Goal: Task Accomplishment & Management: Complete application form

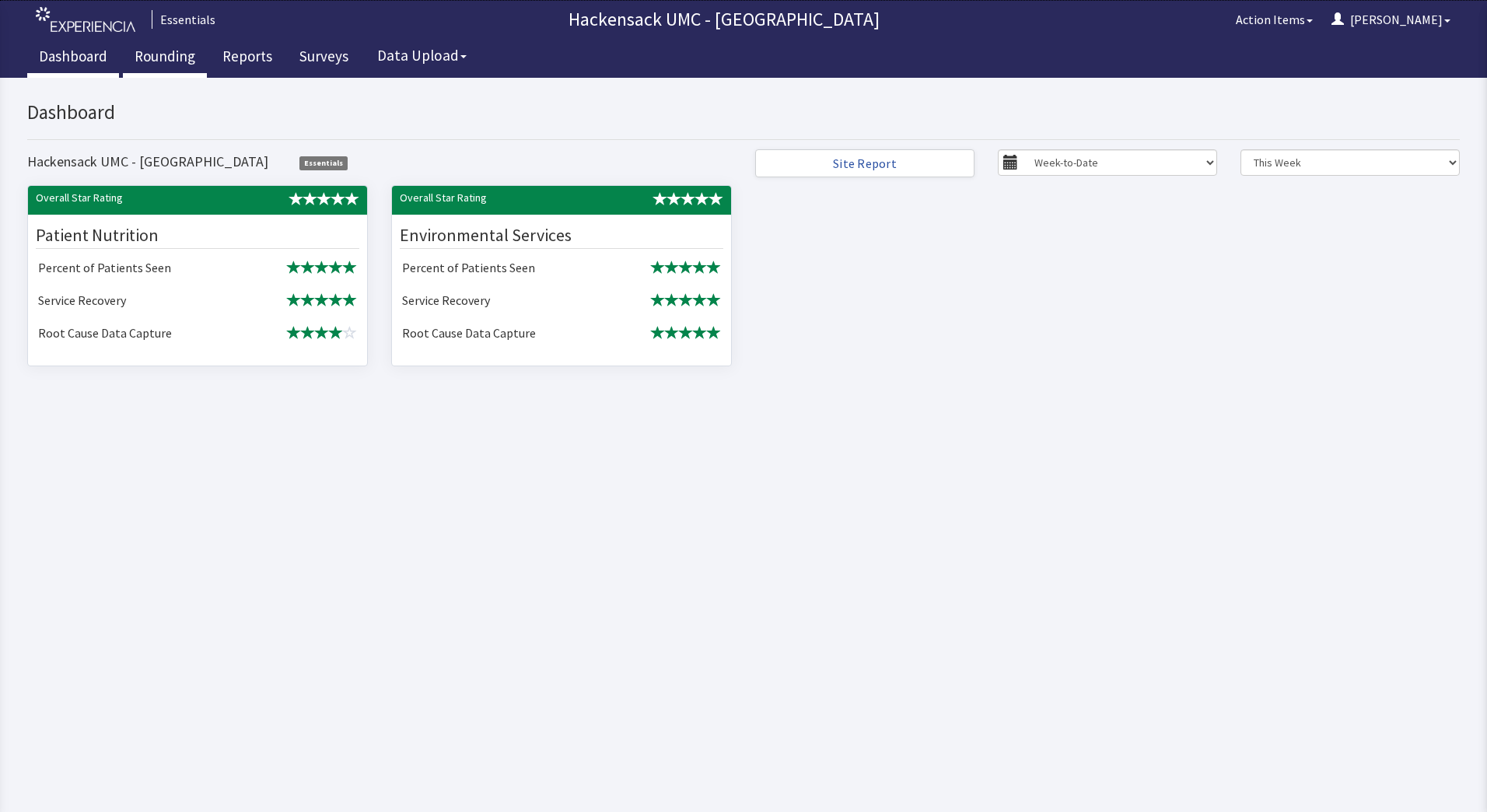
click at [174, 55] on link "Rounding" at bounding box center [164, 58] width 84 height 39
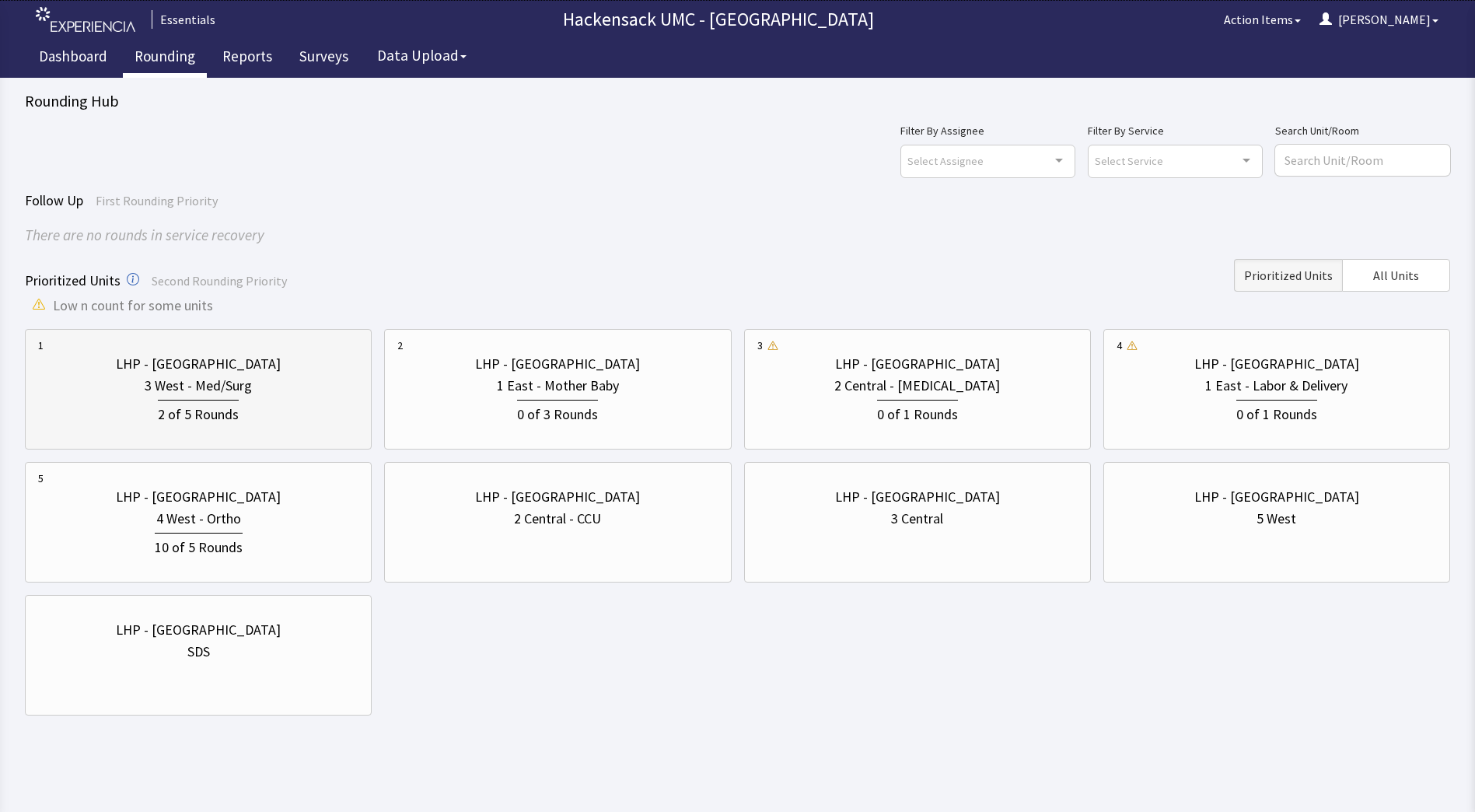
click at [264, 390] on div "3 West - Med/Surg" at bounding box center [198, 386] width 320 height 22
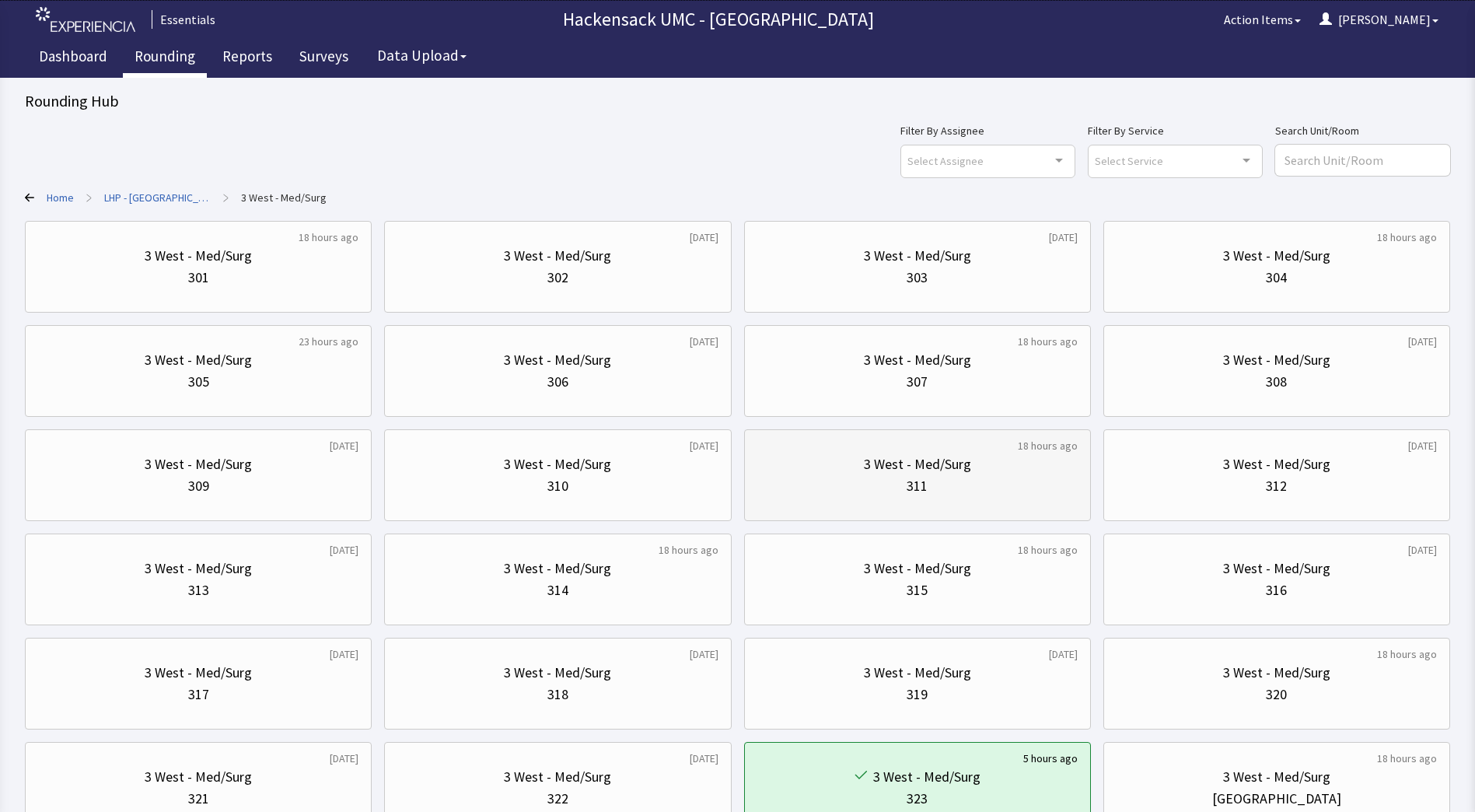
click at [864, 484] on div "311" at bounding box center [917, 486] width 320 height 22
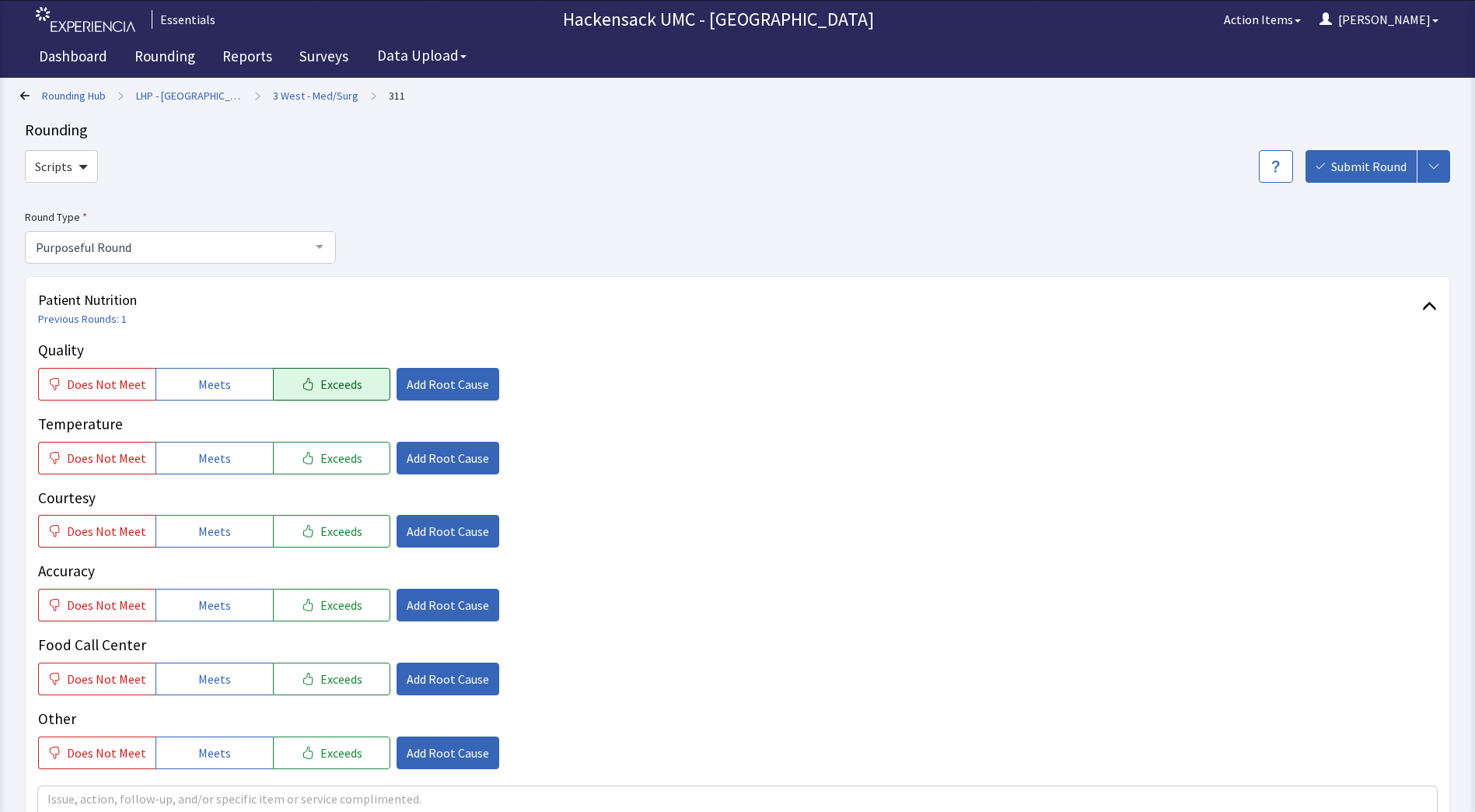
click at [330, 395] on button "Exceeds" at bounding box center [331, 384] width 118 height 33
click at [449, 383] on span "Add Root Cause" at bounding box center [448, 384] width 82 height 19
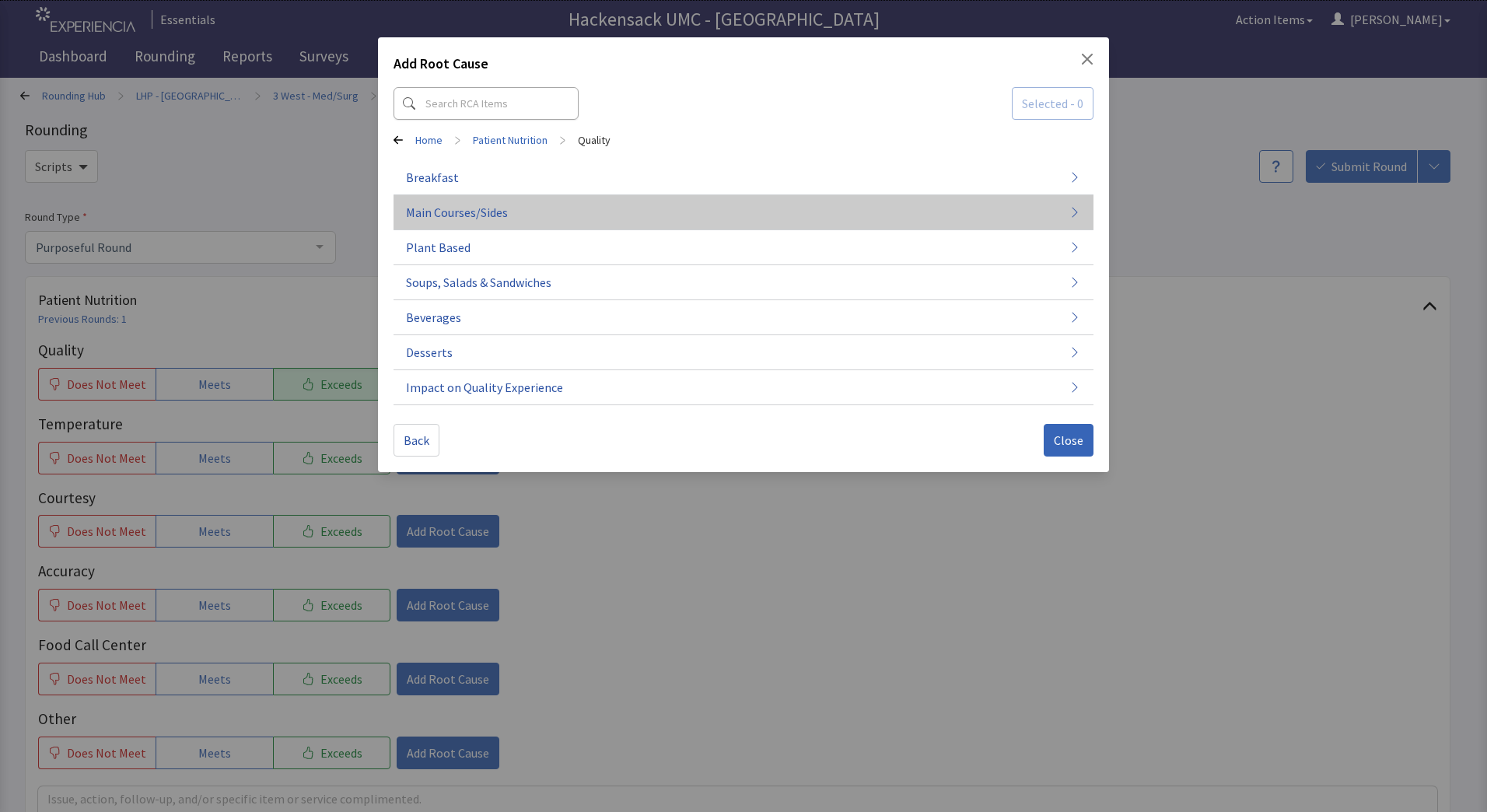
click at [500, 221] on button "Main Courses/Sides" at bounding box center [744, 212] width 700 height 35
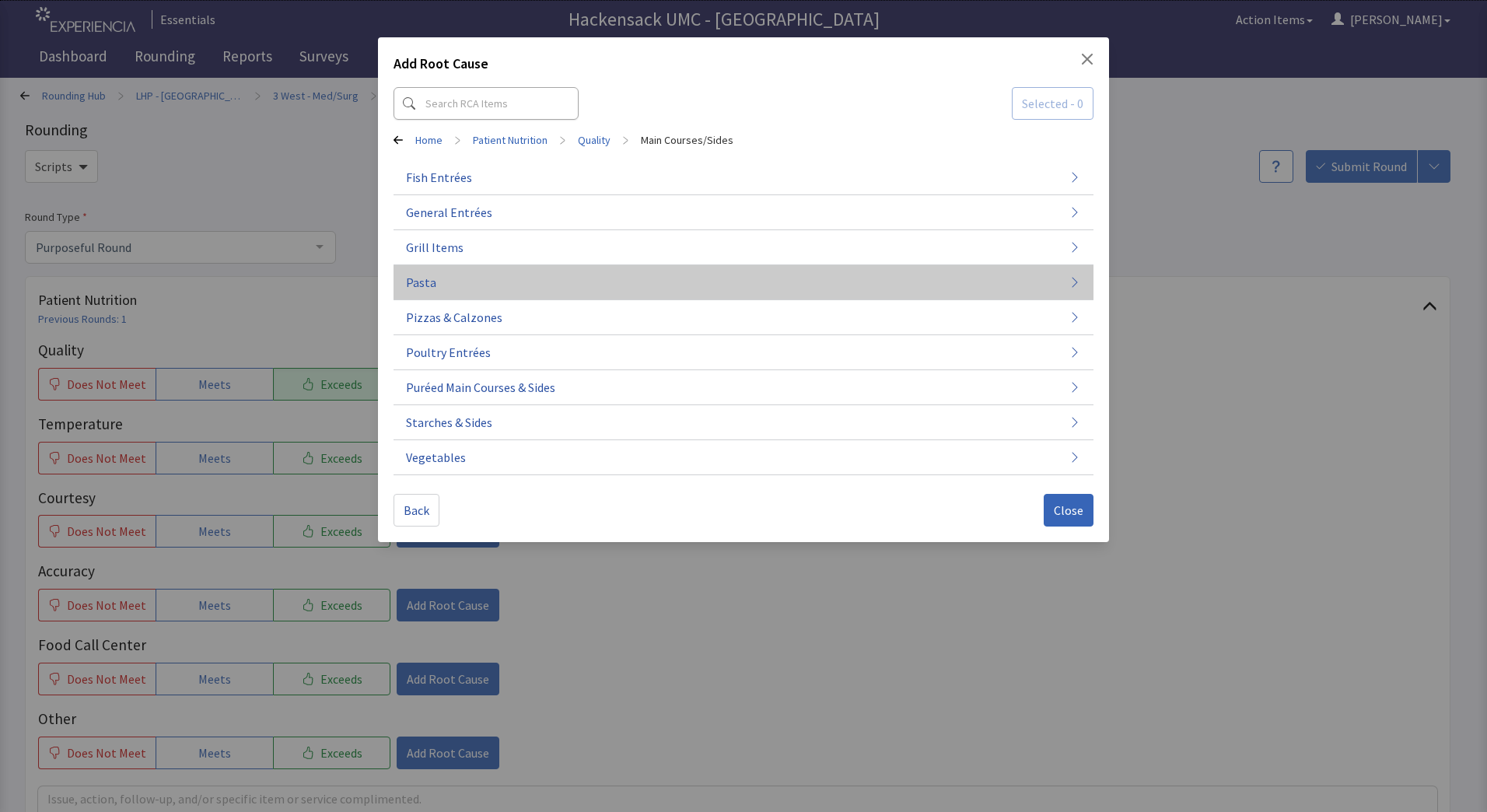
click at [440, 286] on button "Pasta" at bounding box center [744, 282] width 700 height 35
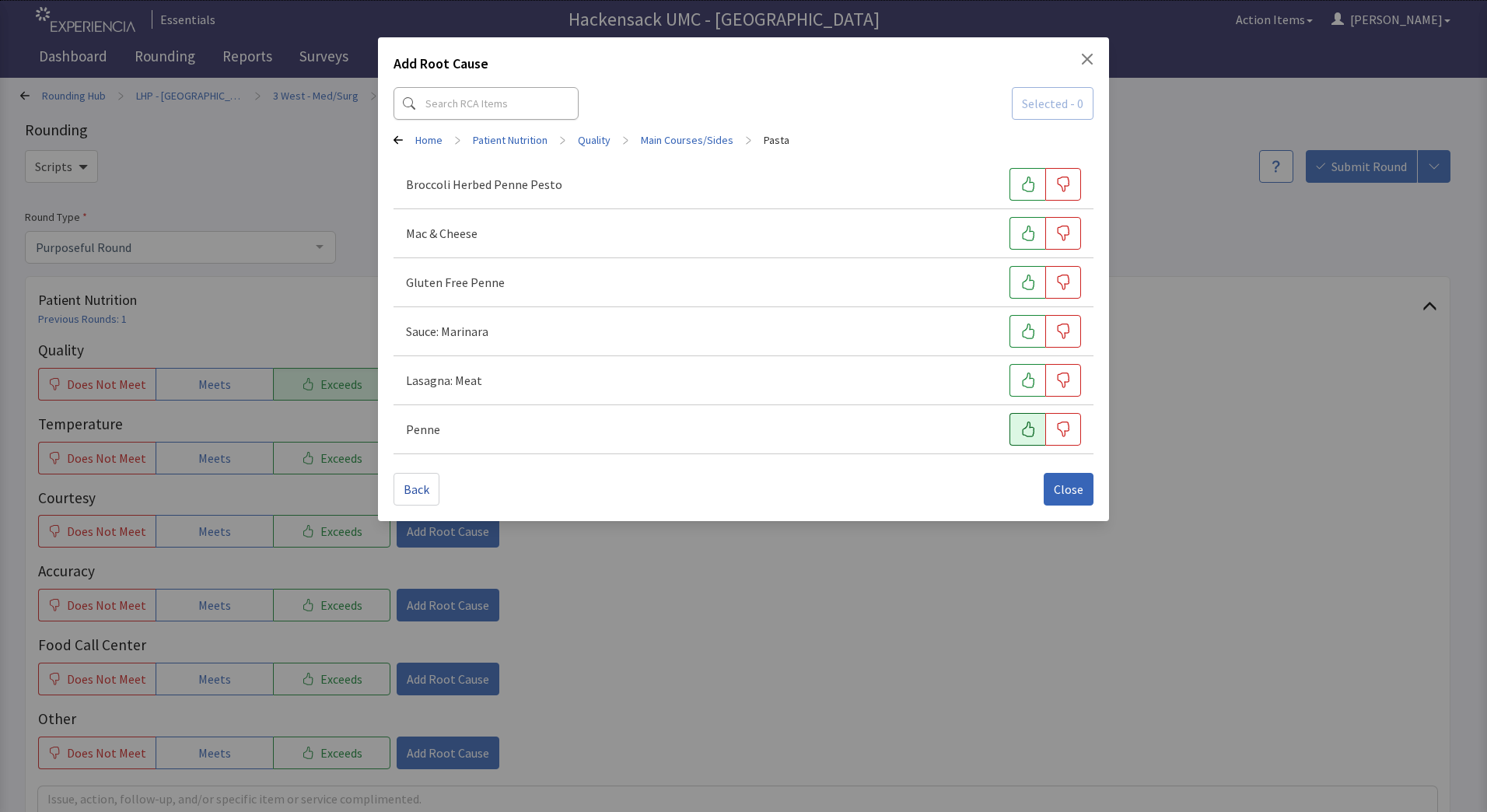
click at [1028, 425] on icon "button" at bounding box center [1028, 429] width 15 height 15
click at [1094, 488] on div "Add Root Cause Selected - 1 Home > Patient Nutrition > Quality > Main Courses/S…" at bounding box center [744, 279] width 731 height 484
click at [1084, 487] on button "Close" at bounding box center [1068, 489] width 50 height 33
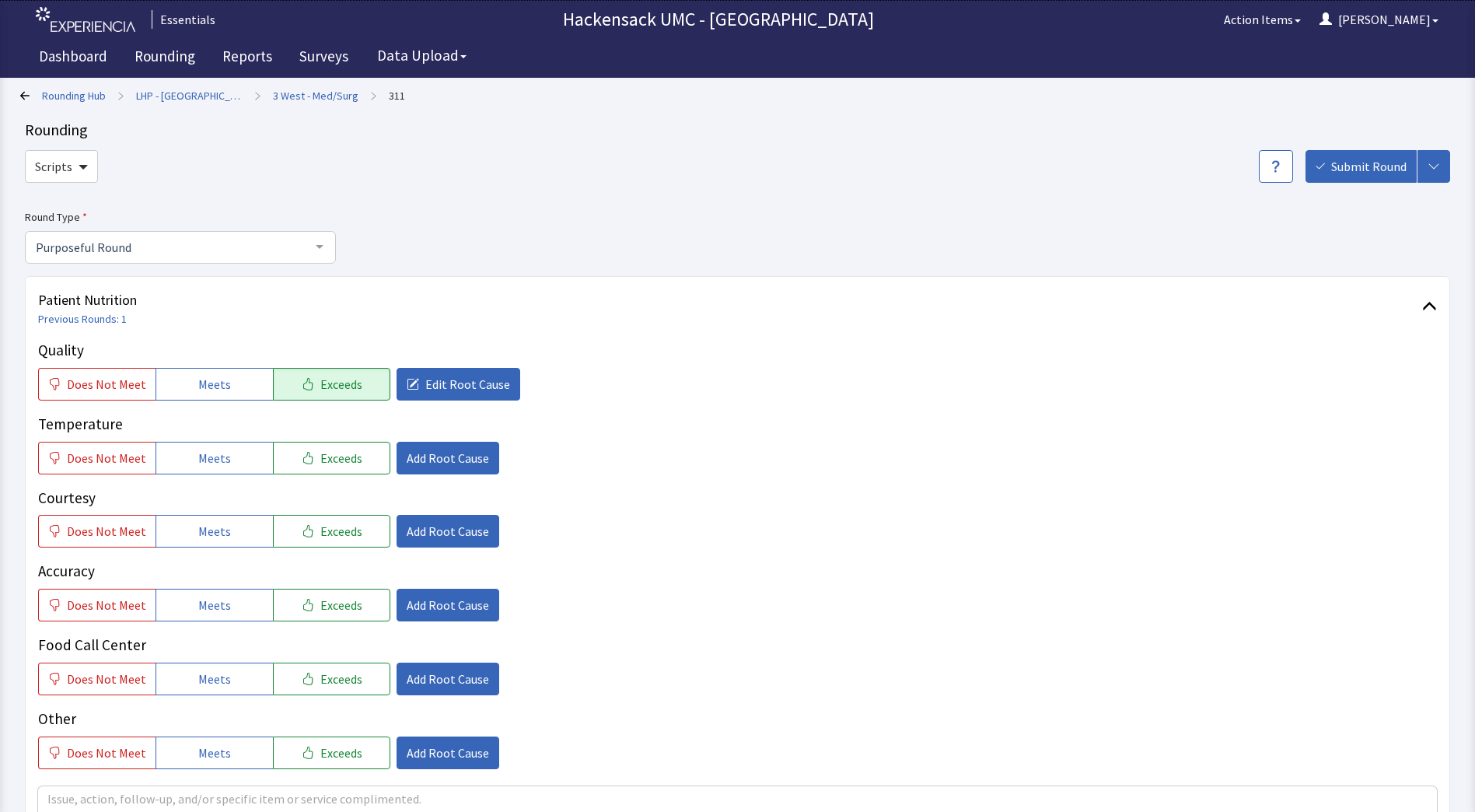
click at [217, 481] on div "Quality Does Not Meet Meets Exceeds Edit Root Cause Temperature Does Not Meet M…" at bounding box center [738, 553] width 1399 height 430
click at [221, 456] on span "Meets" at bounding box center [214, 458] width 33 height 19
click at [220, 521] on button "Meets" at bounding box center [214, 531] width 118 height 33
click at [211, 615] on button "Meets" at bounding box center [214, 604] width 118 height 33
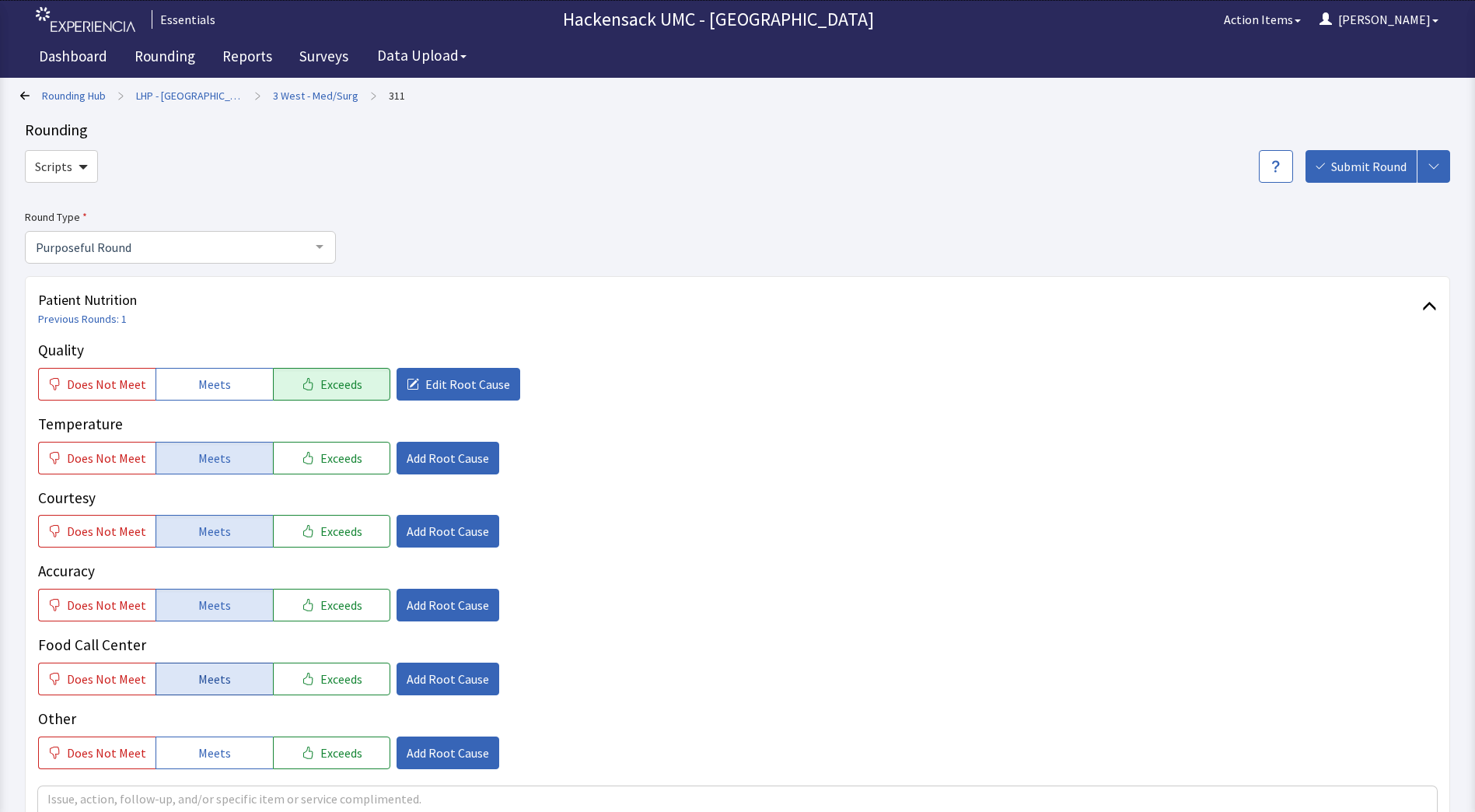
click at [213, 674] on span "Meets" at bounding box center [214, 679] width 33 height 19
click at [213, 743] on span "Meets" at bounding box center [214, 753] width 33 height 19
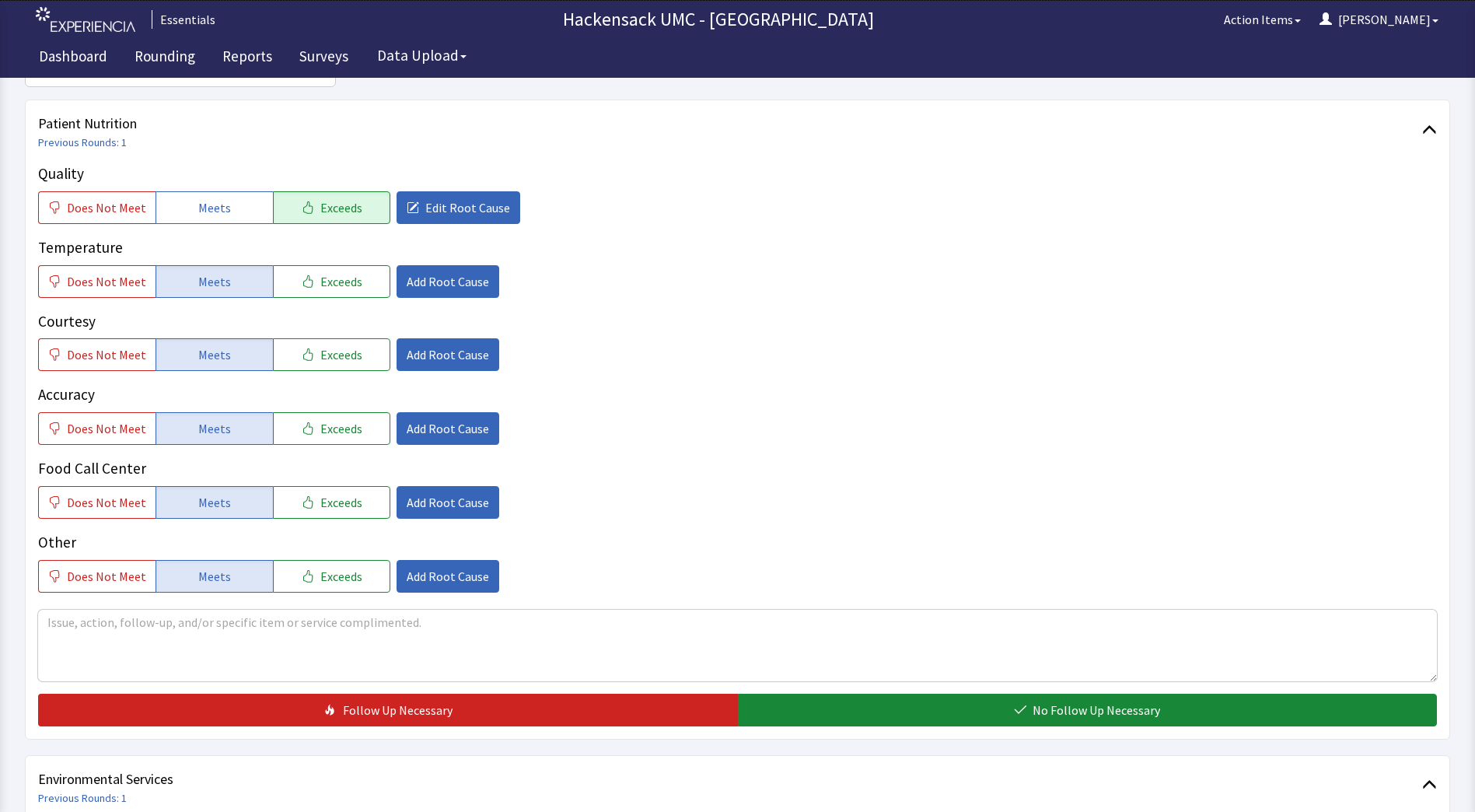
scroll to position [164, 0]
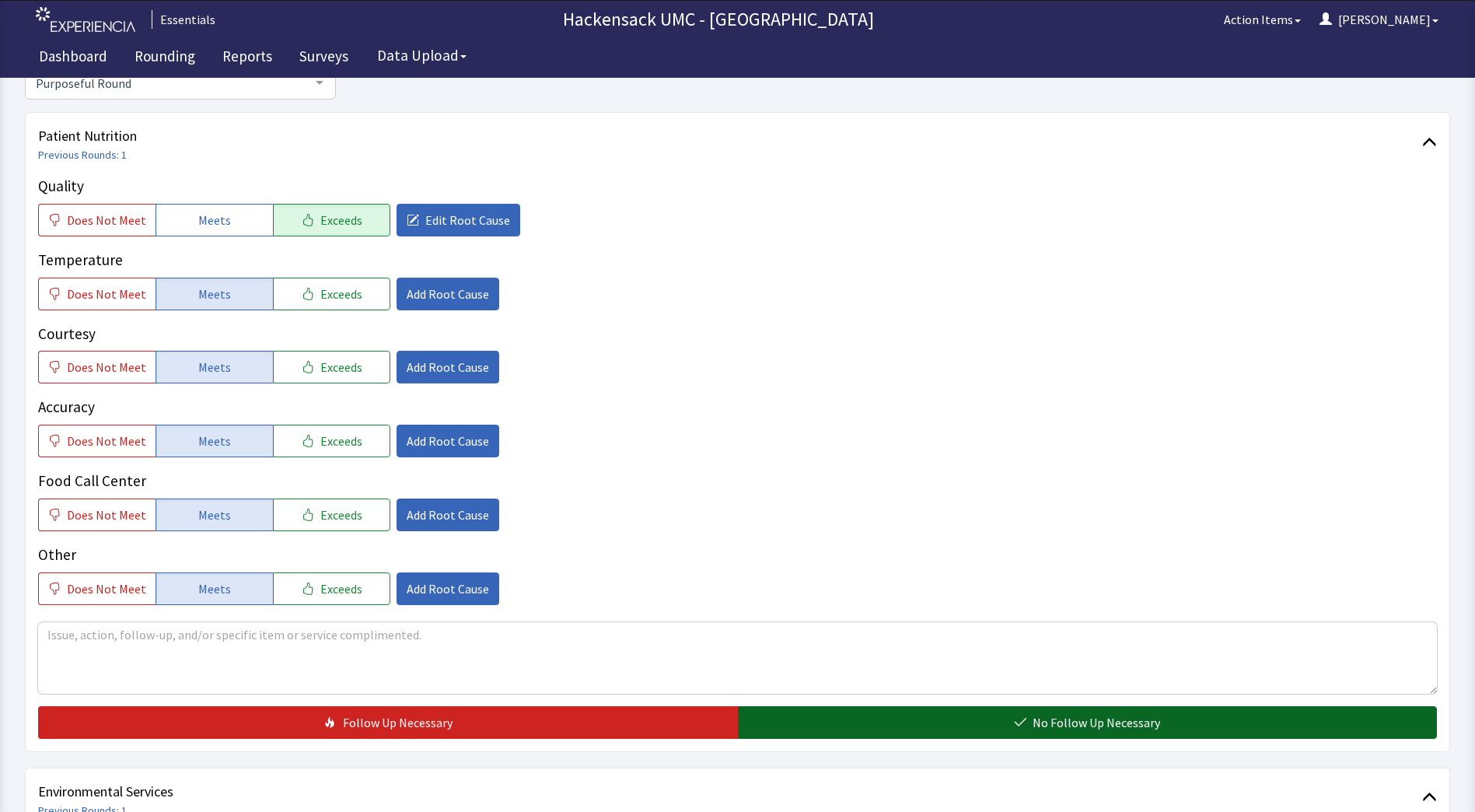
click at [830, 726] on button "No Follow Up Necessary" at bounding box center [1088, 722] width 700 height 33
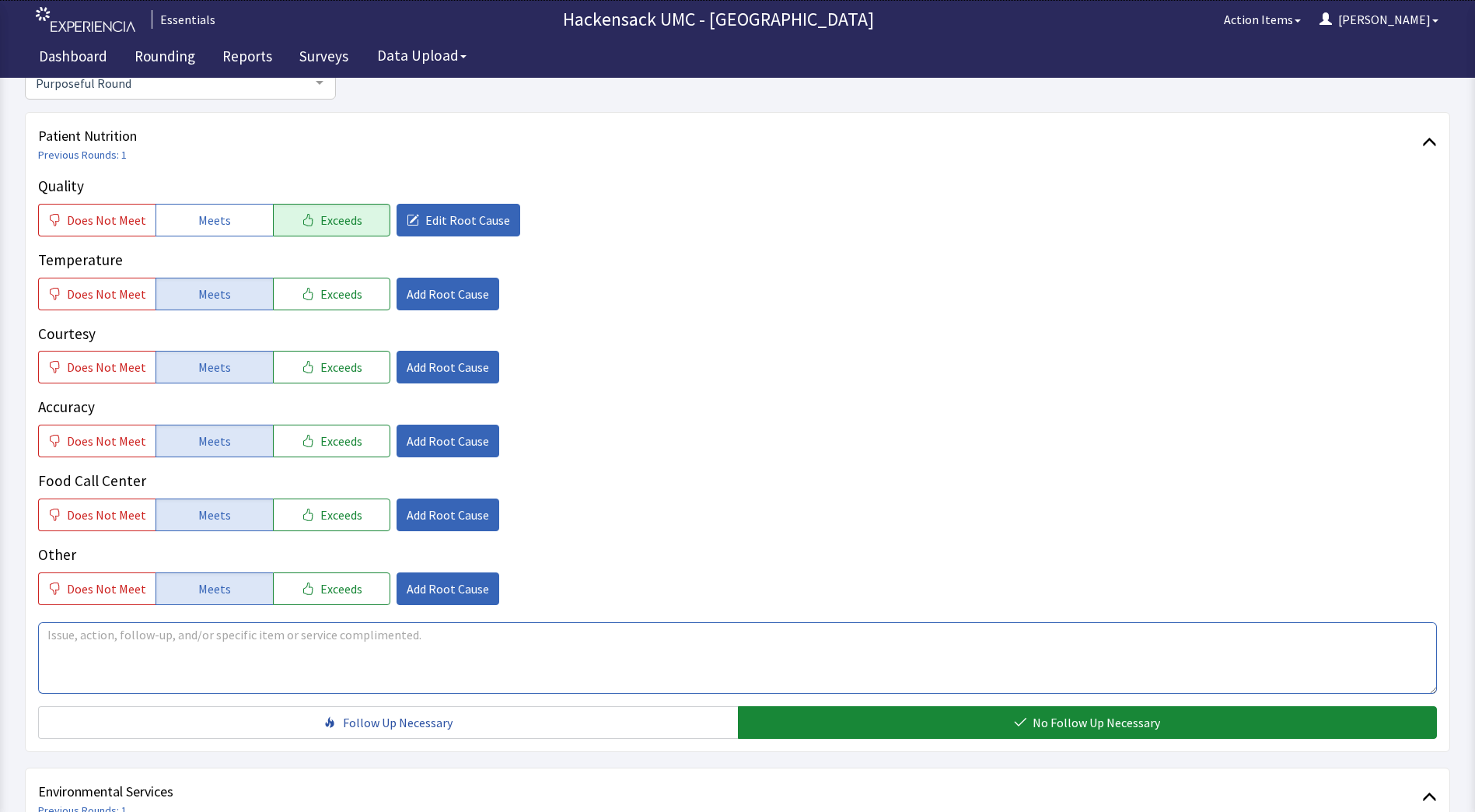
click at [353, 636] on textarea at bounding box center [738, 658] width 1399 height 71
click at [277, 658] on textarea at bounding box center [738, 658] width 1399 height 71
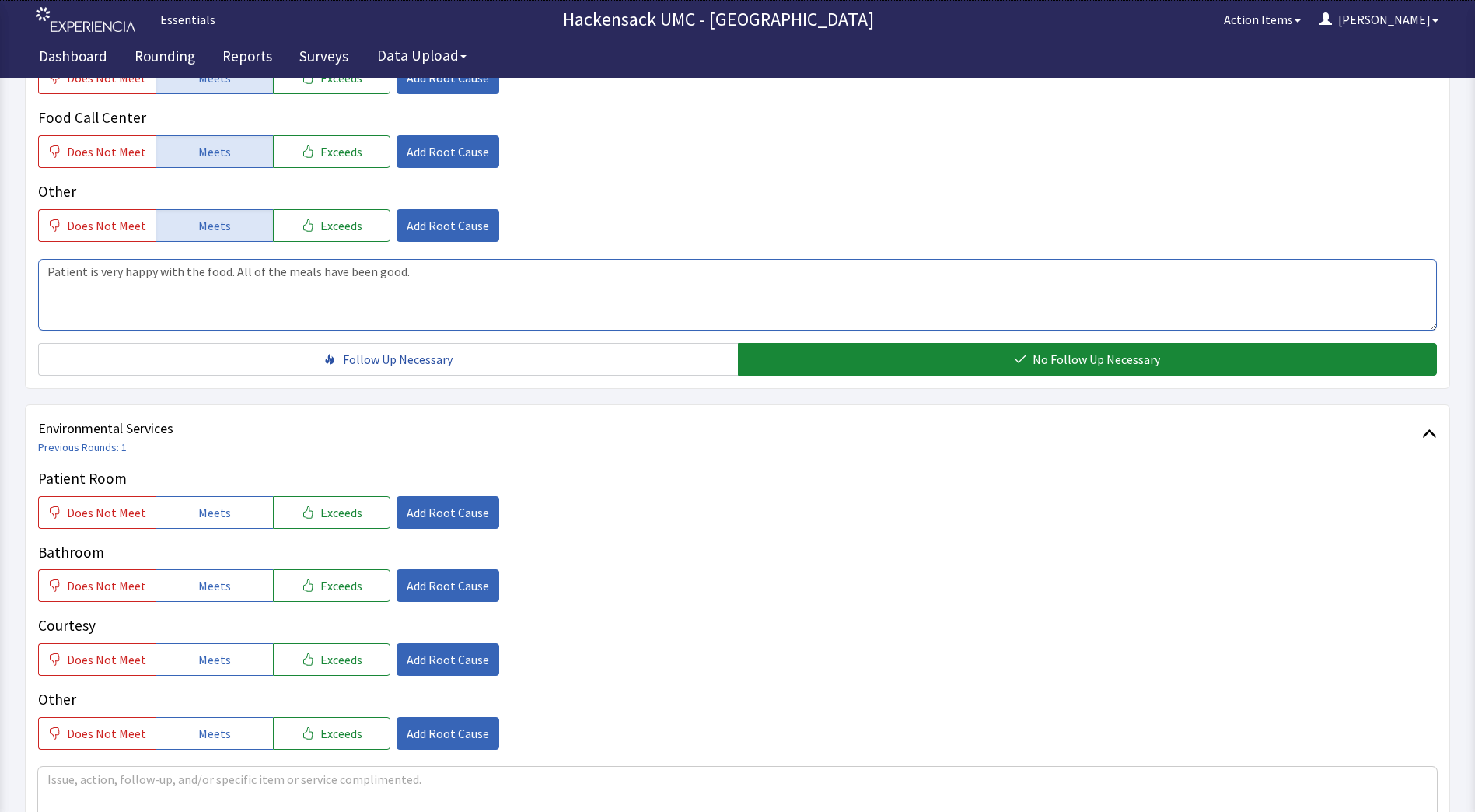
scroll to position [559, 0]
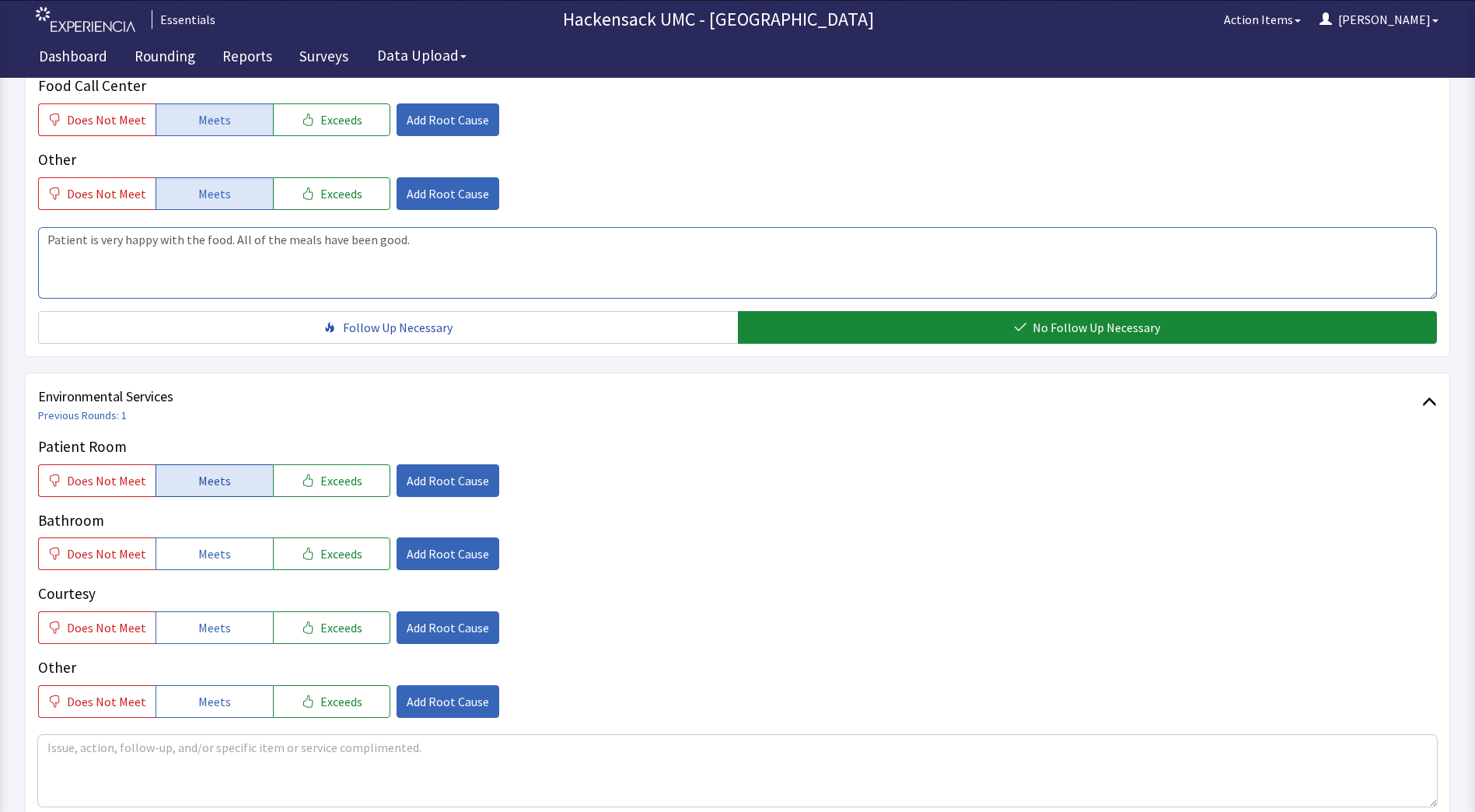
type textarea "Patient is very happy with the food. All of the meals have been good."
click at [231, 490] on button "Meets" at bounding box center [214, 481] width 118 height 33
click at [220, 550] on span "Meets" at bounding box center [214, 553] width 33 height 19
click at [213, 626] on span "Meets" at bounding box center [214, 627] width 33 height 19
click at [202, 720] on div "Patient Room Does Not Meet Meets Exceeds Add Root Cause Bathroom Does Not Meet …" at bounding box center [738, 643] width 1399 height 416
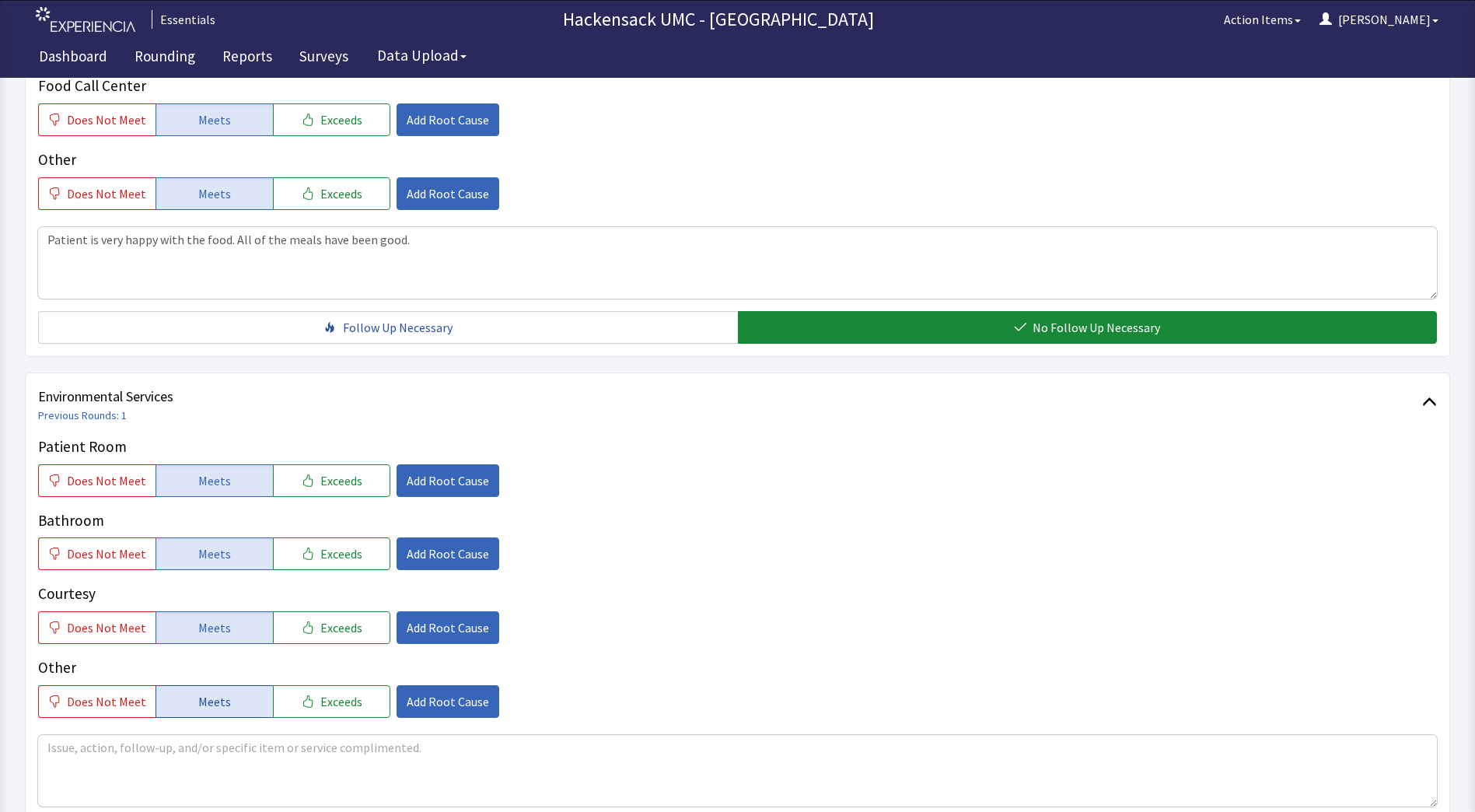
click at [224, 710] on button "Meets" at bounding box center [214, 701] width 118 height 33
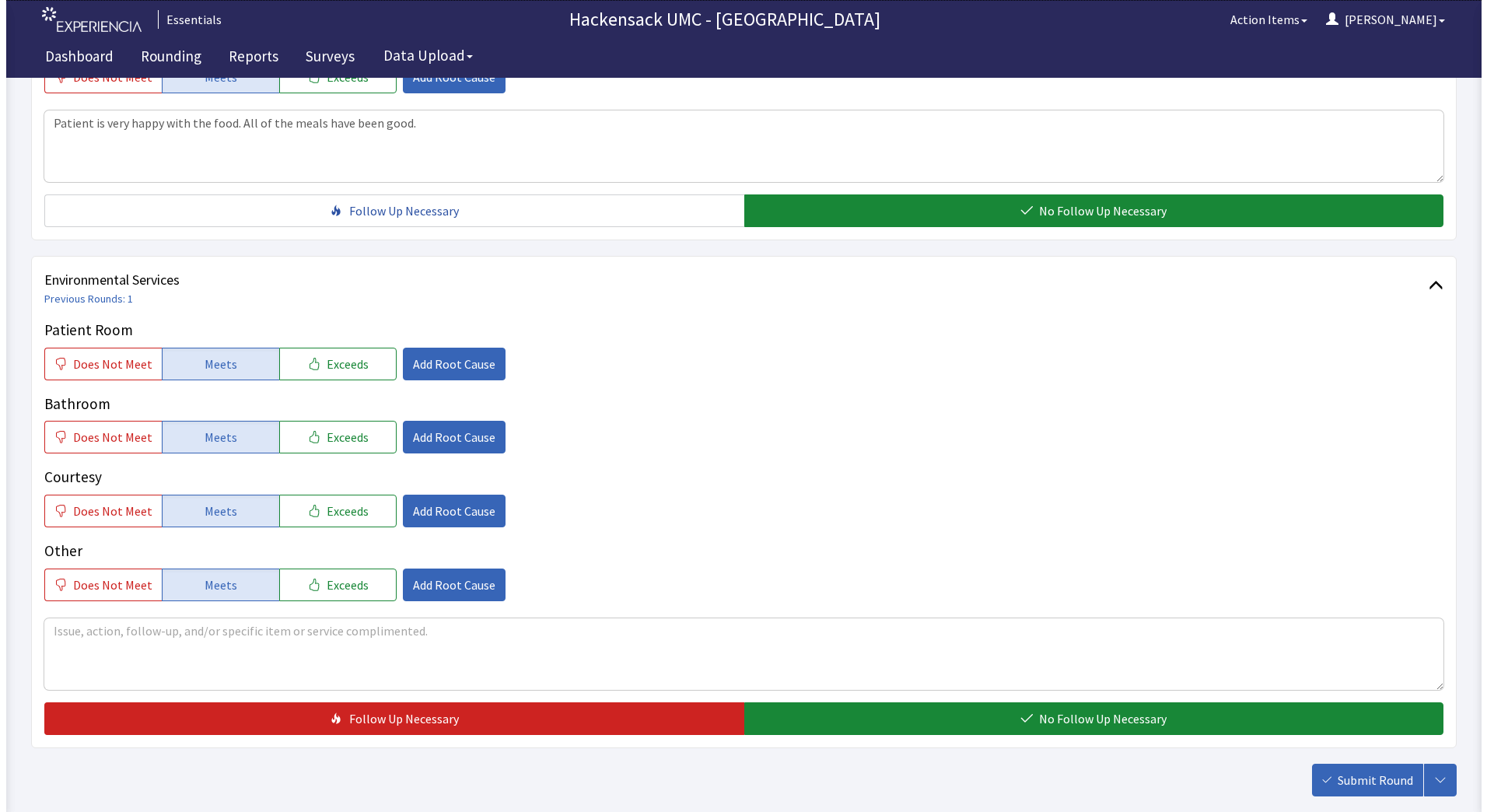
scroll to position [704, 0]
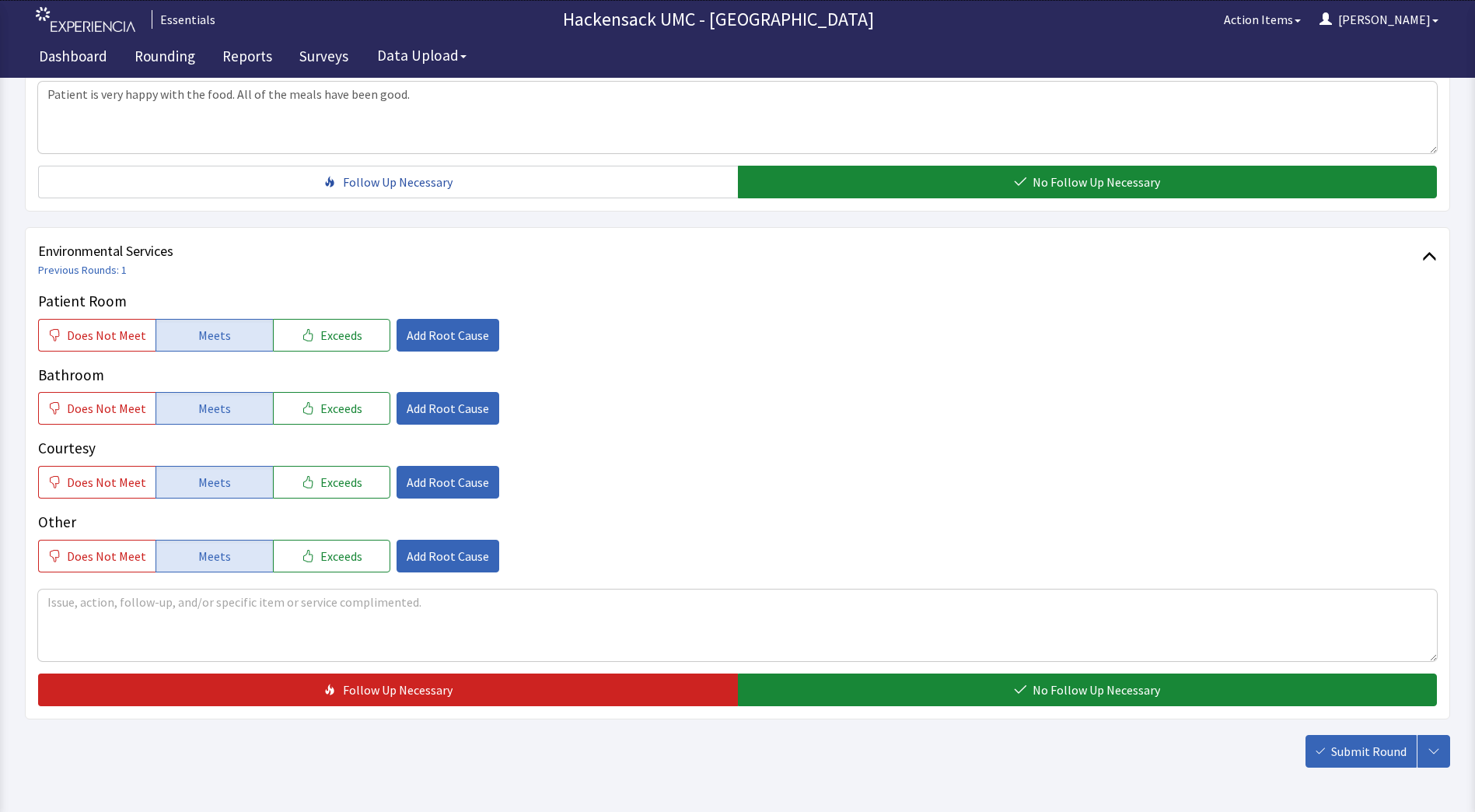
click at [853, 724] on div "Scripts Submit Round Assign, Notify, & Submit Assign & Submit Notify & Submit S…" at bounding box center [737, 106] width 1425 height 1321
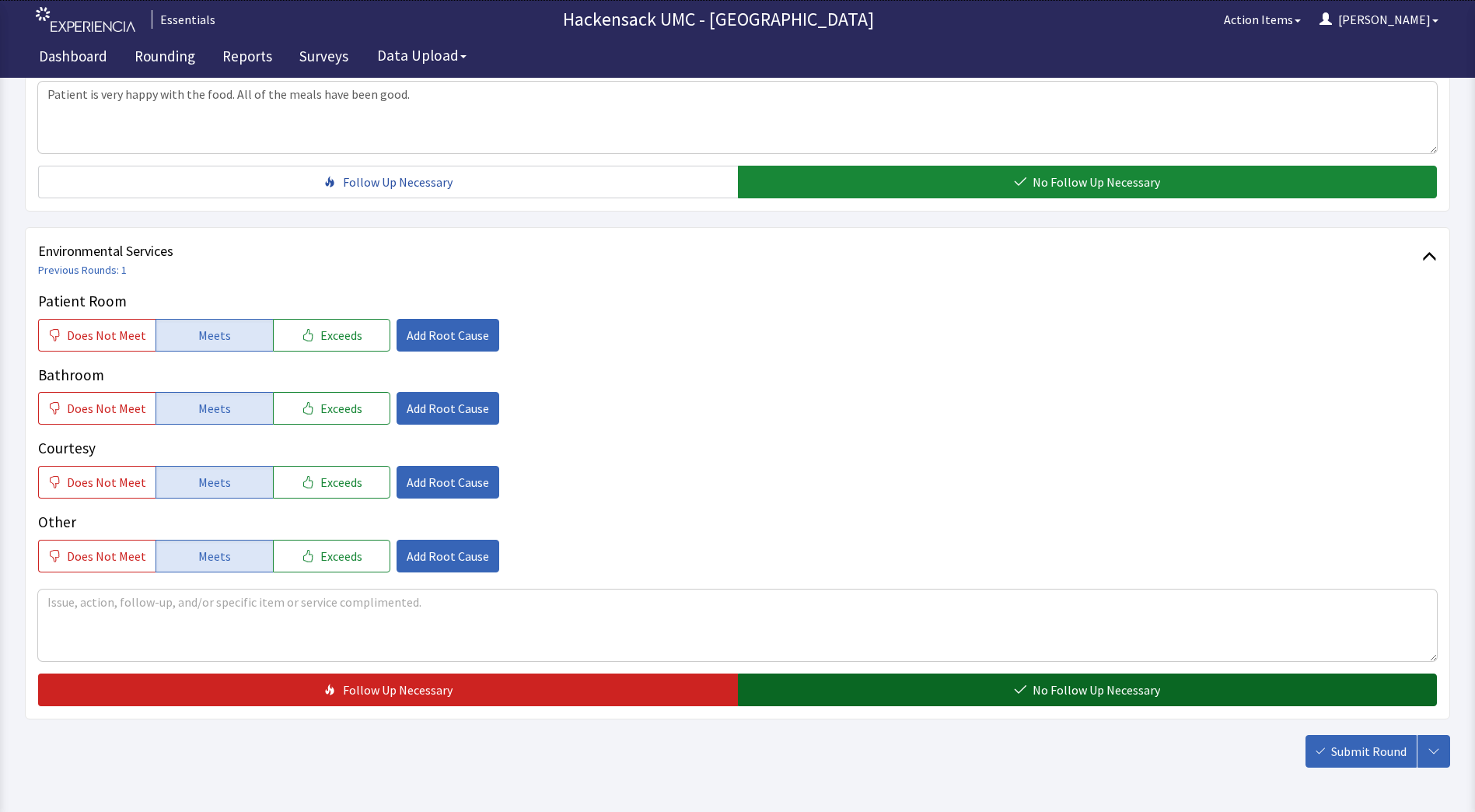
click at [876, 705] on button "No Follow Up Necessary" at bounding box center [1088, 689] width 700 height 33
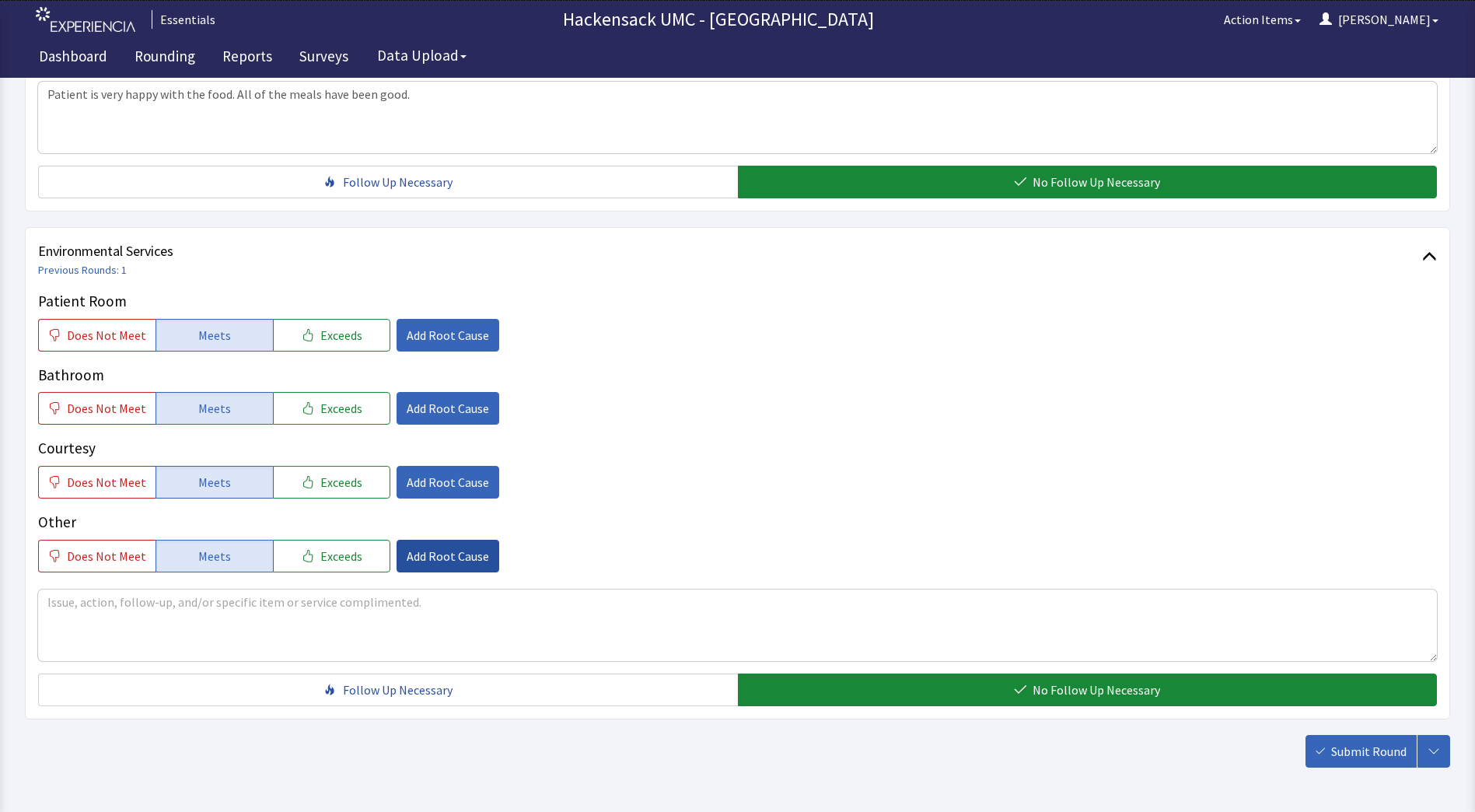
click at [415, 559] on span "Add Root Cause" at bounding box center [448, 556] width 82 height 19
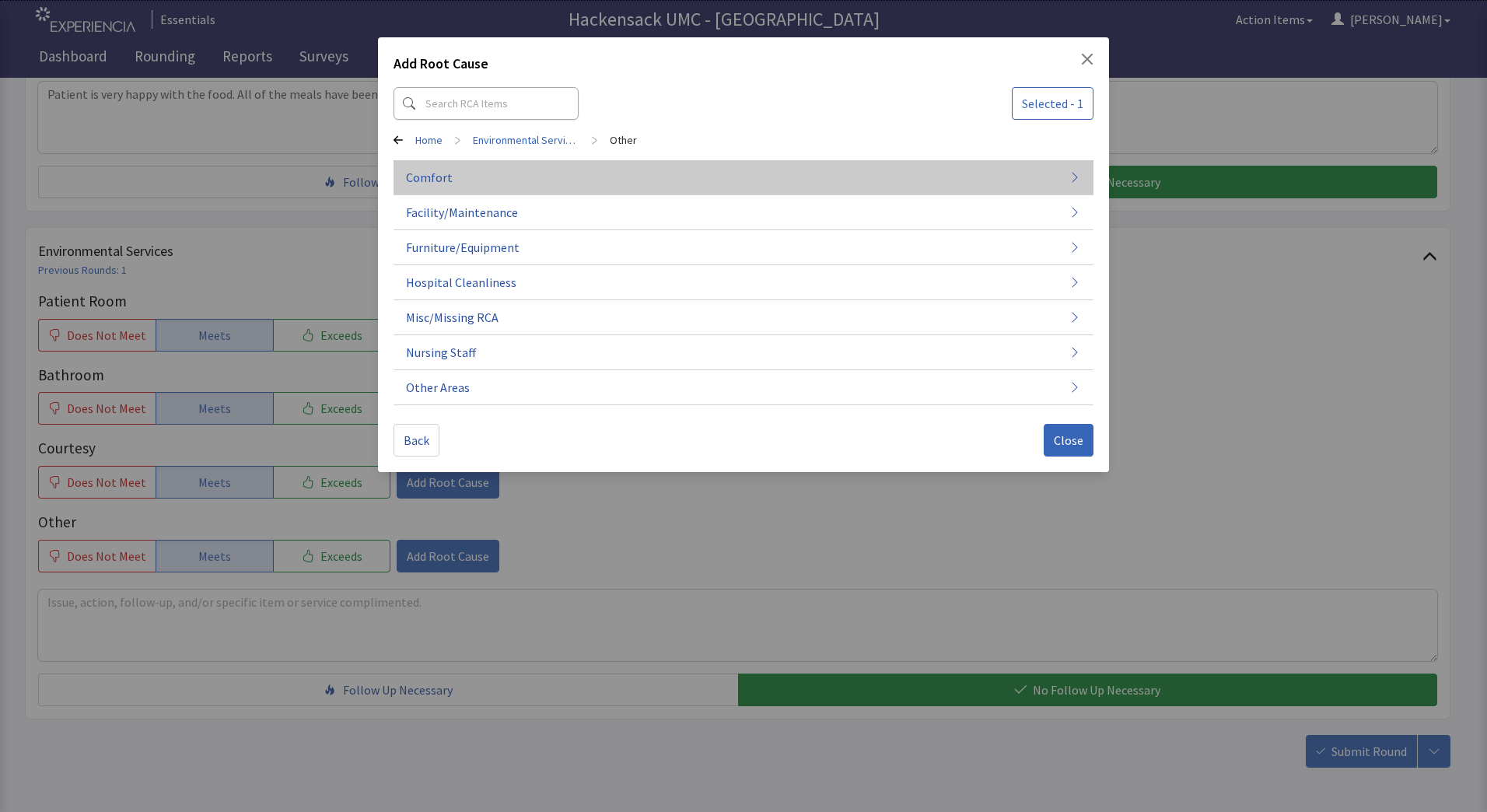
click at [455, 180] on button "Comfort" at bounding box center [744, 177] width 700 height 35
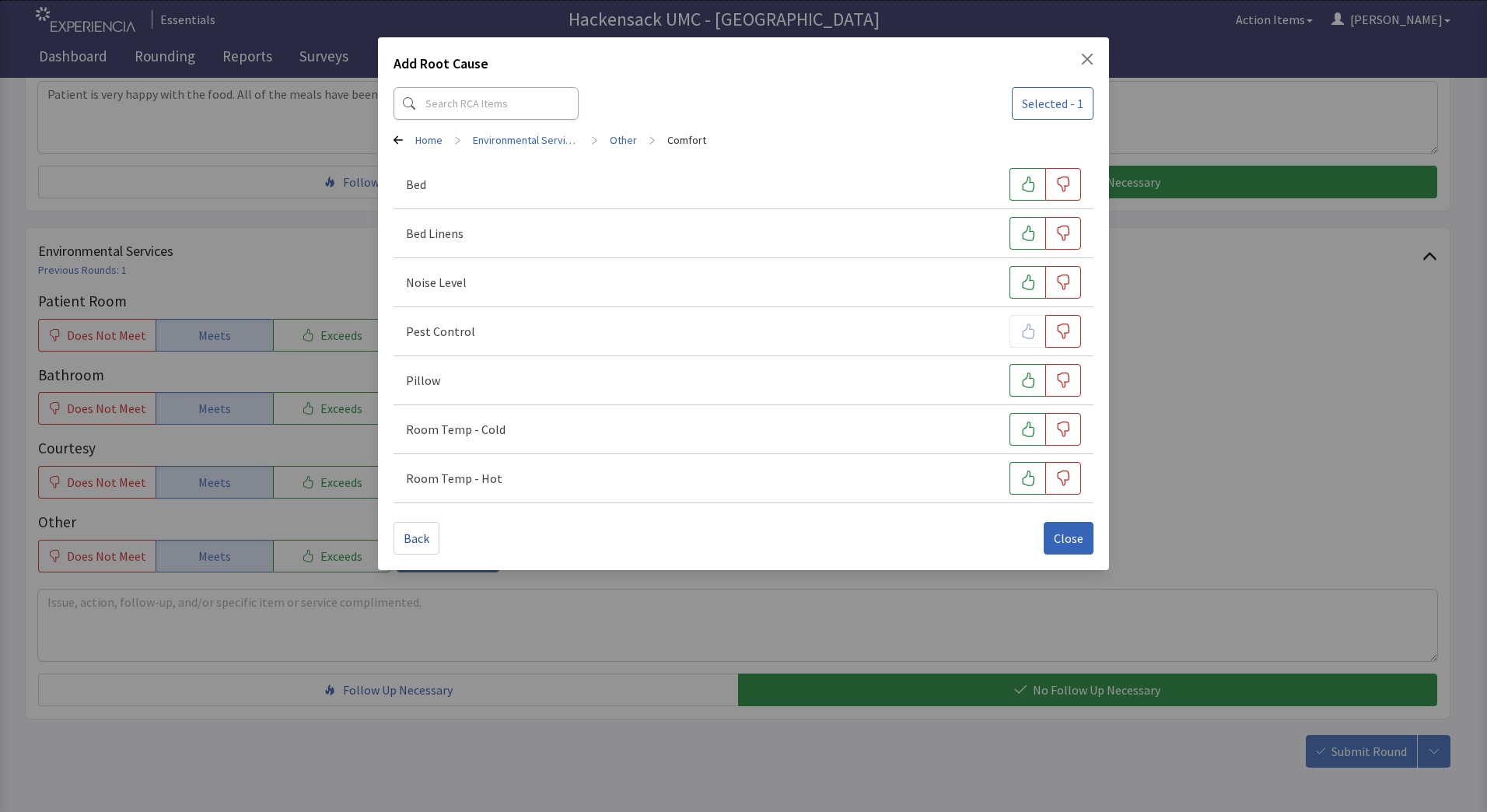
click at [401, 140] on icon at bounding box center [398, 141] width 9 height 8
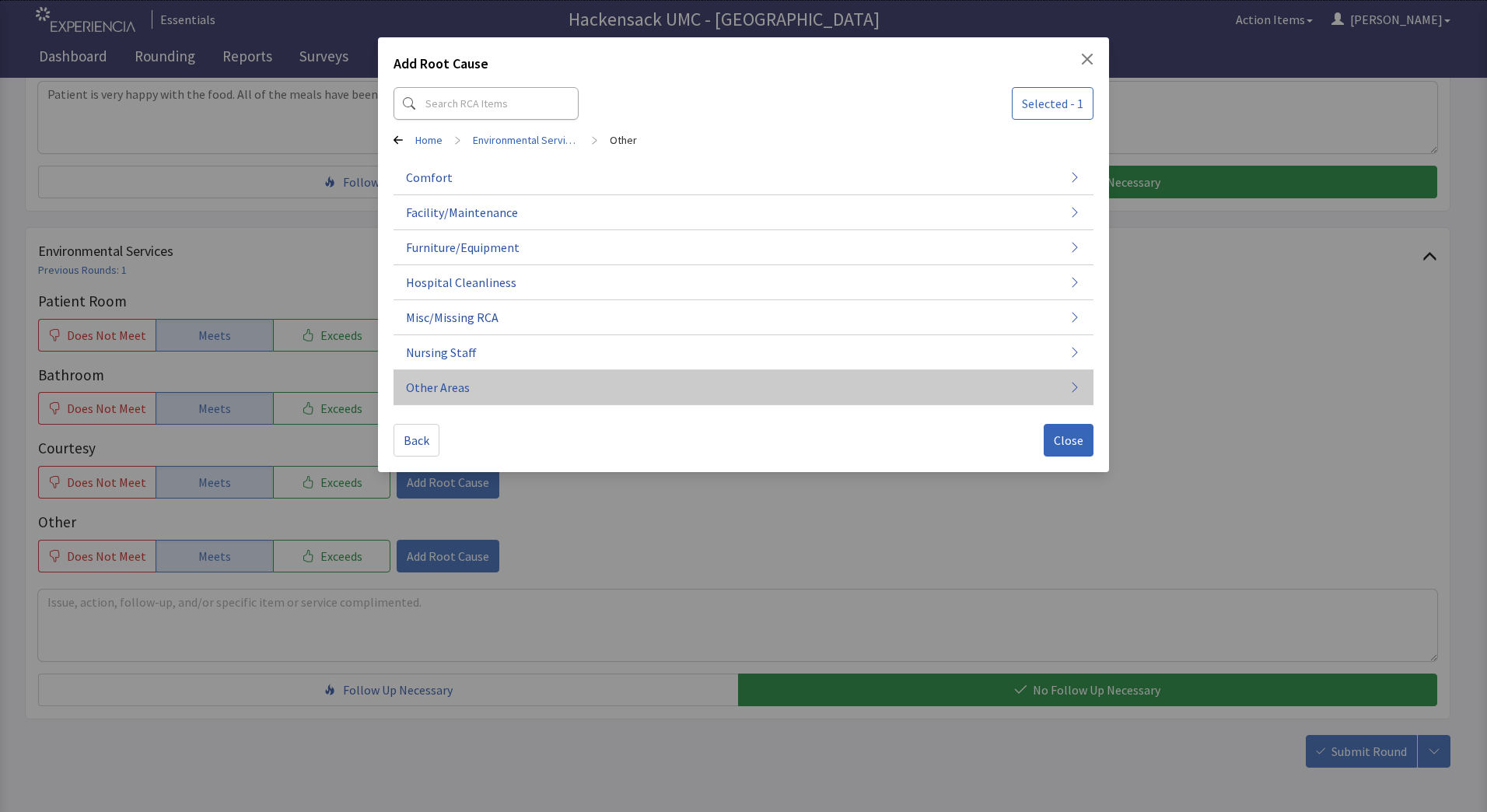
click at [445, 387] on span "Other Areas" at bounding box center [437, 387] width 64 height 19
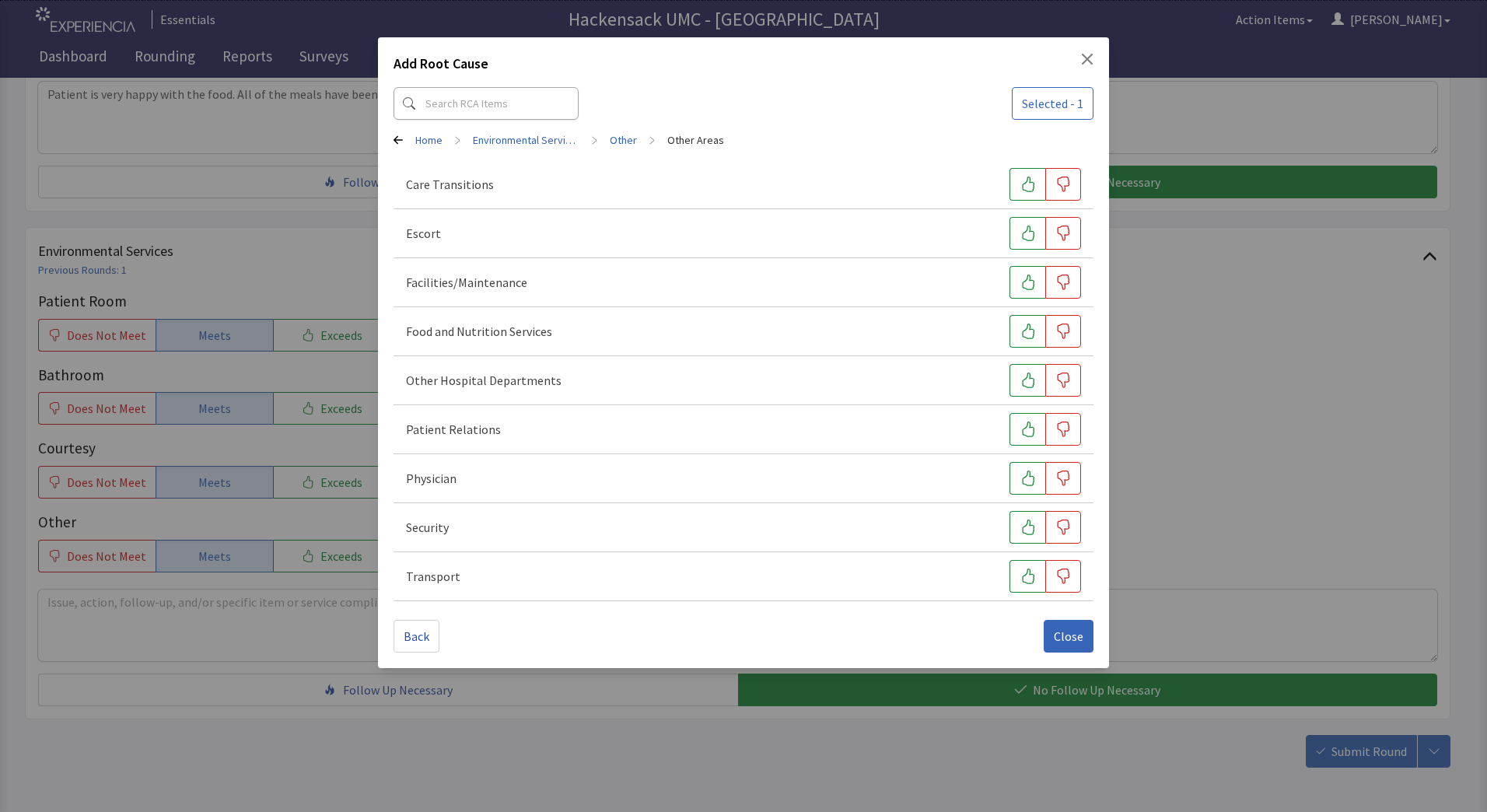
click at [398, 136] on icon at bounding box center [398, 141] width 9 height 8
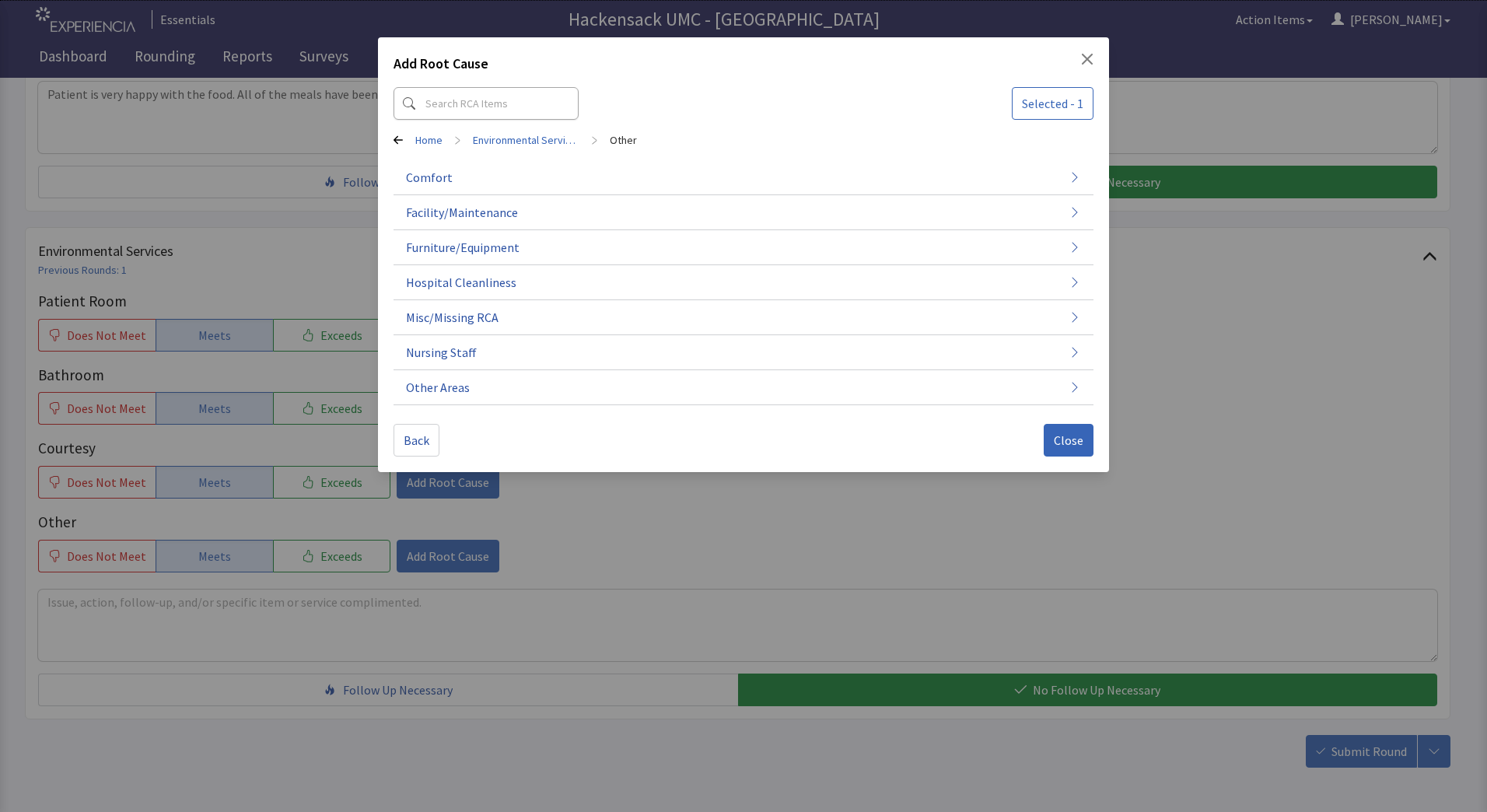
click at [399, 144] on icon at bounding box center [398, 140] width 9 height 9
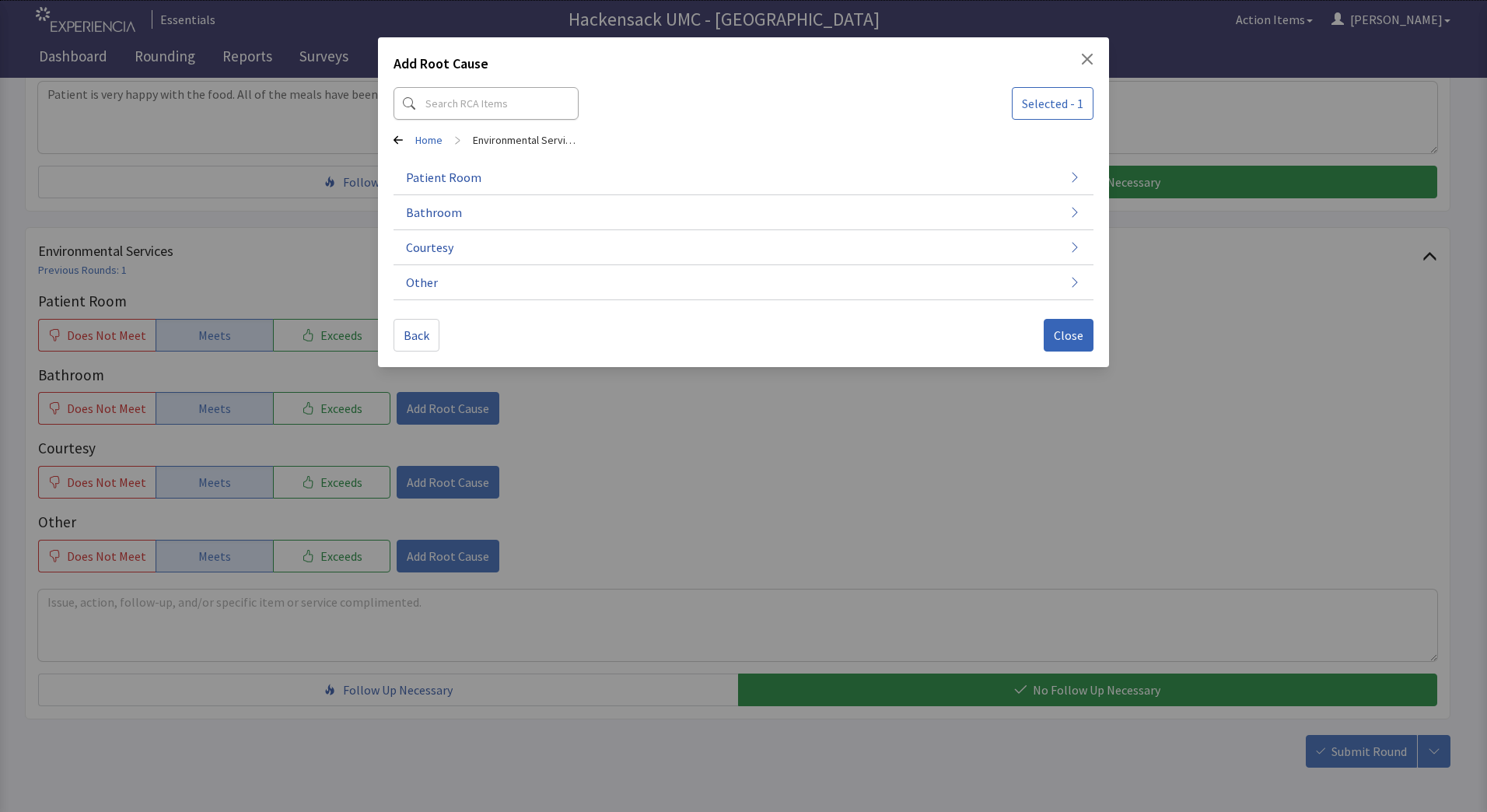
click at [399, 144] on icon at bounding box center [398, 140] width 9 height 9
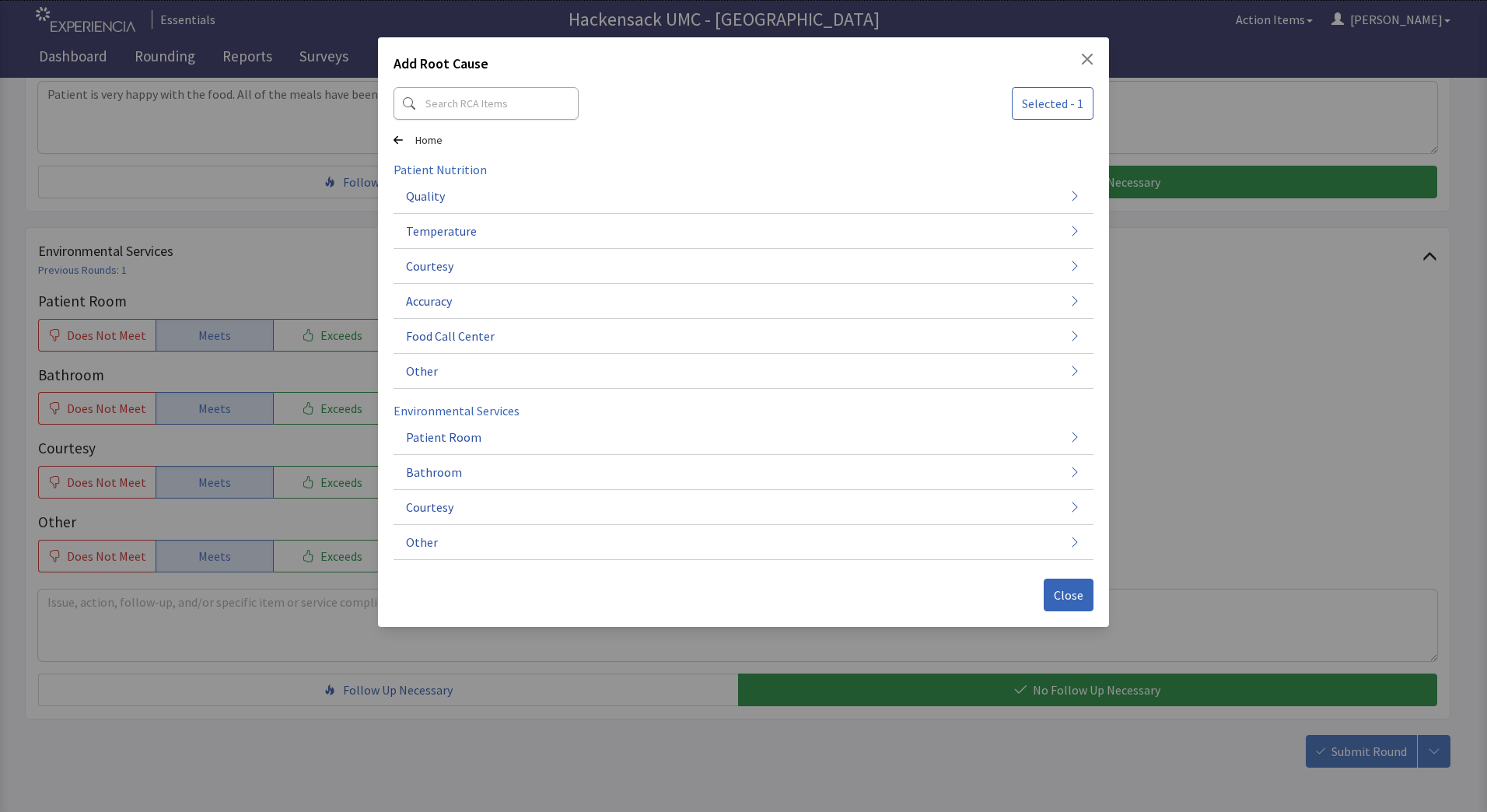
click at [399, 144] on icon at bounding box center [398, 140] width 9 height 9
click at [1080, 54] on div "Add Root Cause" at bounding box center [744, 66] width 700 height 28
click at [1099, 61] on div "Add Root Cause Selected - 1 Home Patient Nutrition Quality Temperature Courtesy…" at bounding box center [744, 331] width 731 height 589
click at [1084, 55] on icon "Close" at bounding box center [1087, 58] width 11 height 11
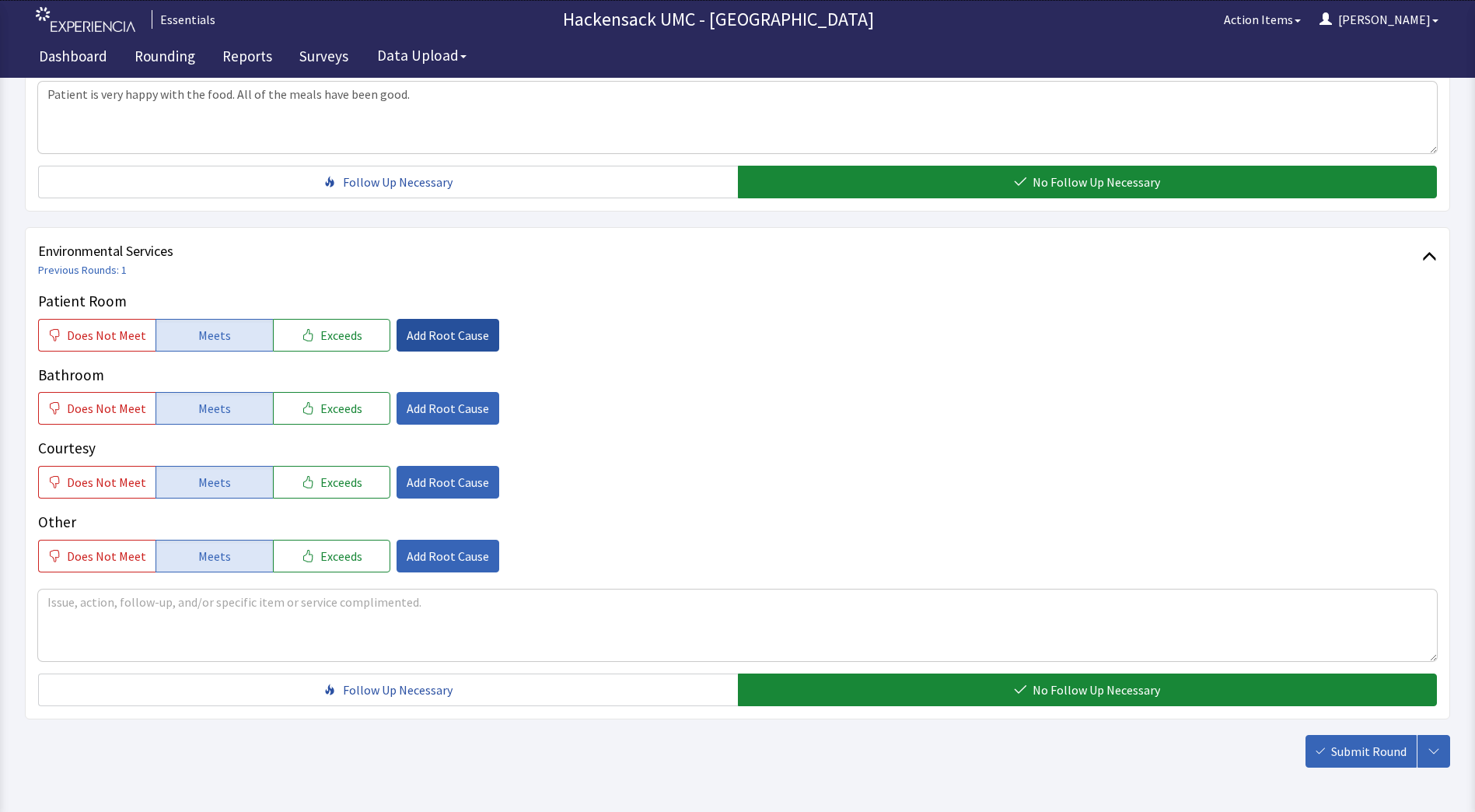
click at [436, 335] on span "Add Root Cause" at bounding box center [448, 335] width 82 height 19
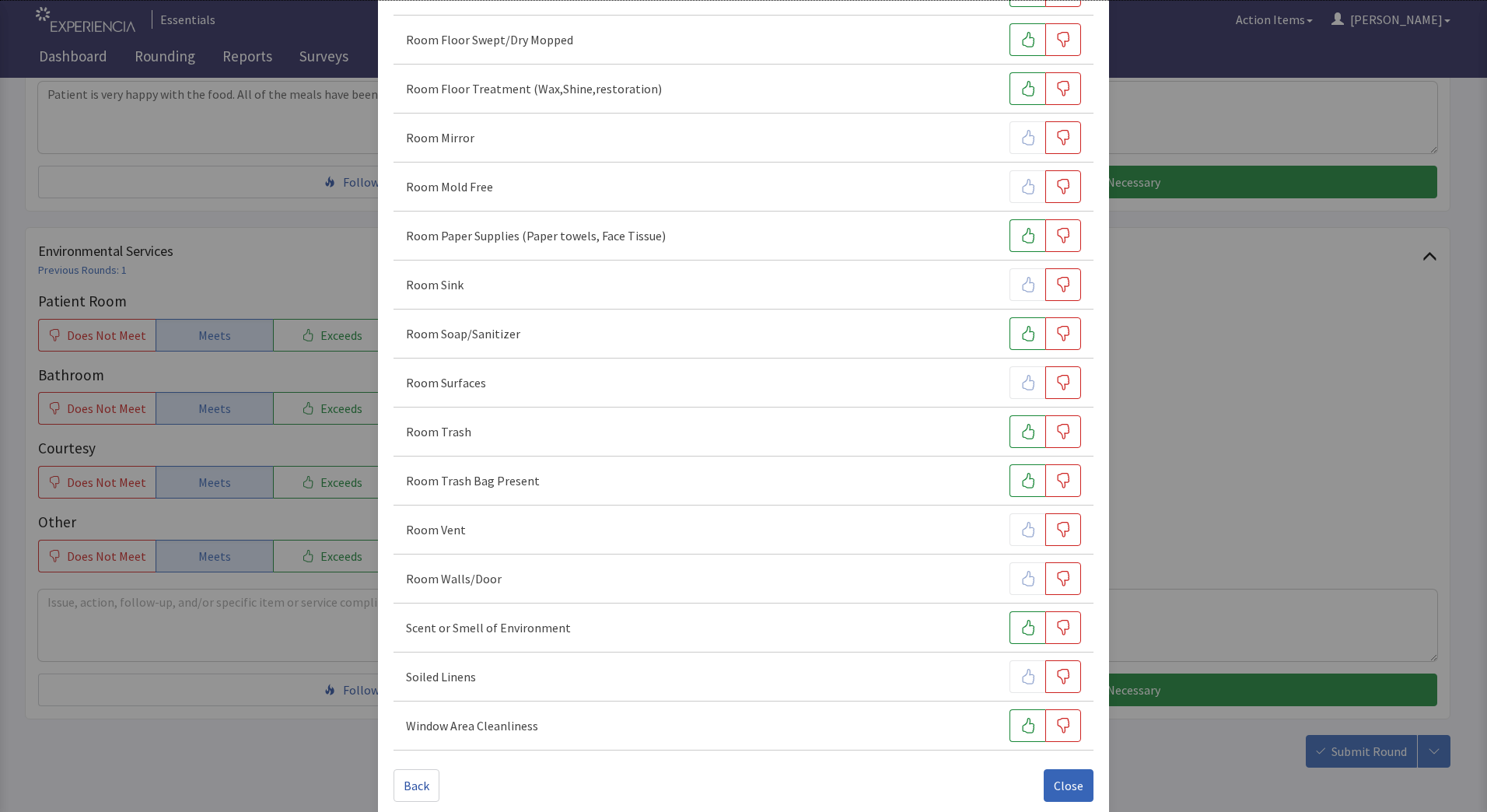
scroll to position [799, 0]
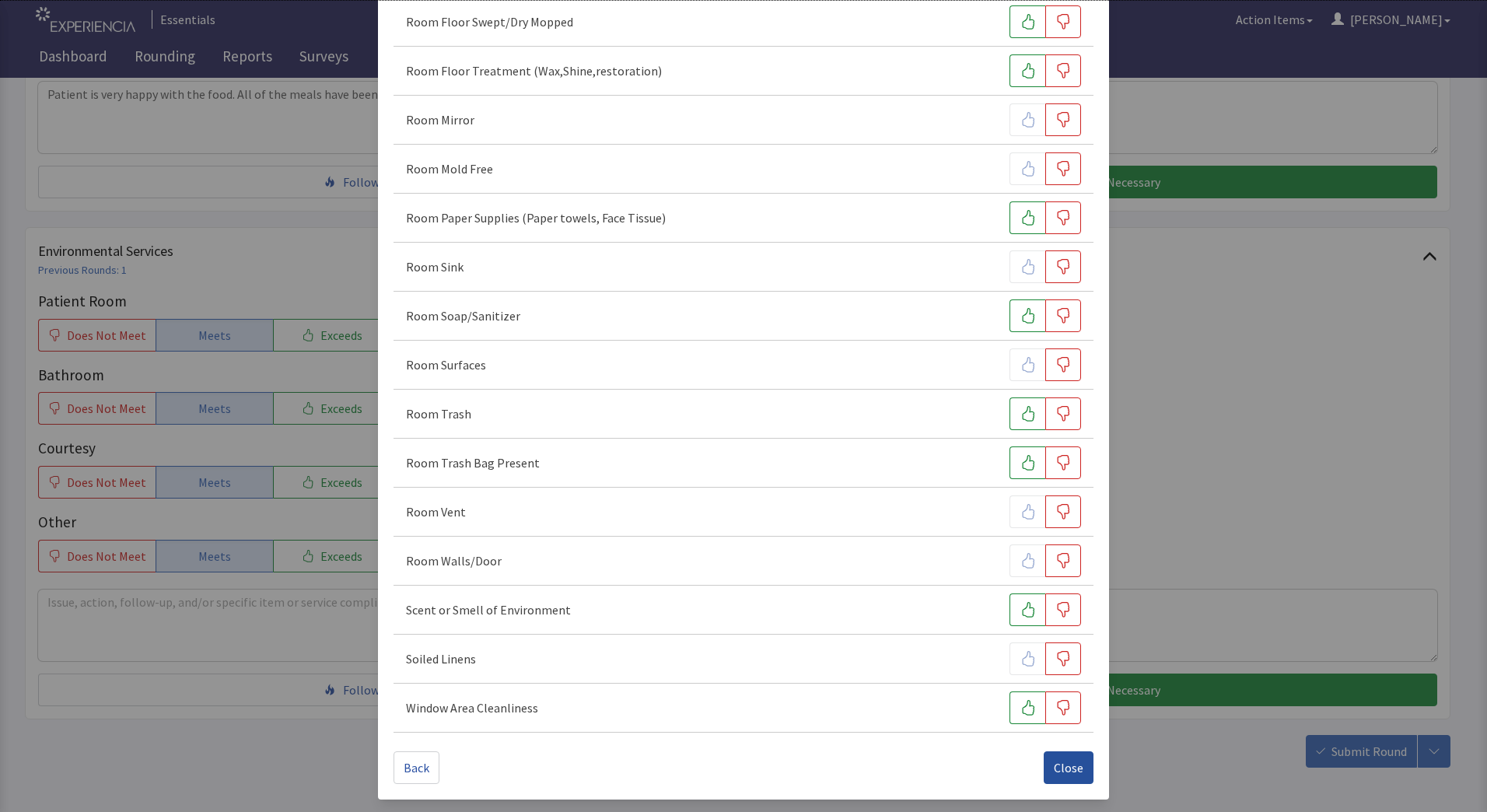
click at [1044, 765] on button "Close" at bounding box center [1068, 767] width 50 height 33
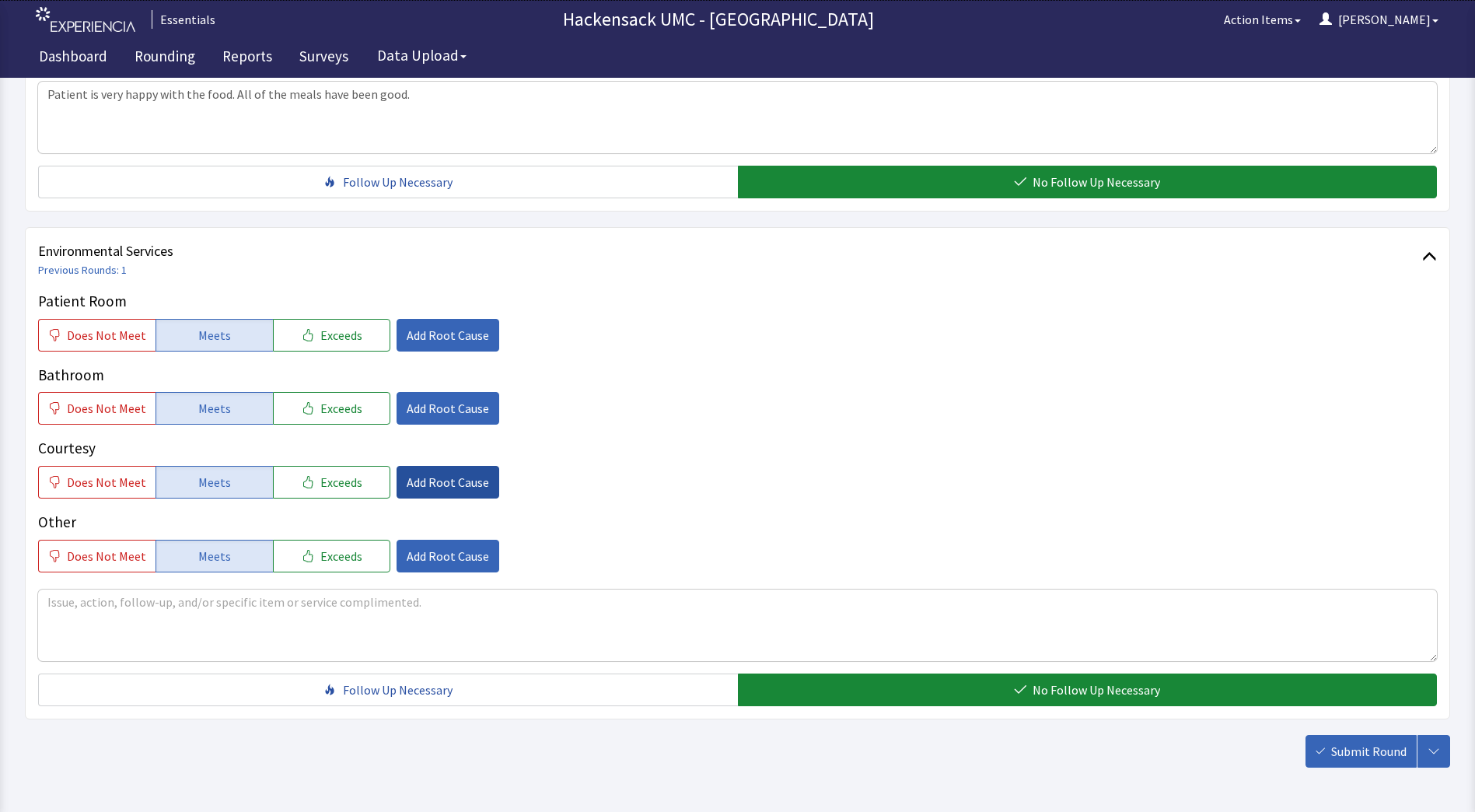
click at [417, 494] on button "Add Root Cause" at bounding box center [448, 481] width 103 height 33
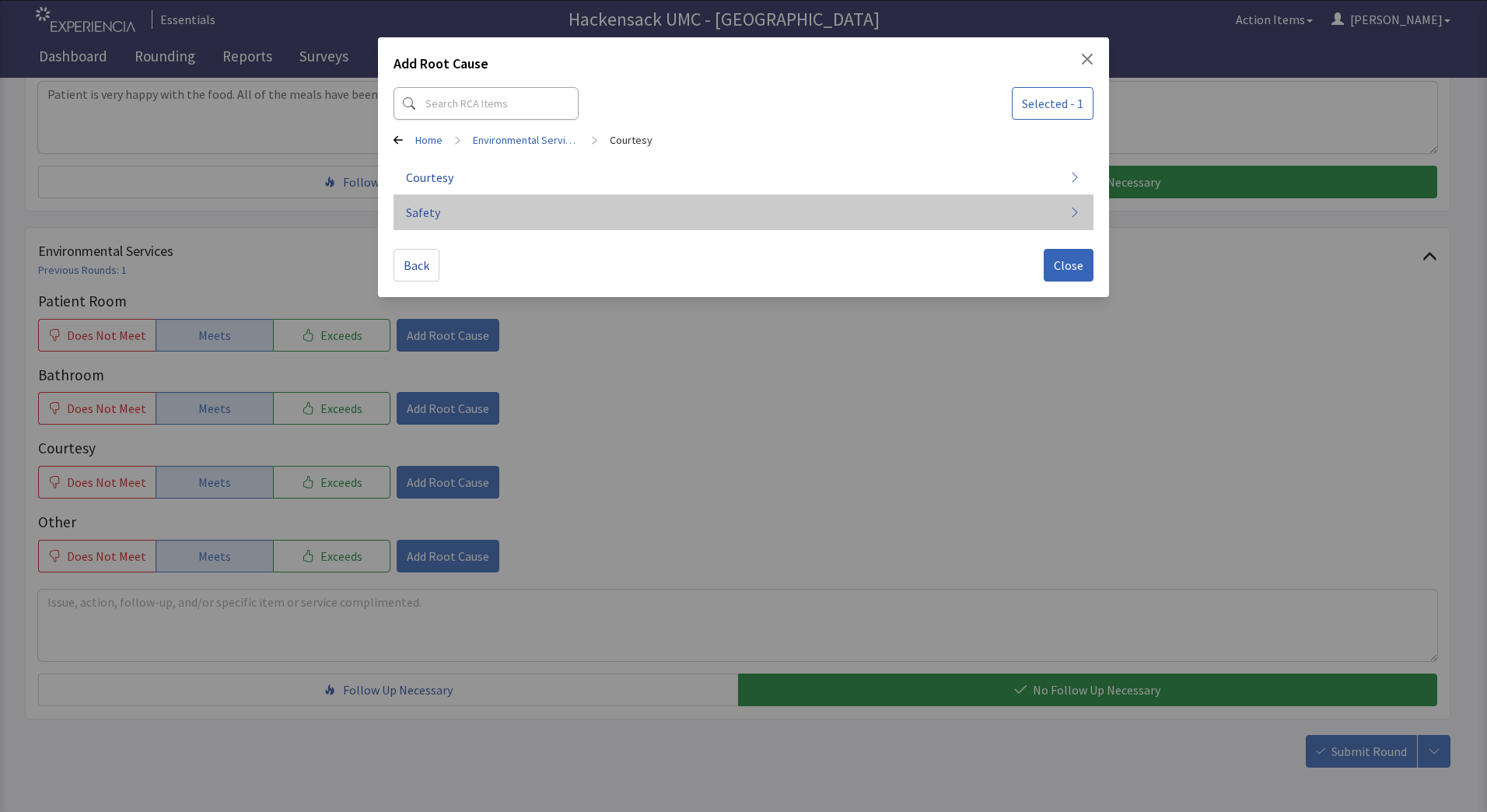
click at [427, 219] on span "Safety" at bounding box center [423, 212] width 34 height 19
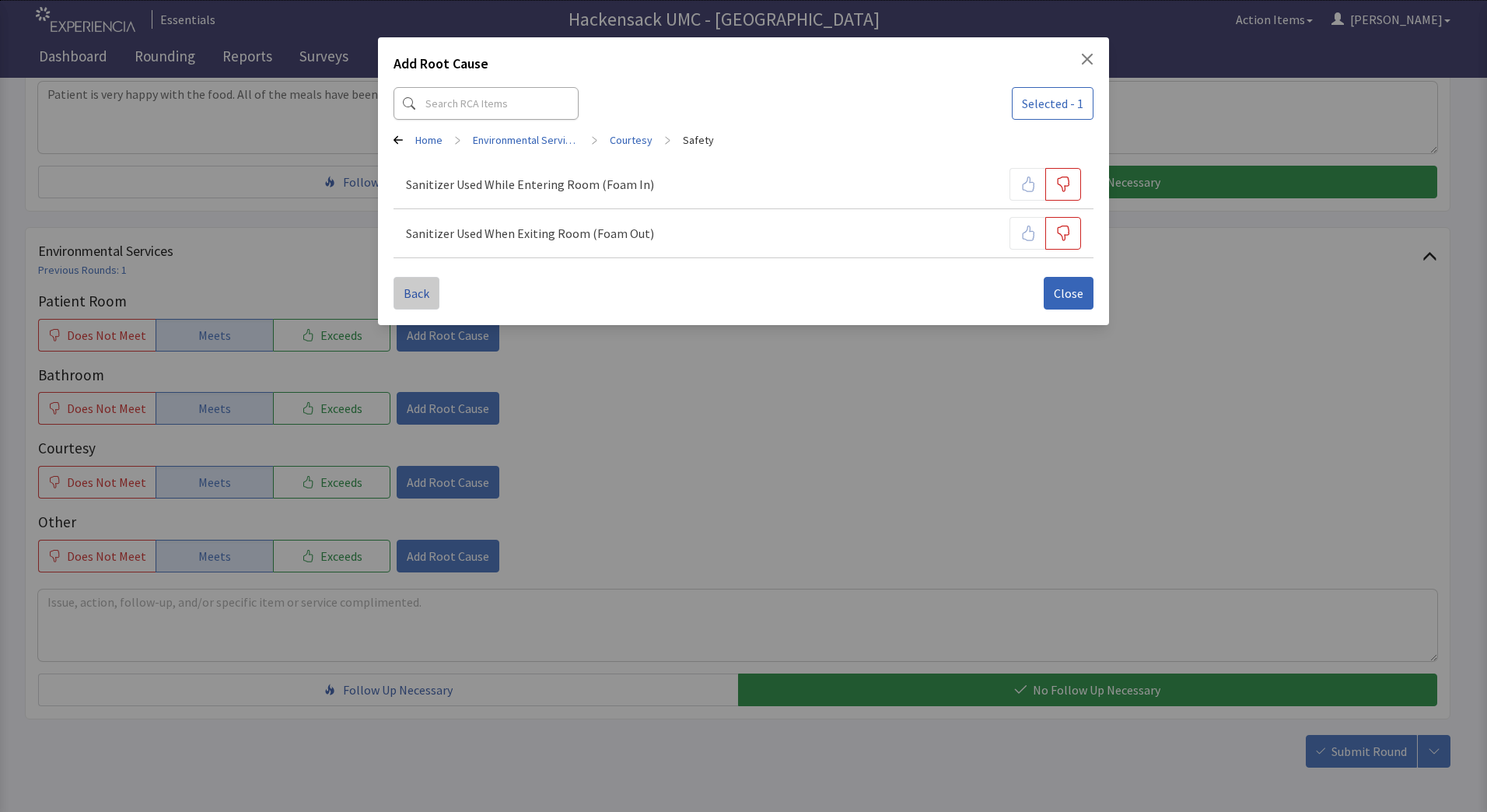
click at [420, 293] on span "Back" at bounding box center [416, 293] width 25 height 19
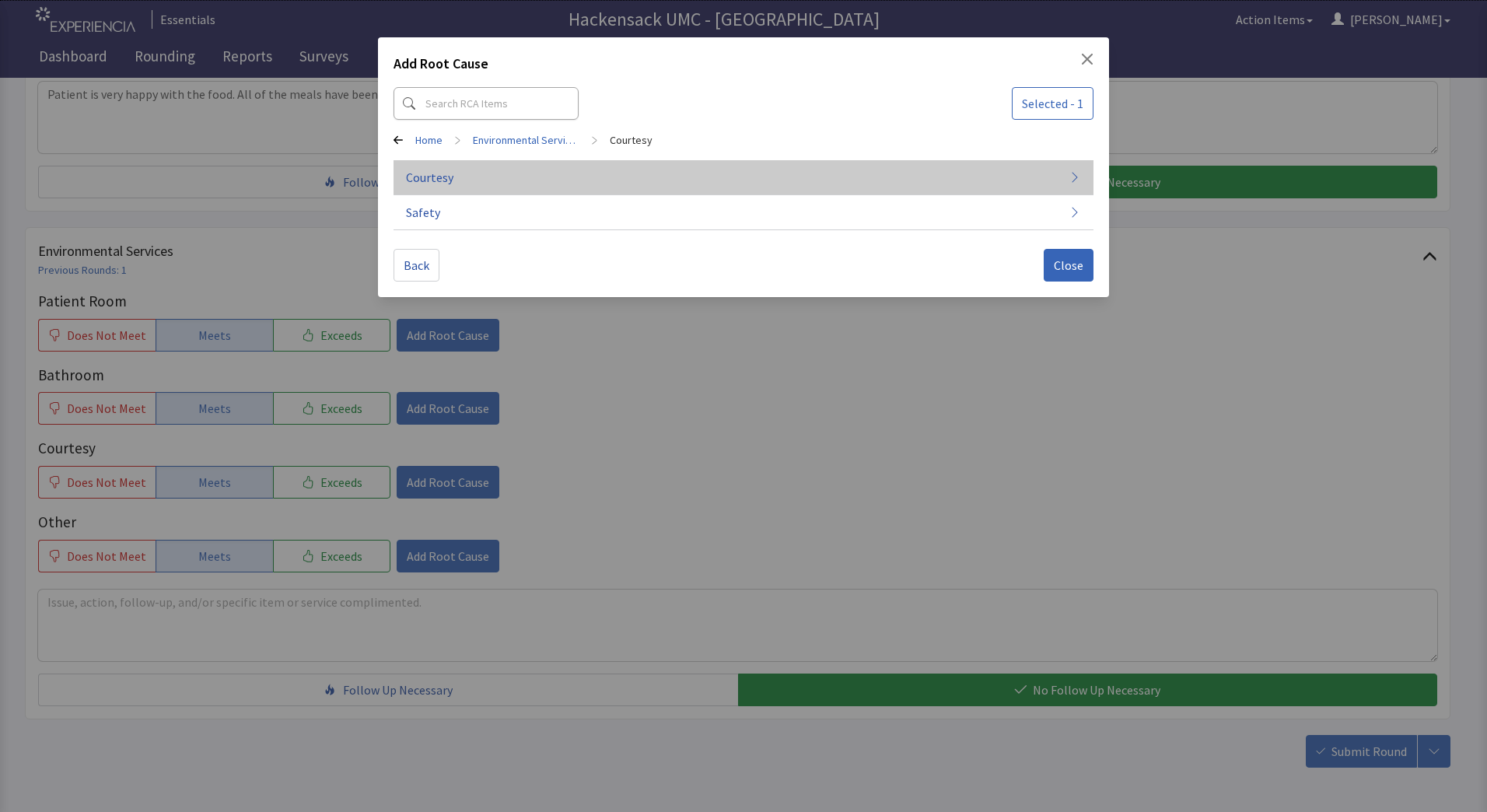
click at [446, 168] on span "Courtesy" at bounding box center [430, 177] width 47 height 19
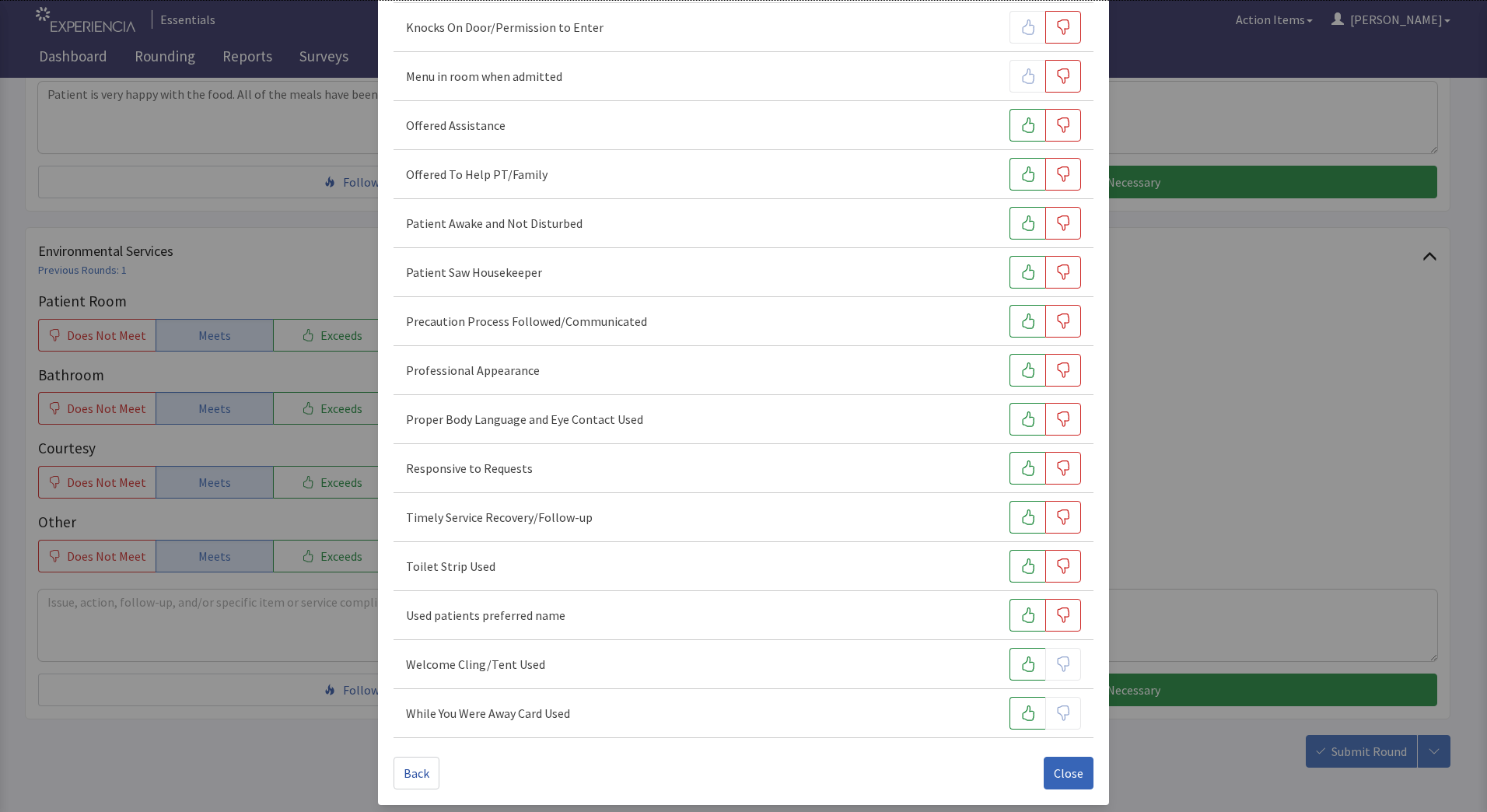
scroll to position [505, 0]
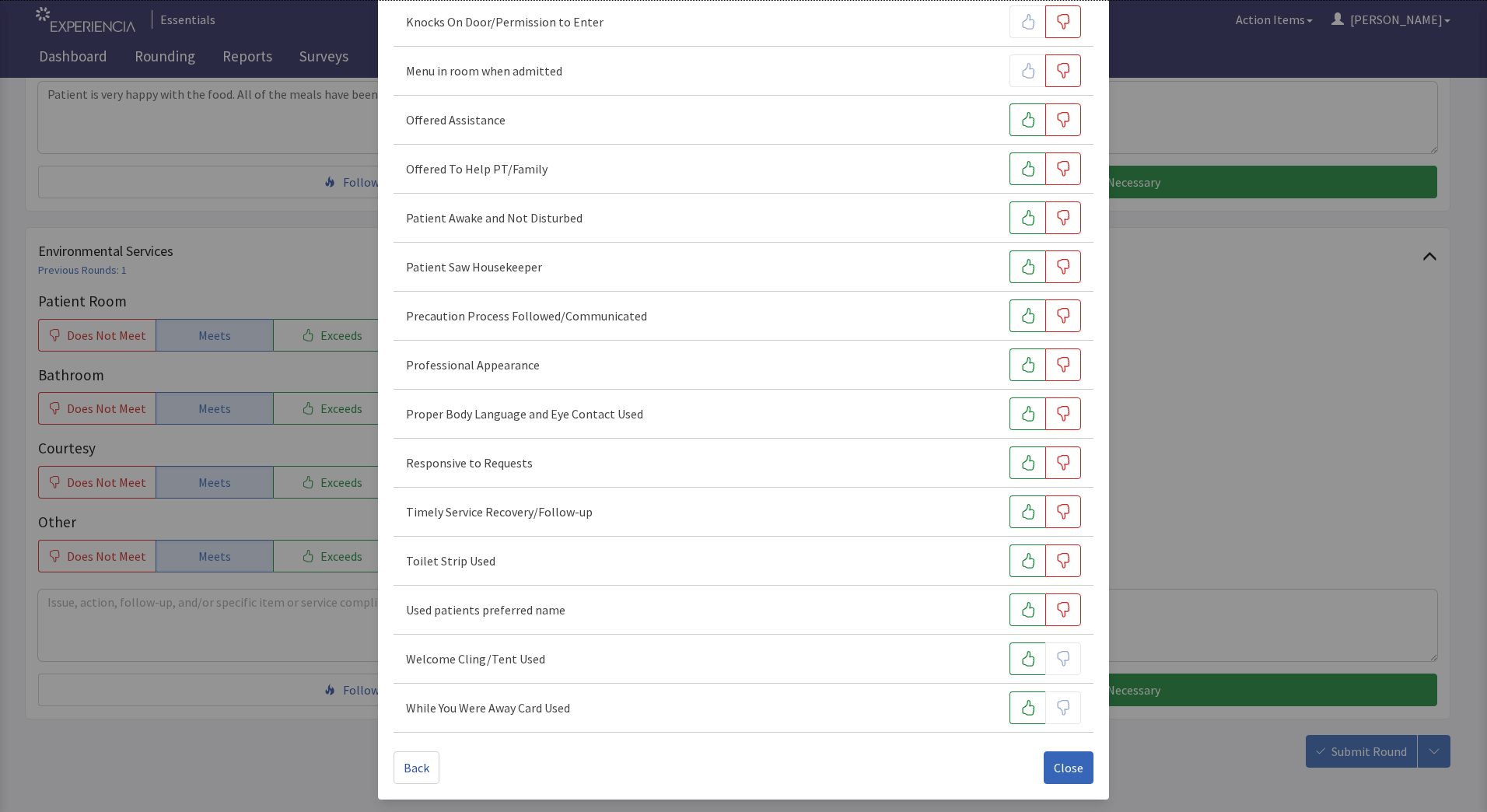
click at [728, 374] on div "Professional Appearance" at bounding box center [744, 364] width 675 height 33
click at [1072, 770] on span "Close" at bounding box center [1068, 767] width 30 height 19
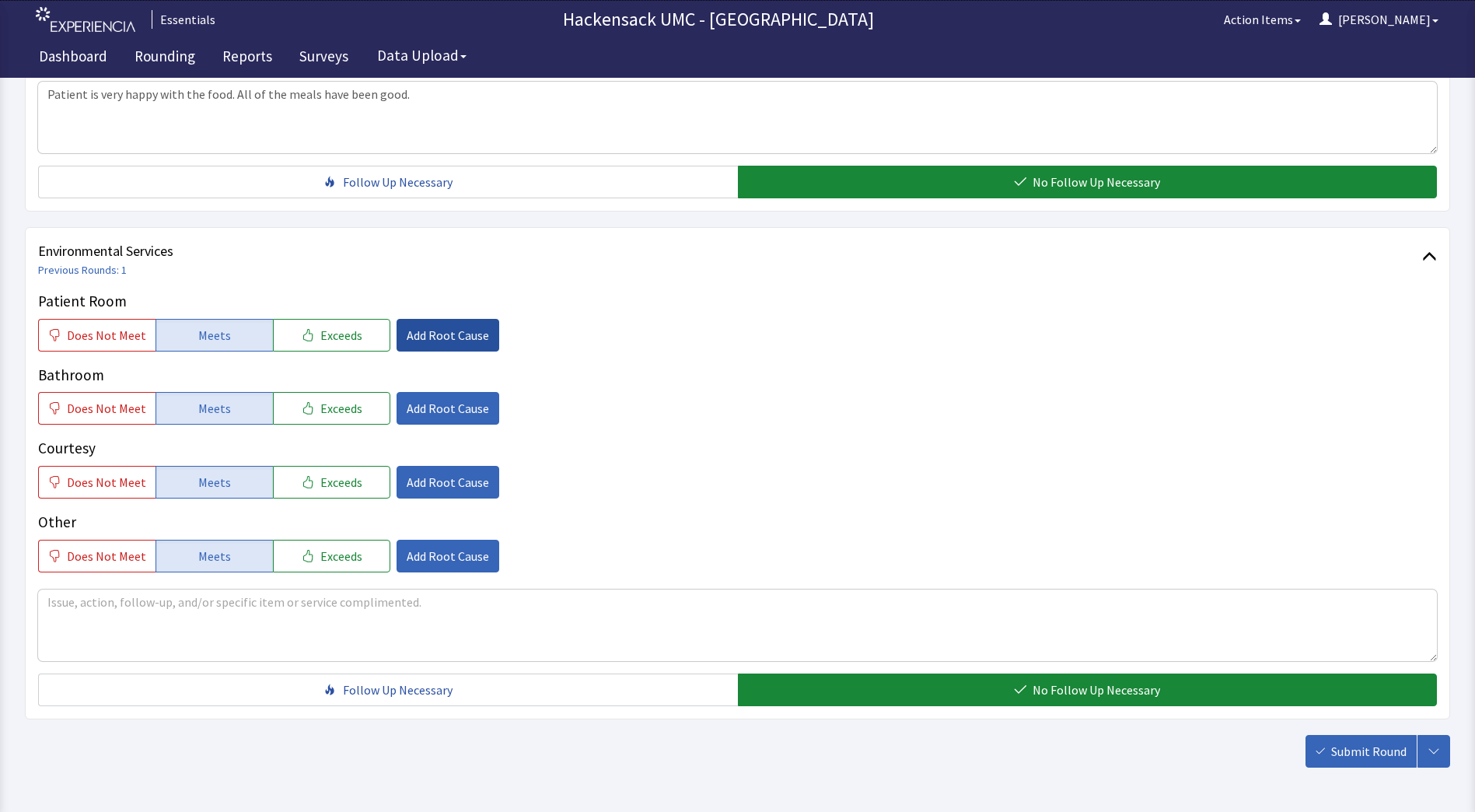
click at [415, 342] on span "Add Root Cause" at bounding box center [448, 335] width 82 height 19
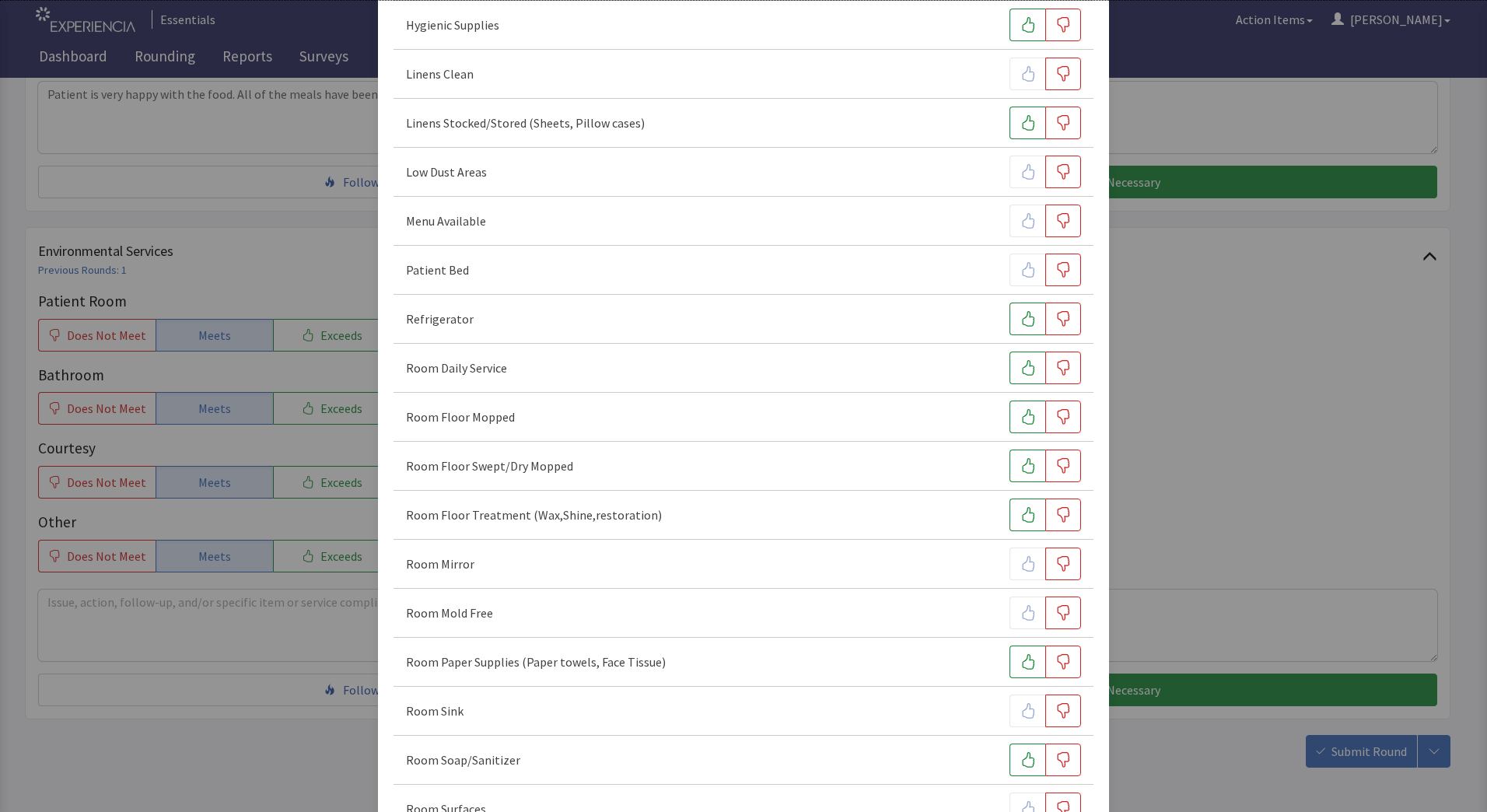
scroll to position [362, 0]
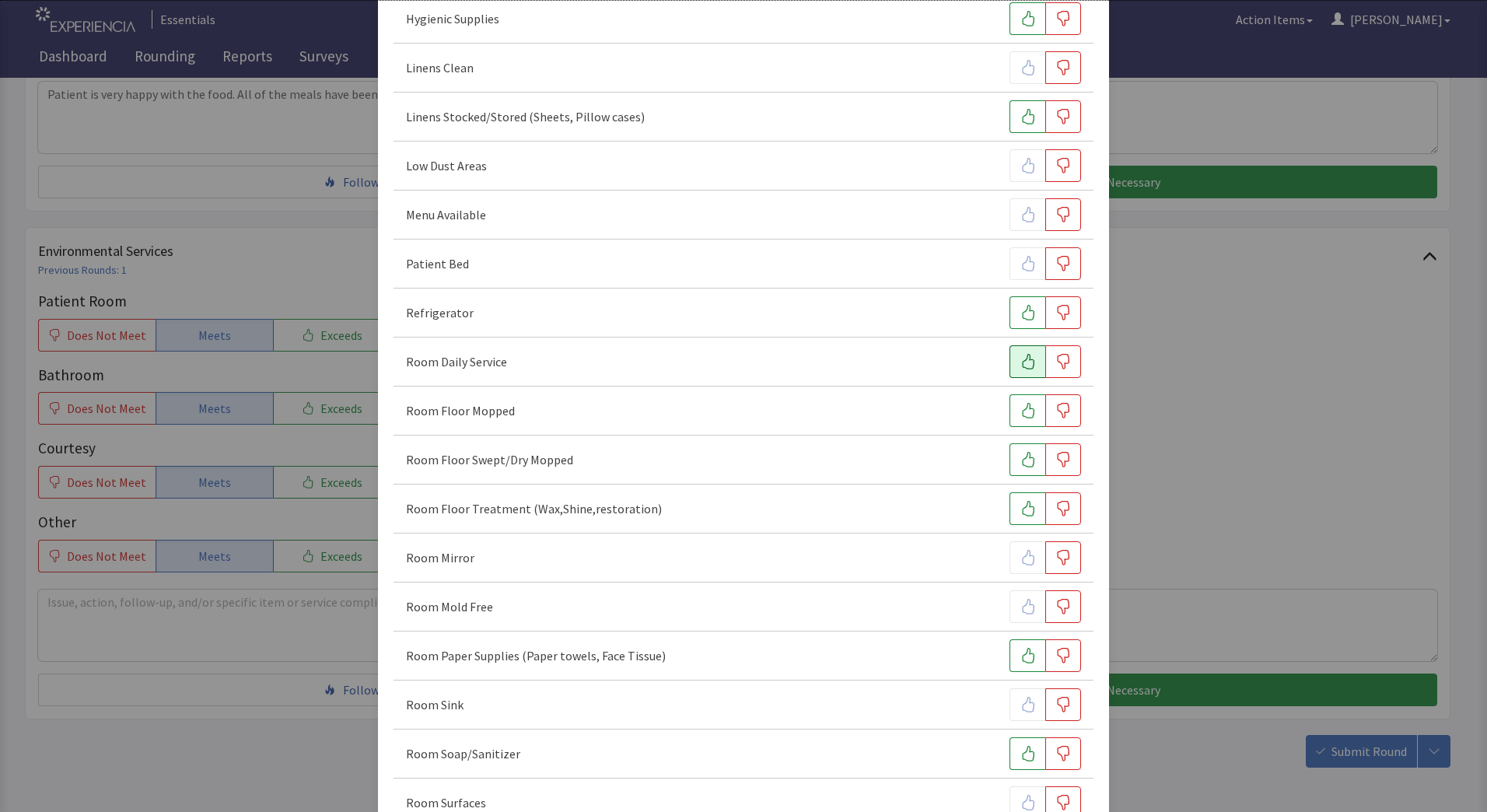
click at [1020, 362] on icon "button" at bounding box center [1028, 361] width 15 height 15
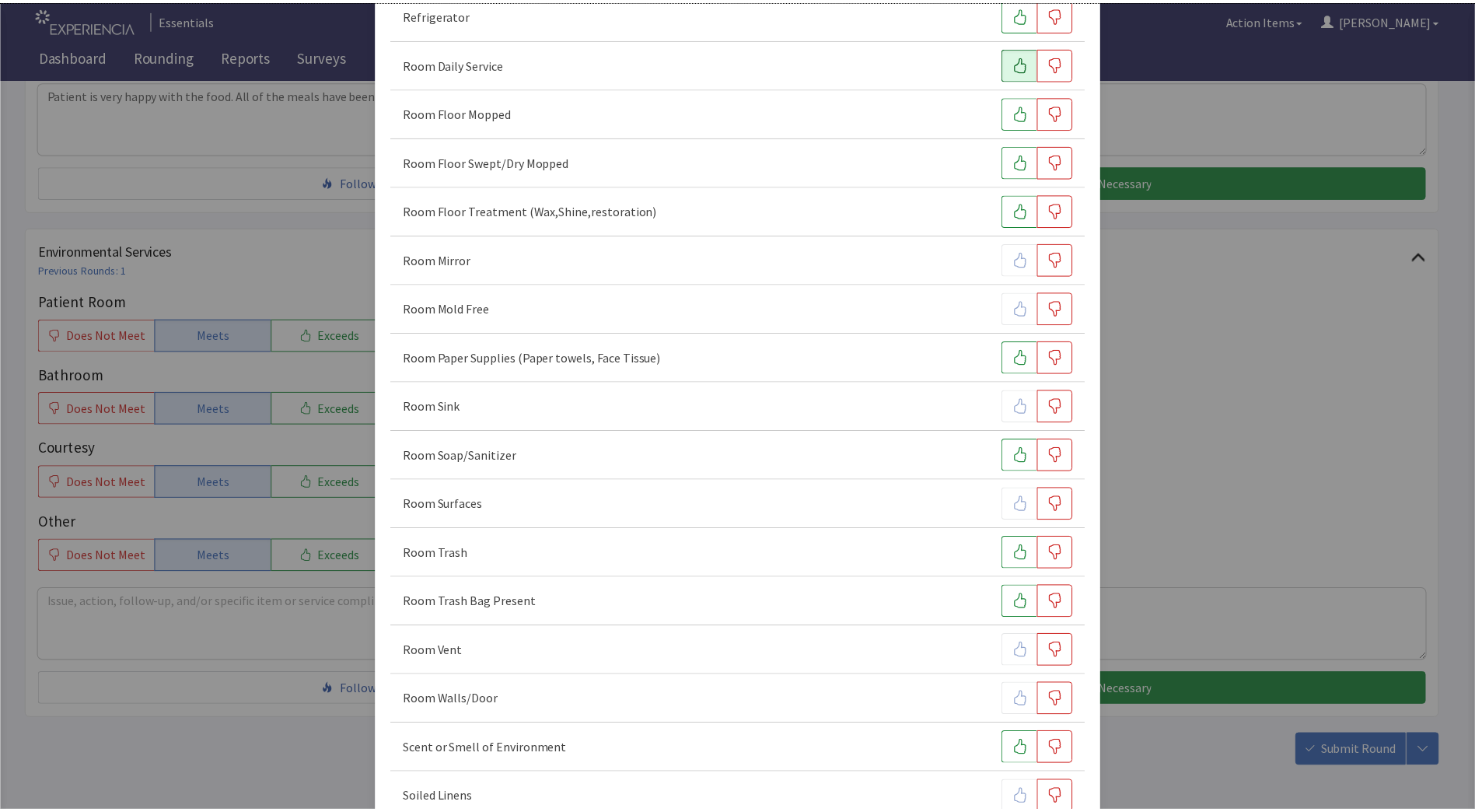
scroll to position [799, 0]
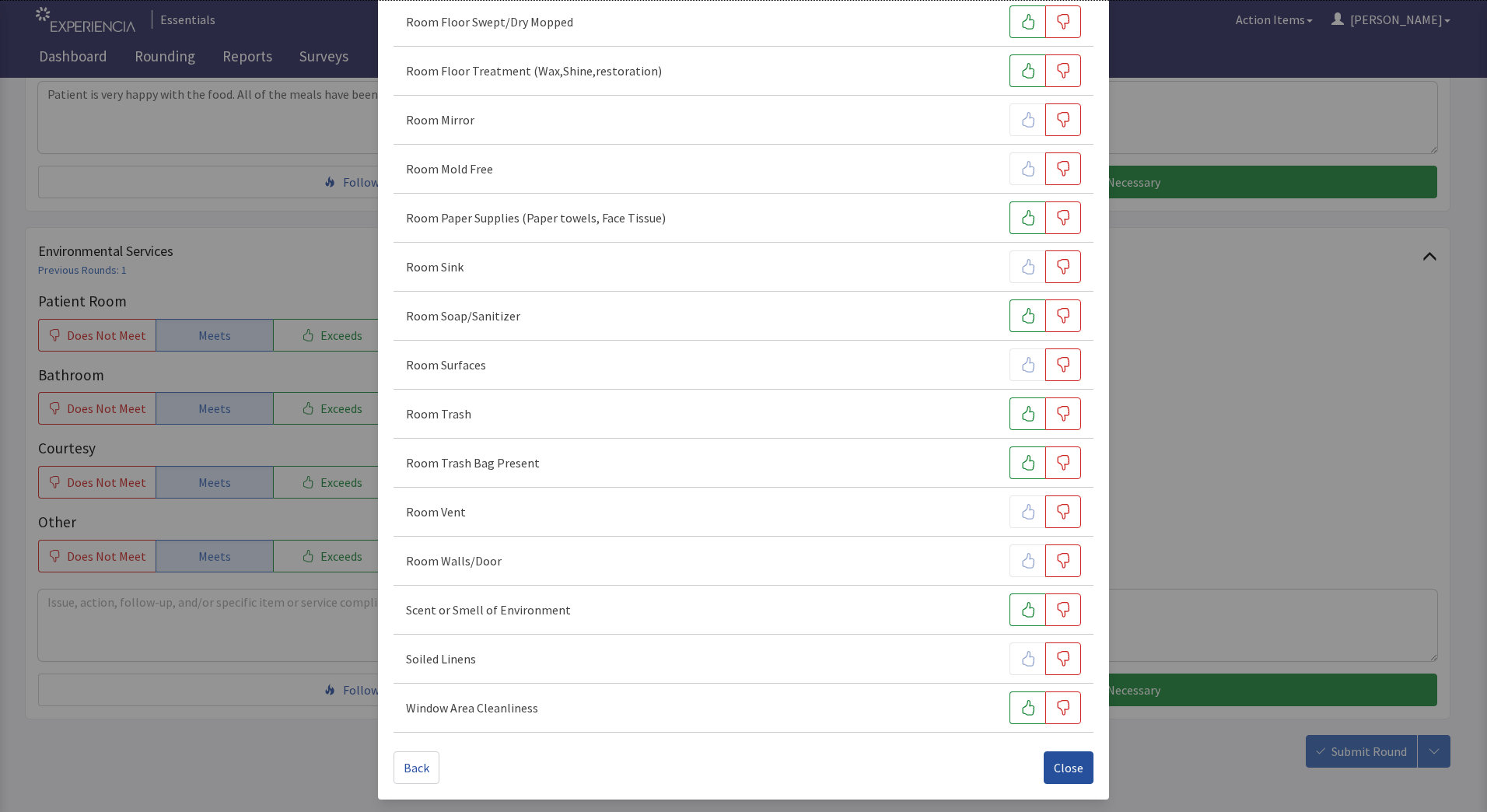
click at [1057, 776] on span "Close" at bounding box center [1068, 767] width 30 height 19
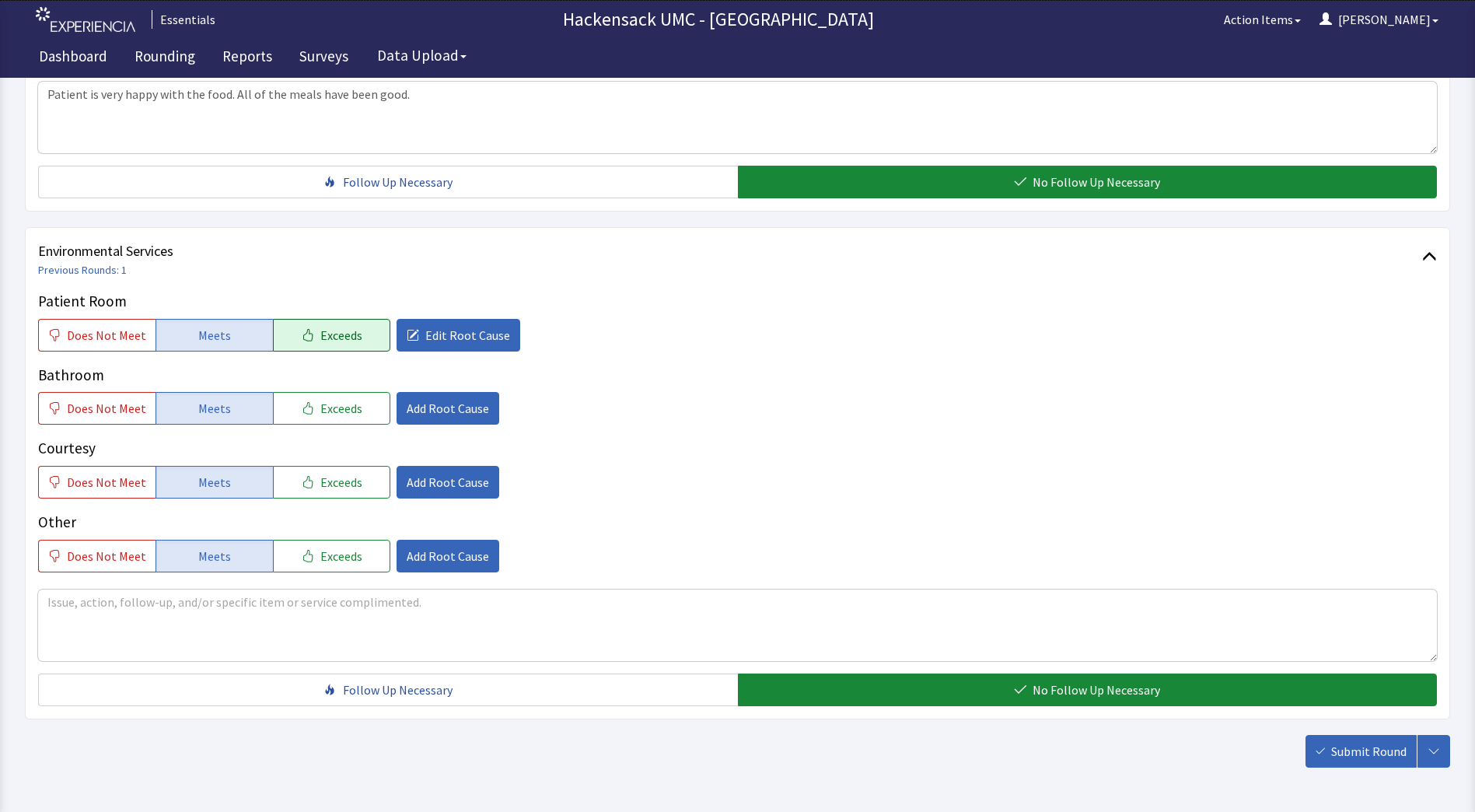
click at [338, 334] on span "Exceeds" at bounding box center [342, 335] width 42 height 19
click at [262, 606] on textarea at bounding box center [738, 625] width 1399 height 71
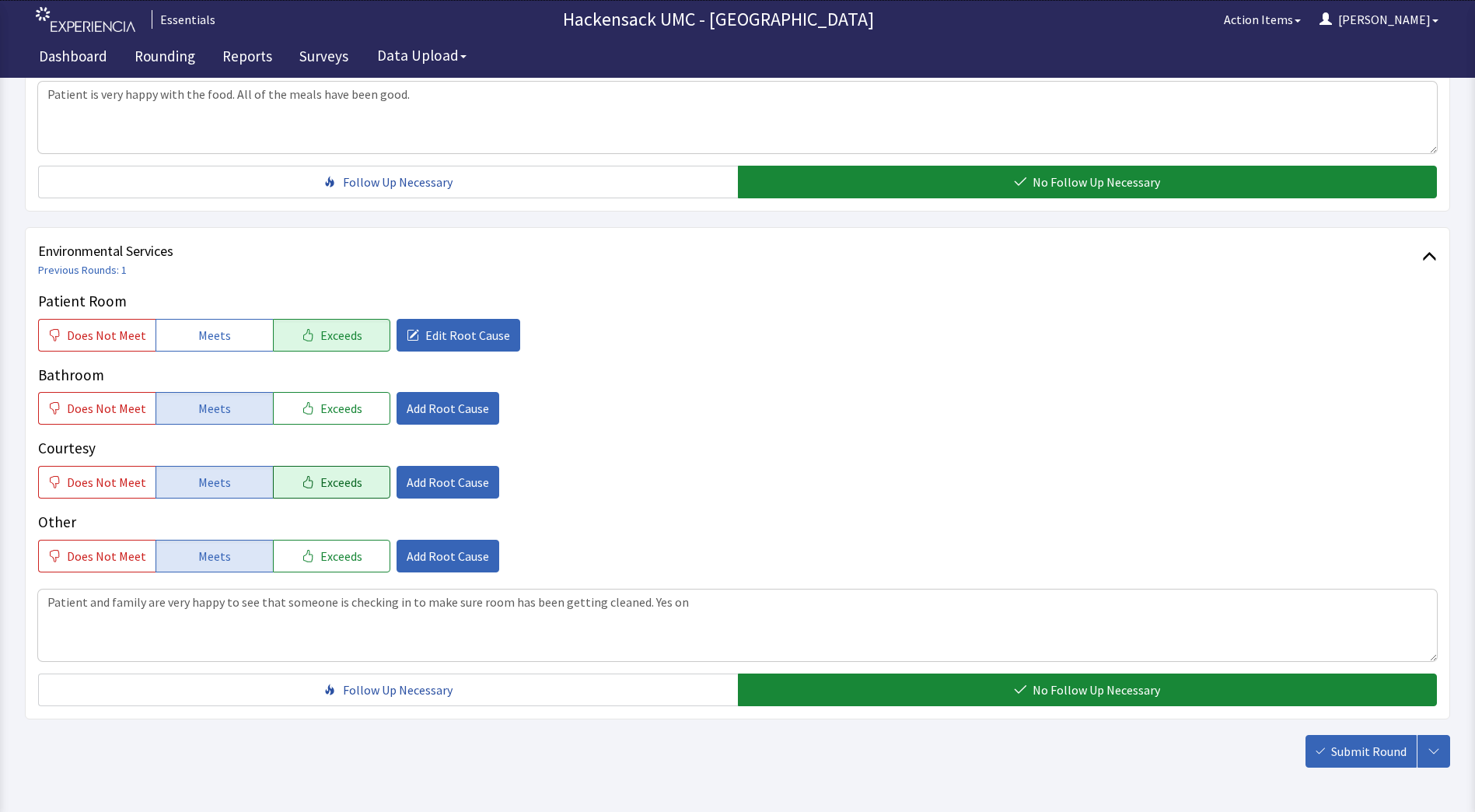
click at [329, 487] on span "Exceeds" at bounding box center [342, 482] width 42 height 19
click at [240, 481] on button "Meets" at bounding box center [214, 481] width 118 height 33
click at [424, 557] on span "Add Root Cause" at bounding box center [448, 556] width 82 height 19
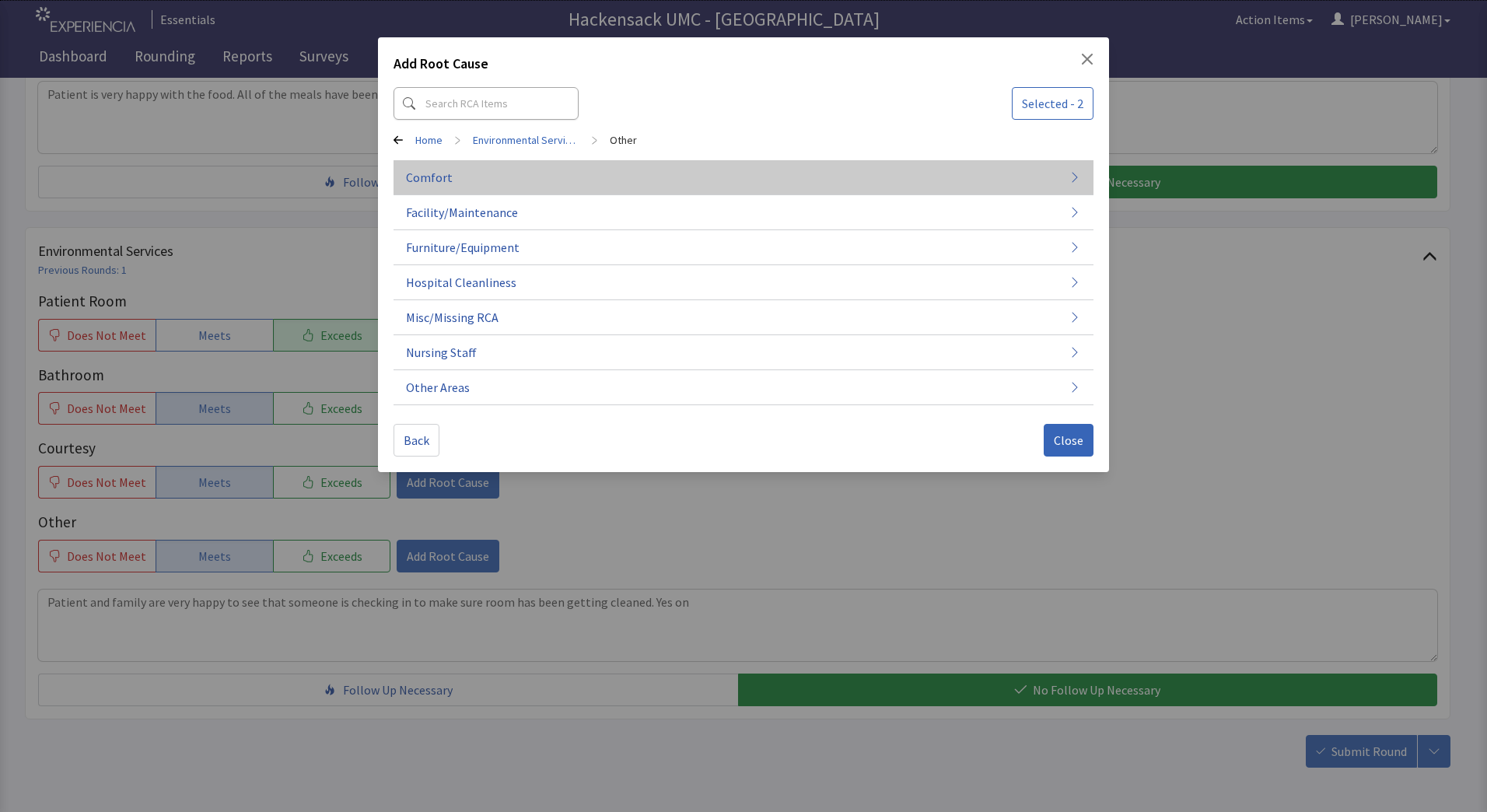
click at [472, 177] on button "Comfort" at bounding box center [744, 177] width 700 height 35
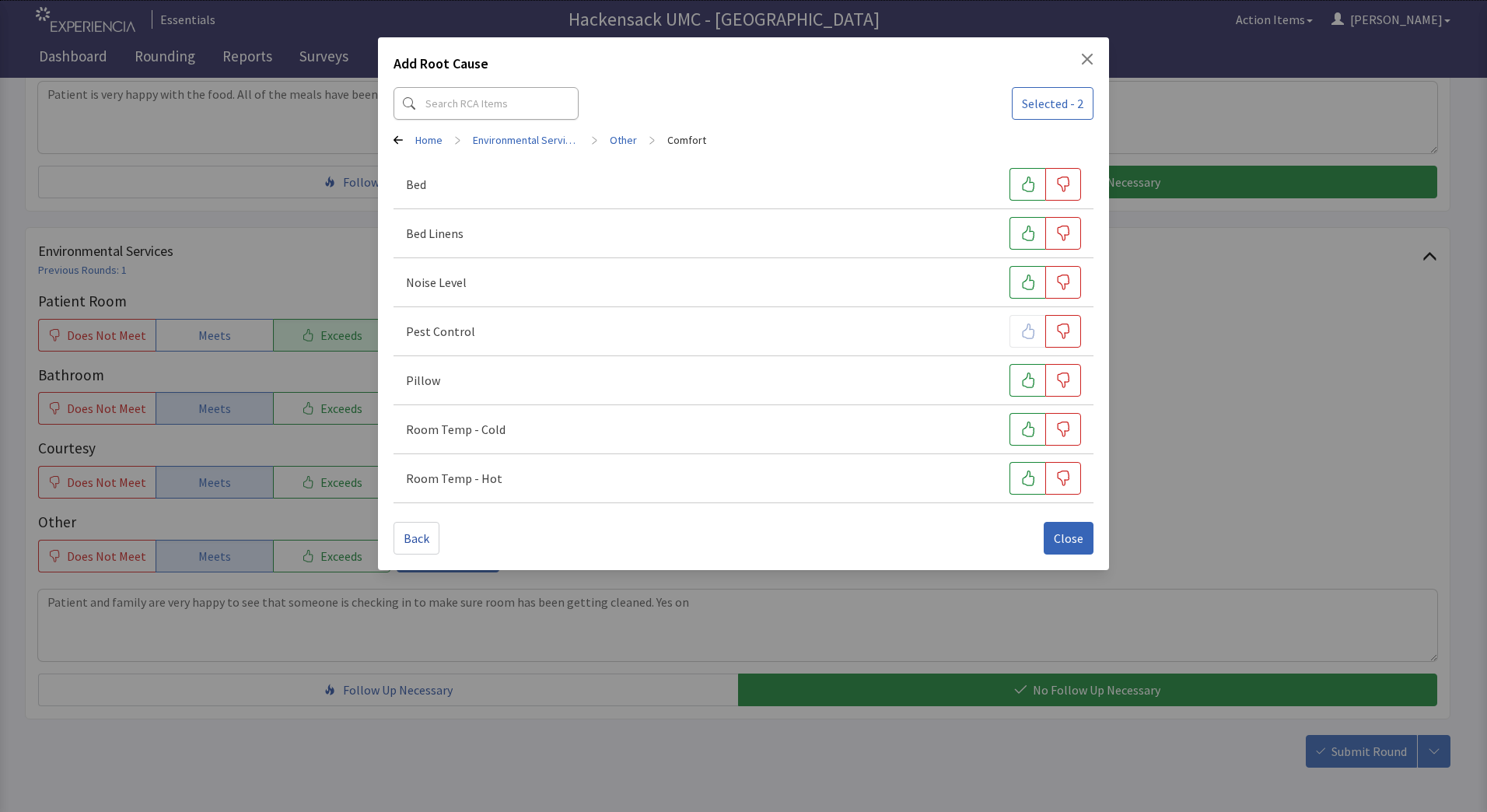
click at [395, 136] on icon at bounding box center [398, 140] width 9 height 9
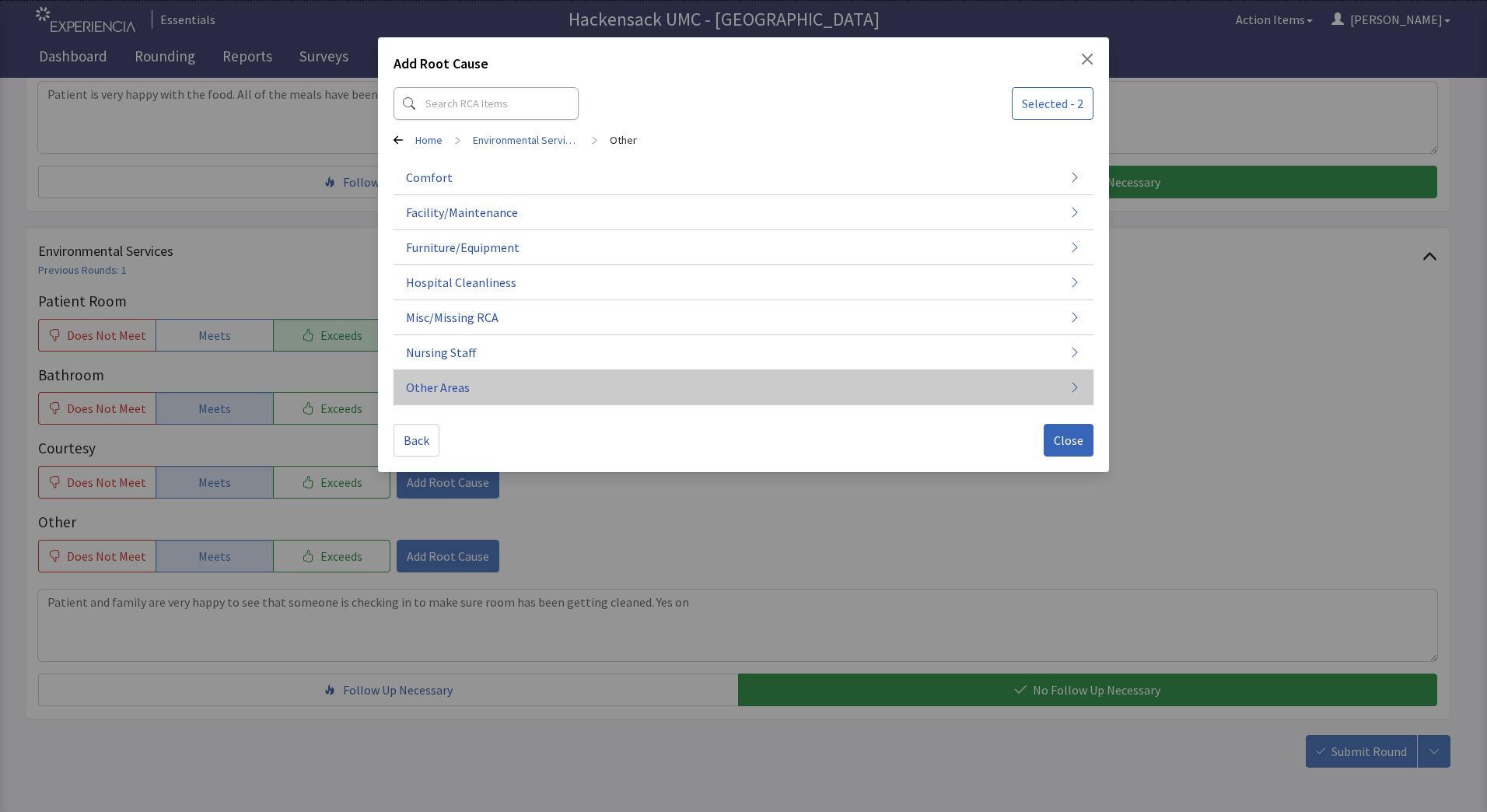
click at [446, 387] on span "Other Areas" at bounding box center [437, 387] width 64 height 19
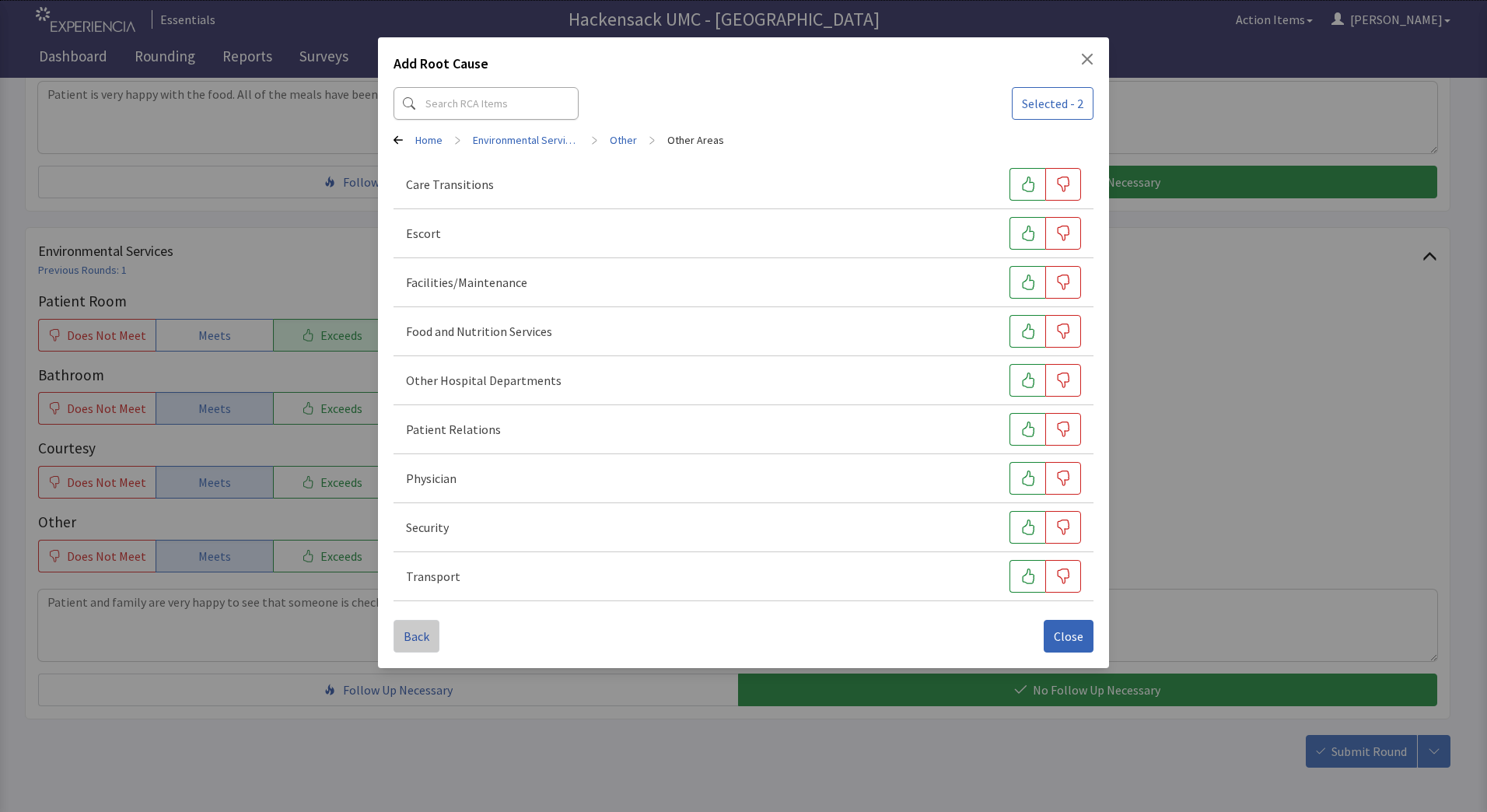
click at [413, 636] on span "Back" at bounding box center [416, 636] width 25 height 19
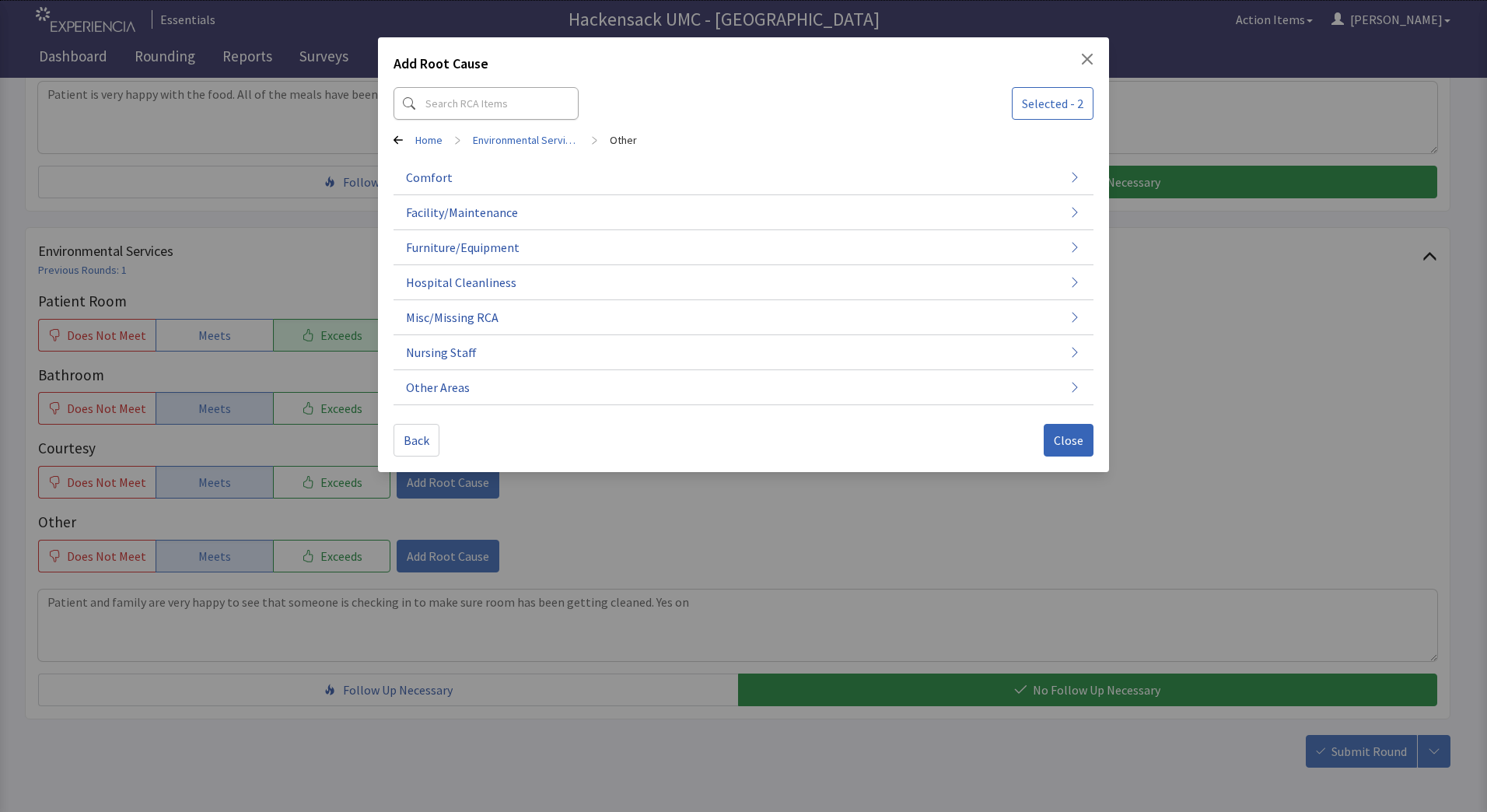
click at [1086, 61] on icon "Close" at bounding box center [1087, 58] width 11 height 11
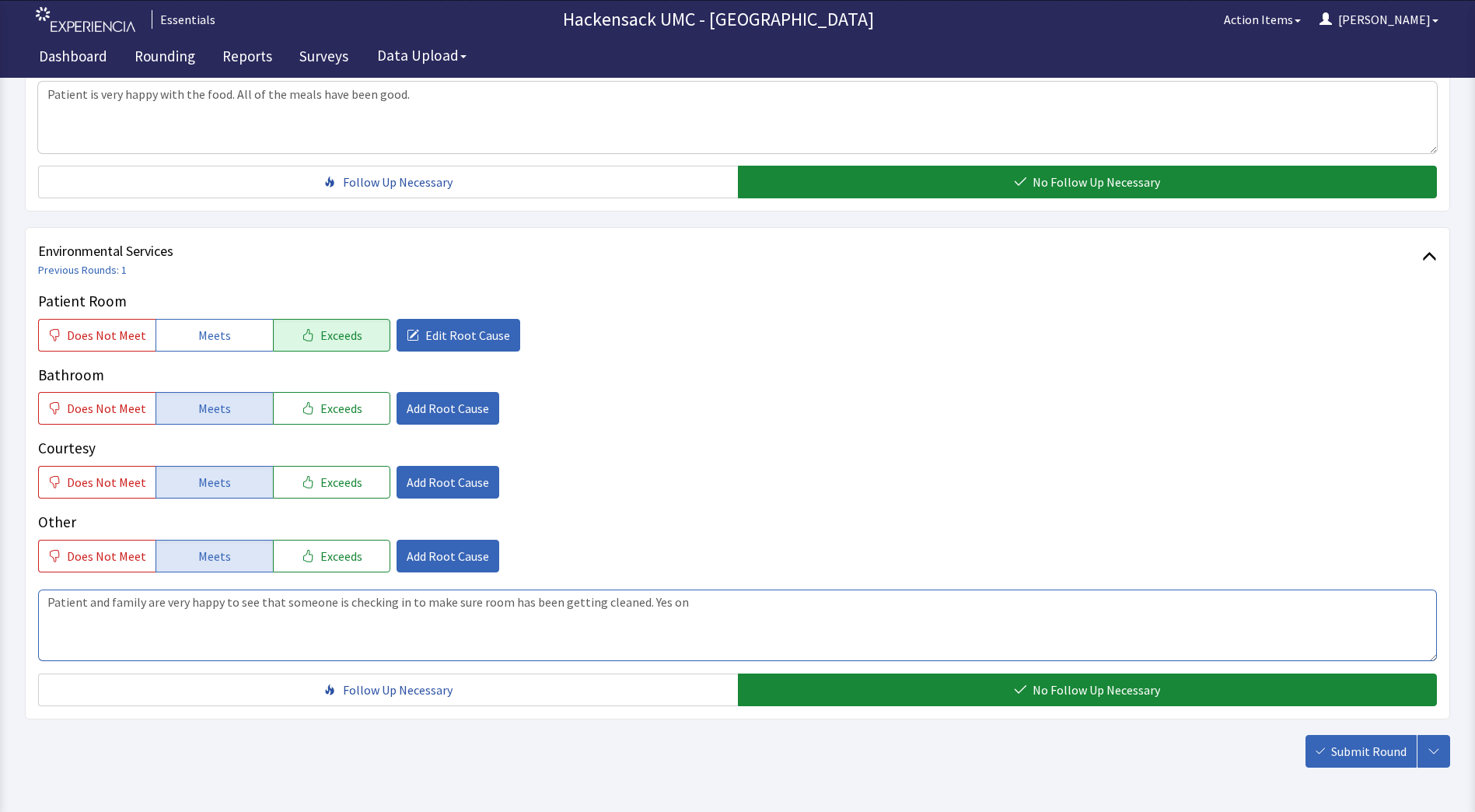
click at [738, 597] on textarea "Patient and family are very happy to see that someone is checking in to make su…" at bounding box center [738, 625] width 1399 height 71
type textarea "Patient and family are very happy to see that someone is checking in to make su…"
click at [1338, 755] on span "Submit Round" at bounding box center [1368, 751] width 75 height 19
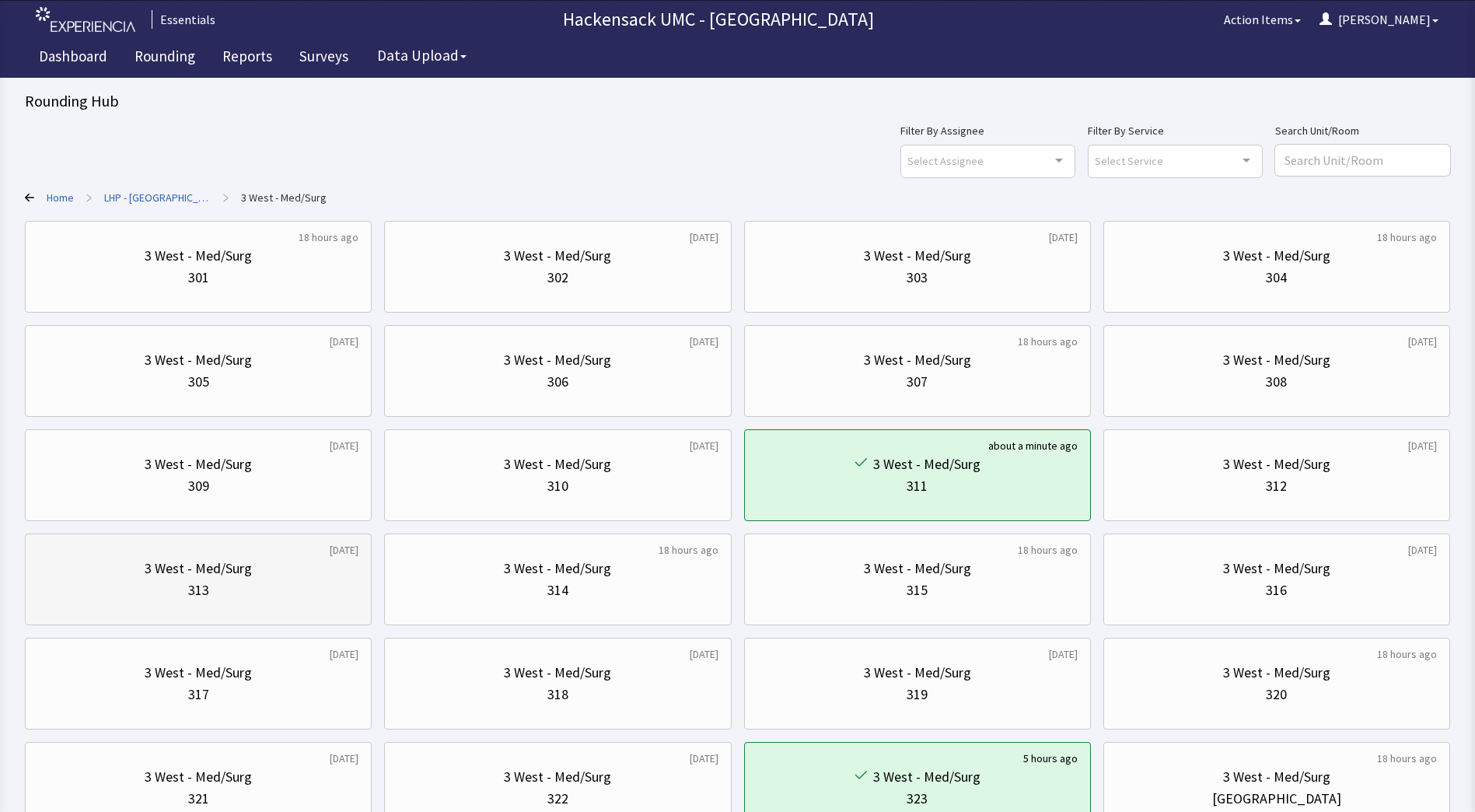
click at [215, 595] on div "313" at bounding box center [198, 590] width 320 height 22
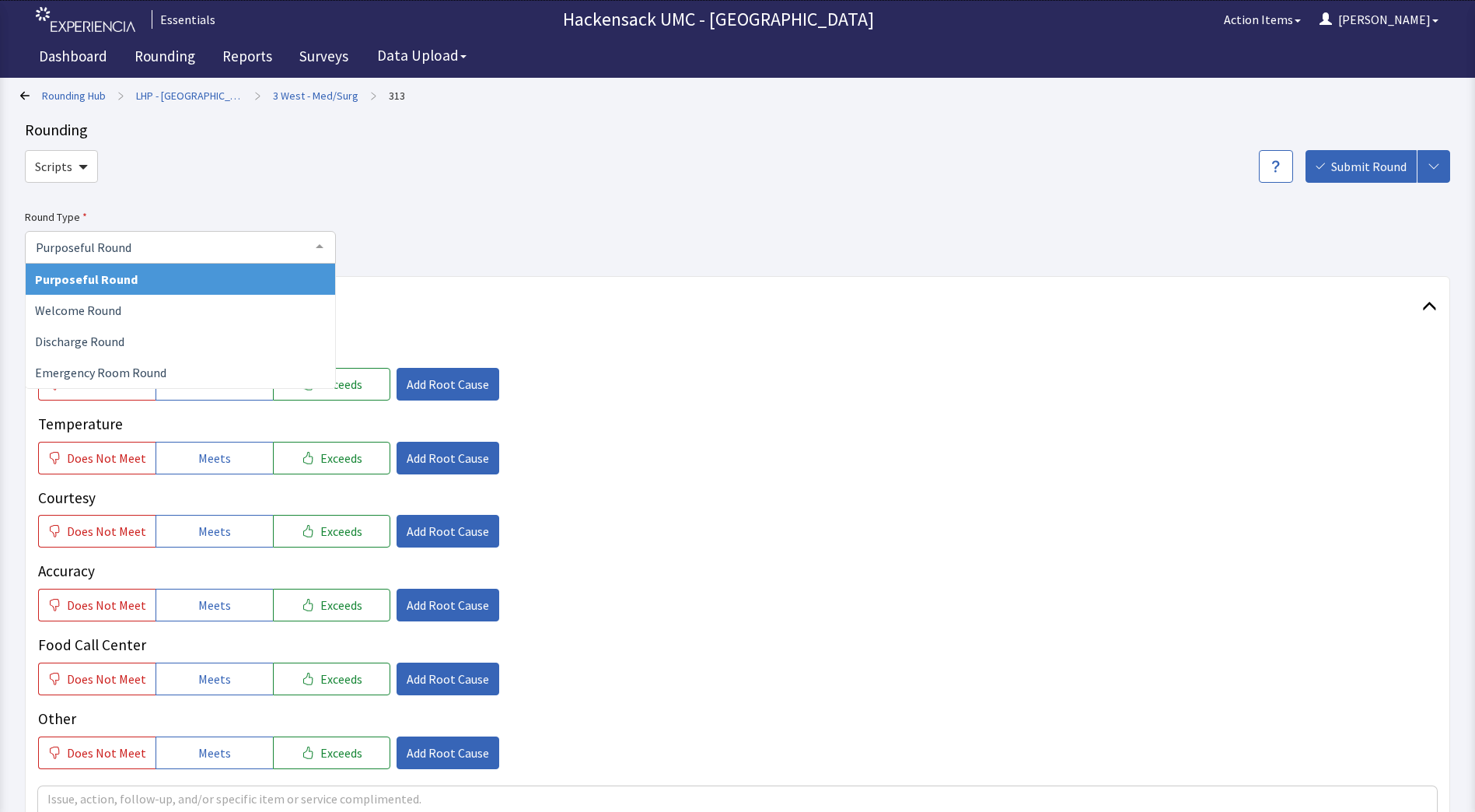
click at [320, 249] on div at bounding box center [320, 246] width 31 height 30
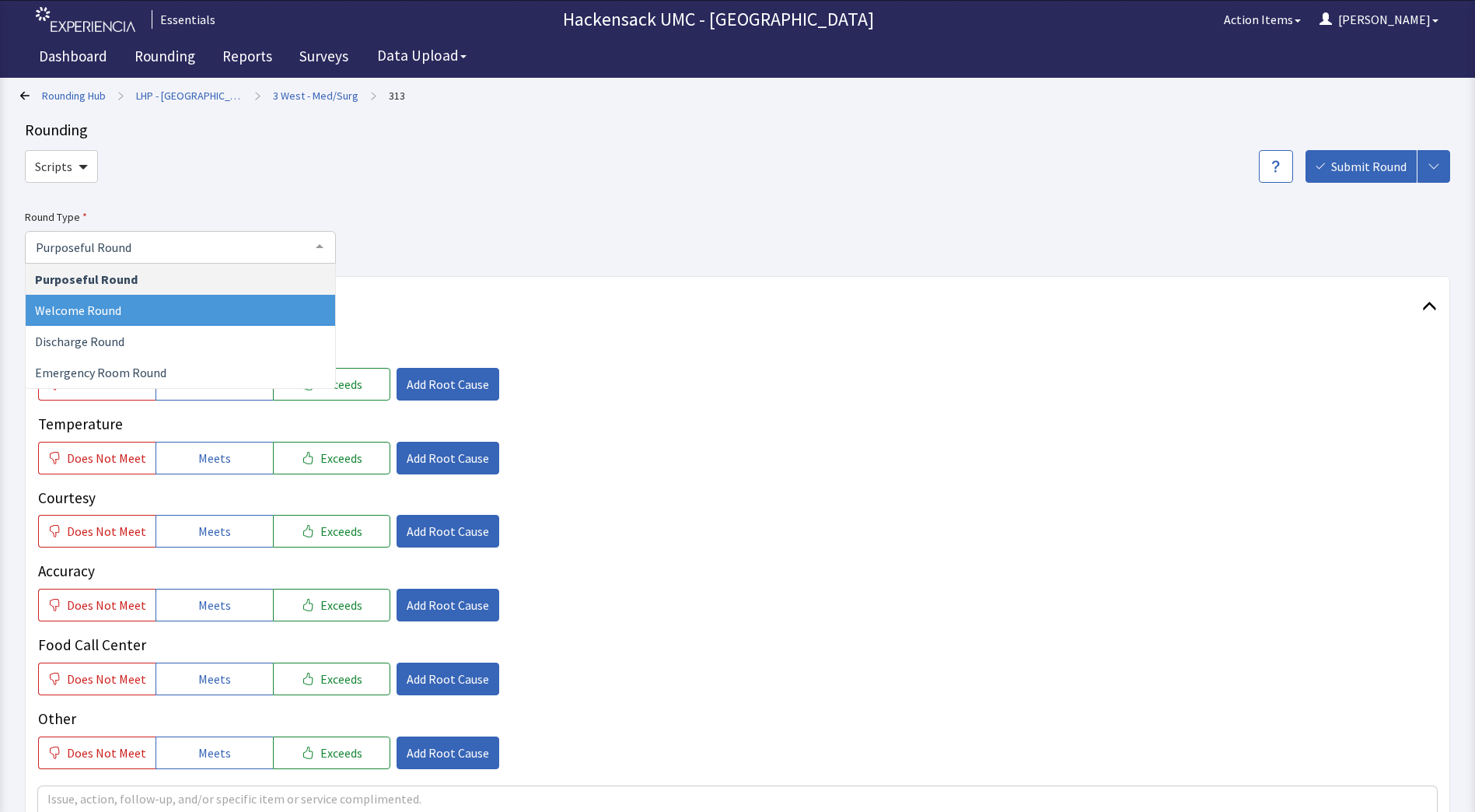
click at [209, 305] on span "Welcome Round" at bounding box center [180, 310] width 309 height 31
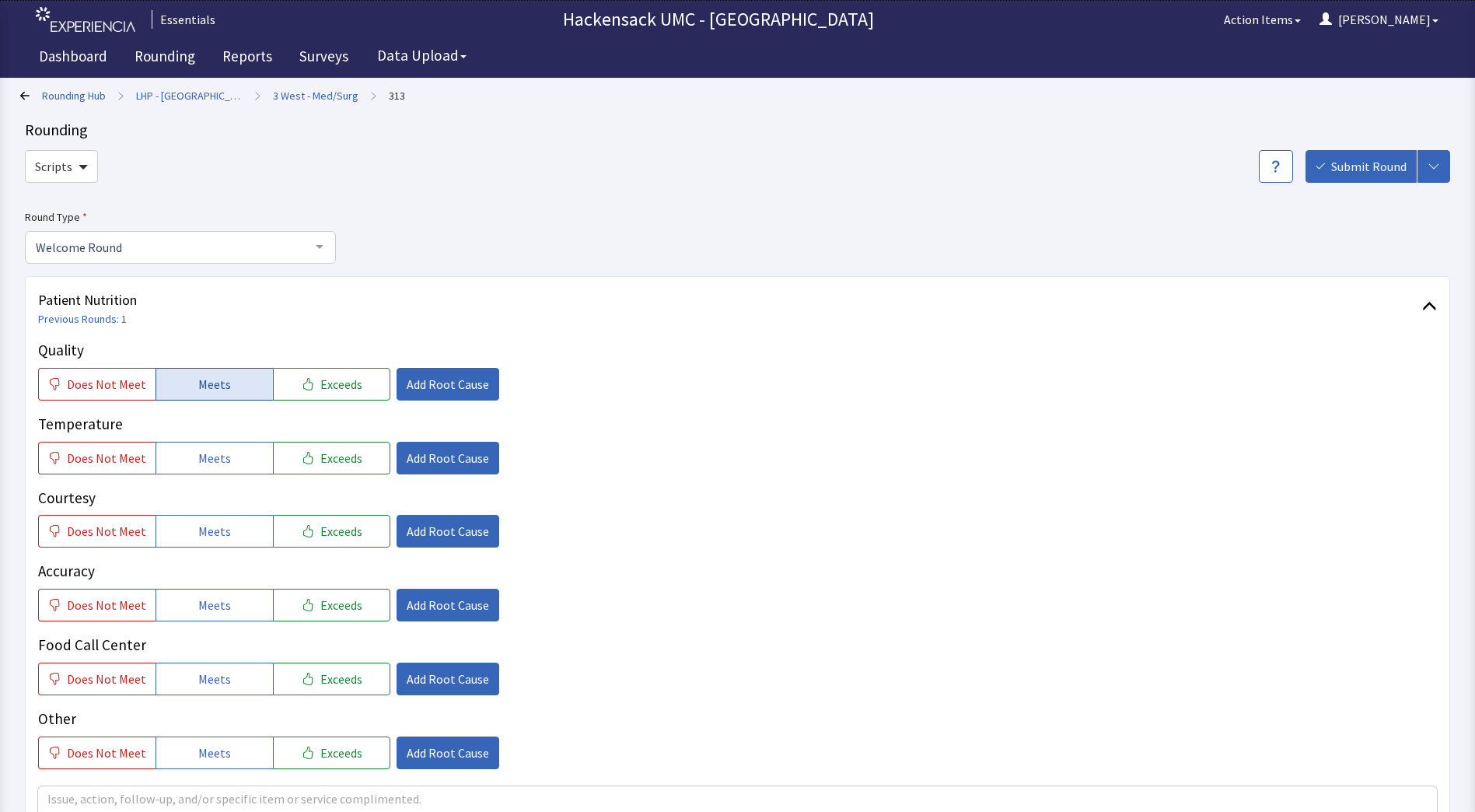
click at [199, 375] on span "Meets" at bounding box center [214, 384] width 33 height 19
click at [198, 467] on button "Meets" at bounding box center [214, 458] width 118 height 33
click at [203, 529] on span "Meets" at bounding box center [214, 531] width 33 height 19
click at [198, 607] on span "Meets" at bounding box center [214, 605] width 33 height 19
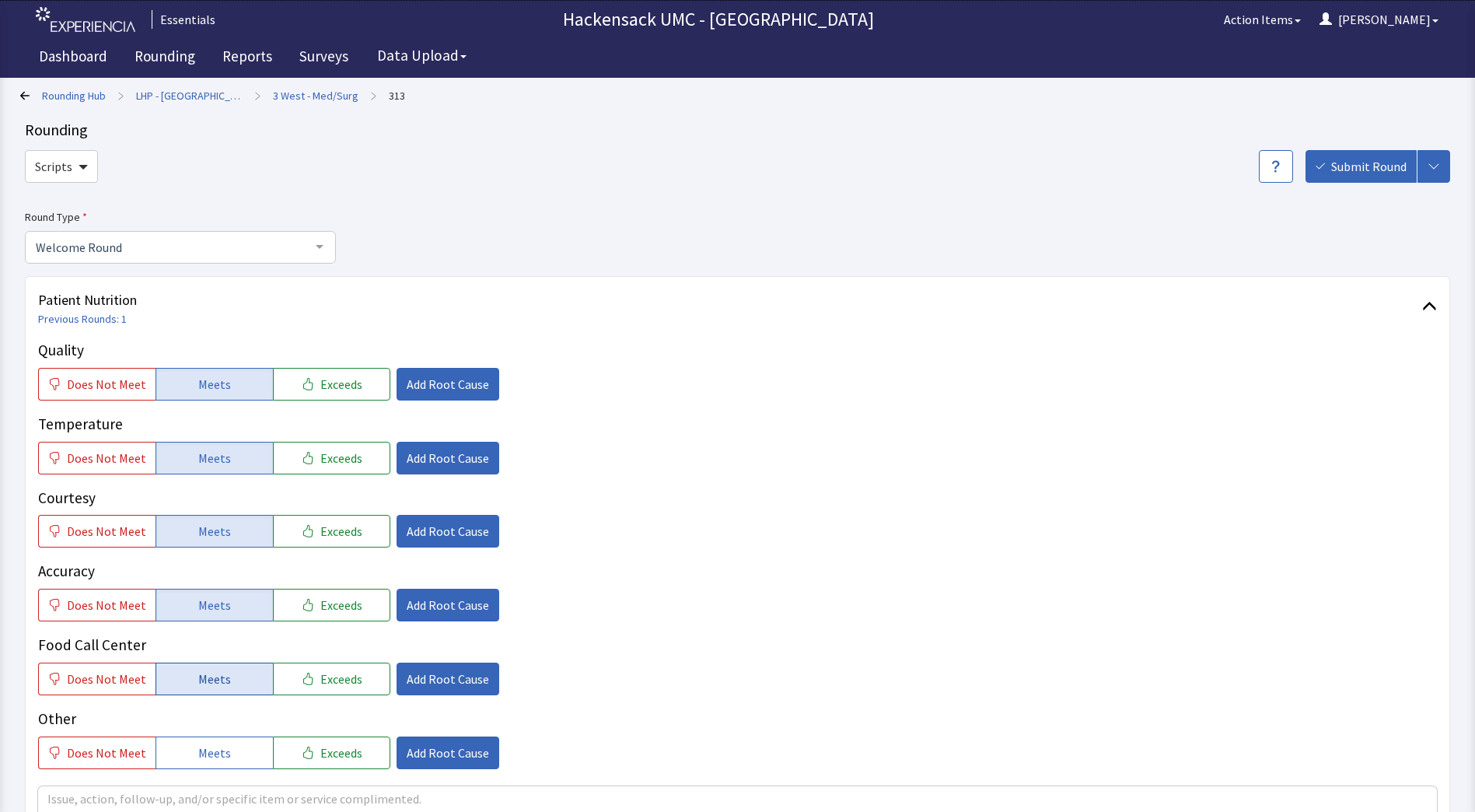
click at [198, 672] on span "Meets" at bounding box center [214, 679] width 33 height 19
click at [198, 754] on span "Meets" at bounding box center [214, 753] width 33 height 19
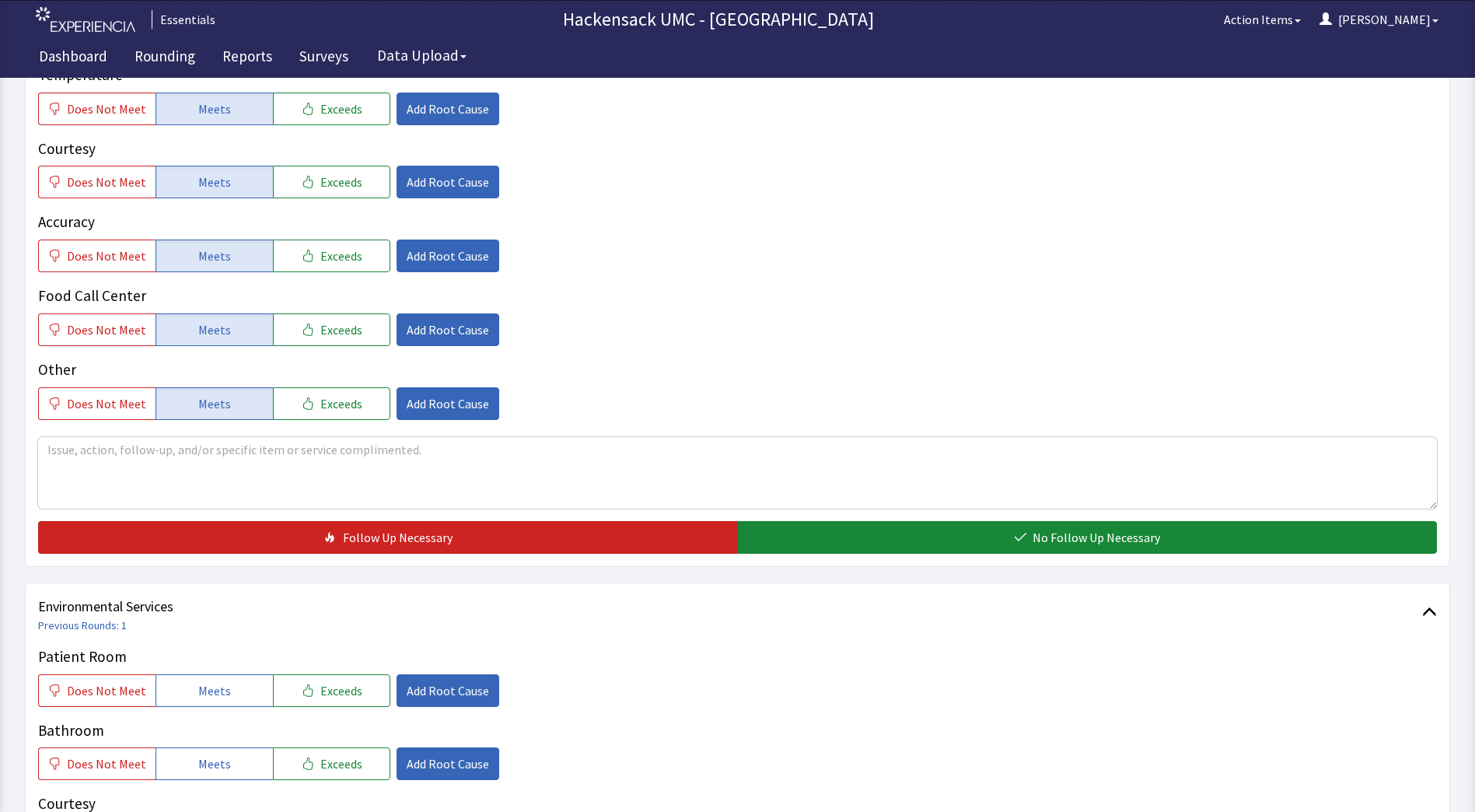
scroll to position [343, 0]
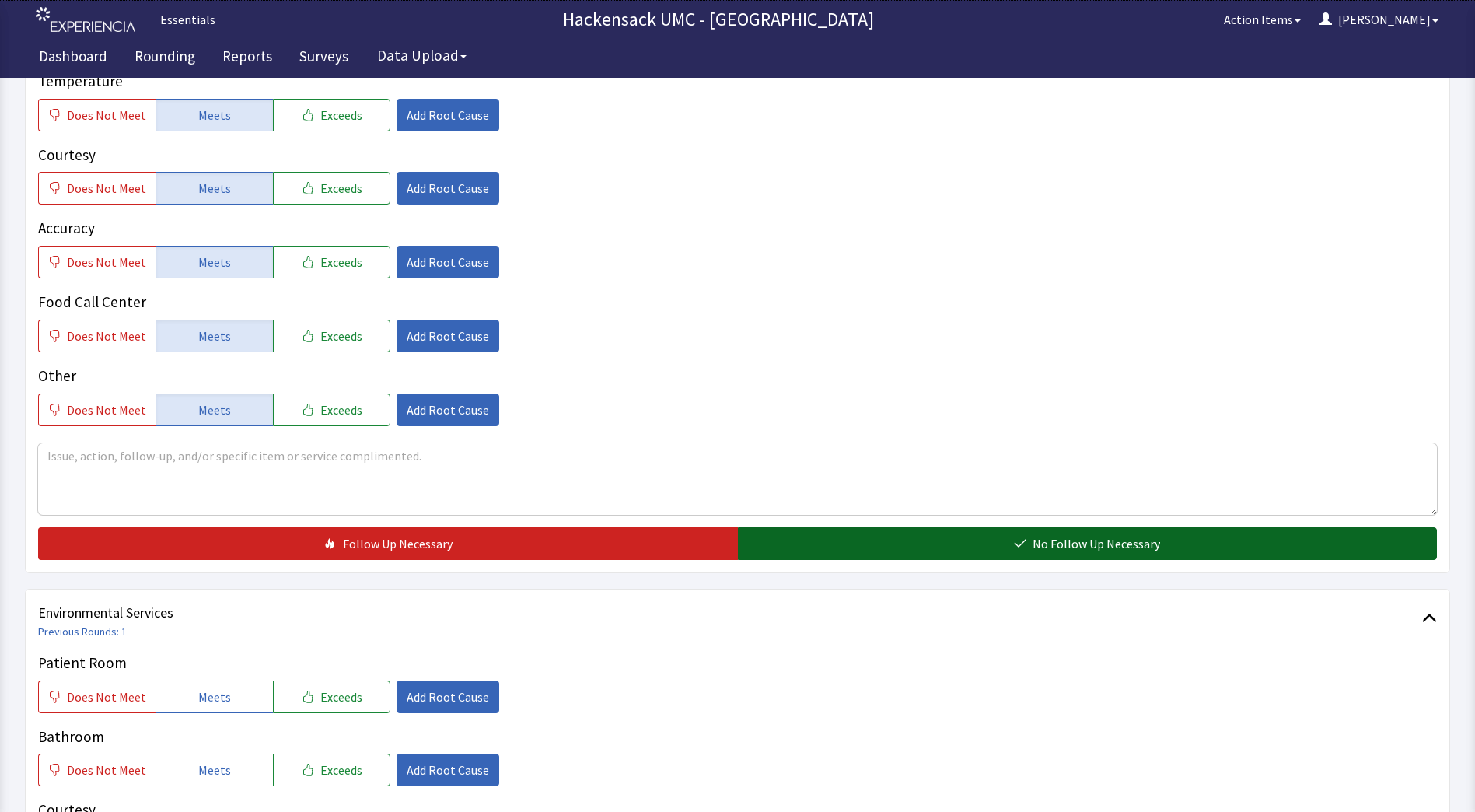
click at [1089, 547] on span "No Follow Up Necessary" at bounding box center [1096, 543] width 127 height 19
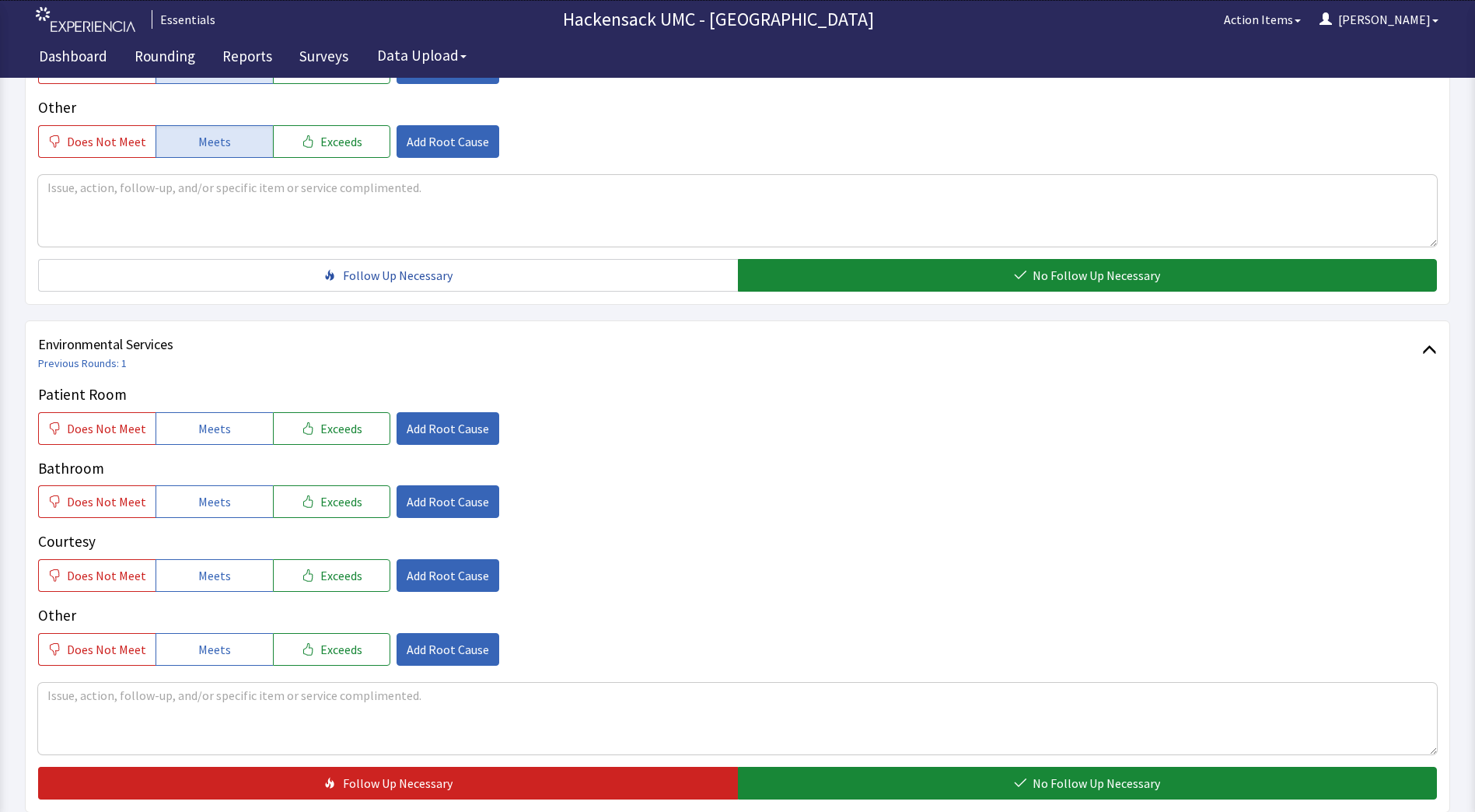
scroll to position [625, 0]
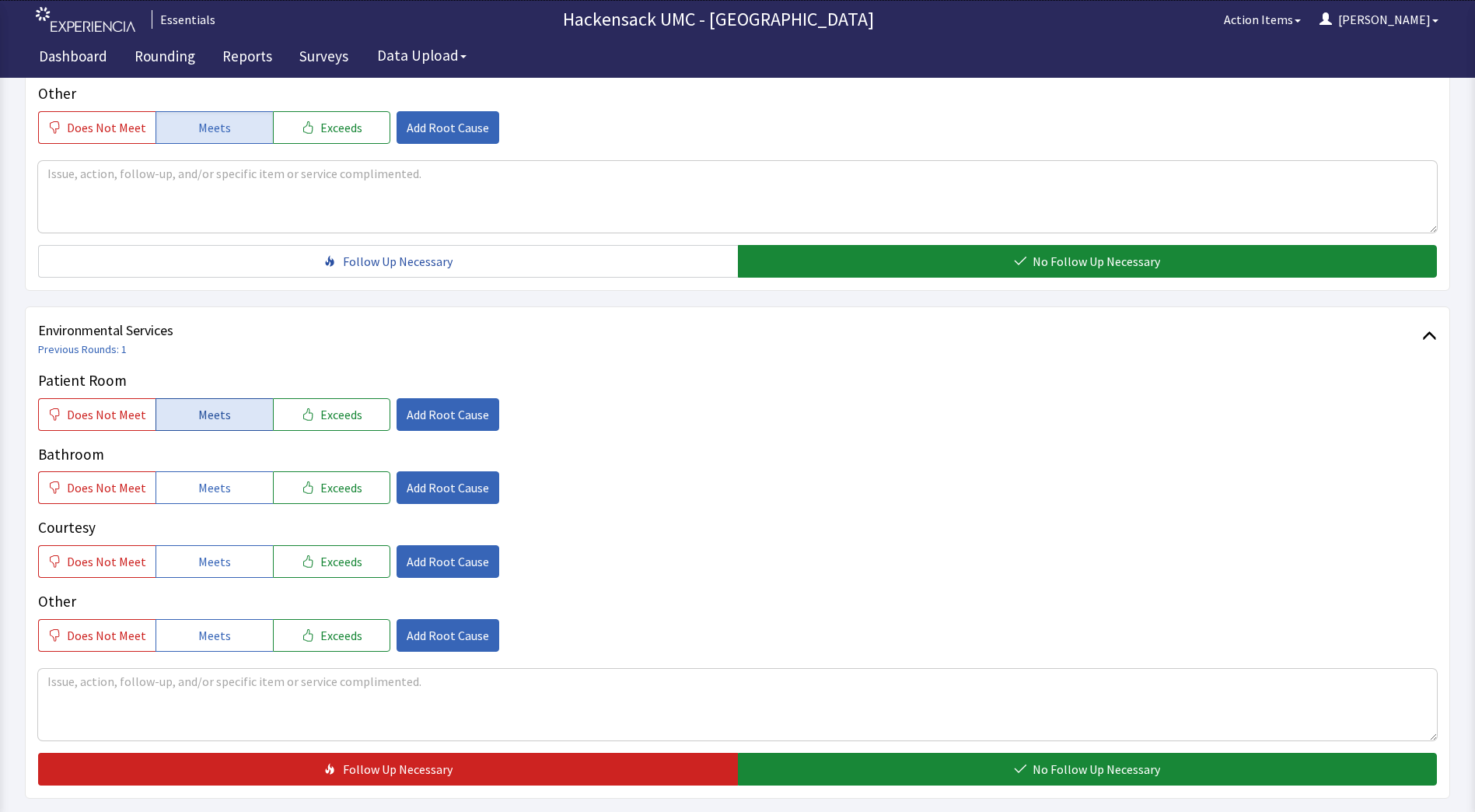
click at [231, 416] on button "Meets" at bounding box center [214, 414] width 118 height 33
drag, startPoint x: 216, startPoint y: 497, endPoint x: 203, endPoint y: 559, distance: 63.3
click at [203, 559] on span "Meets" at bounding box center [214, 561] width 33 height 19
click at [192, 621] on button "Meets" at bounding box center [214, 635] width 118 height 33
click at [207, 484] on span "Meets" at bounding box center [214, 487] width 33 height 19
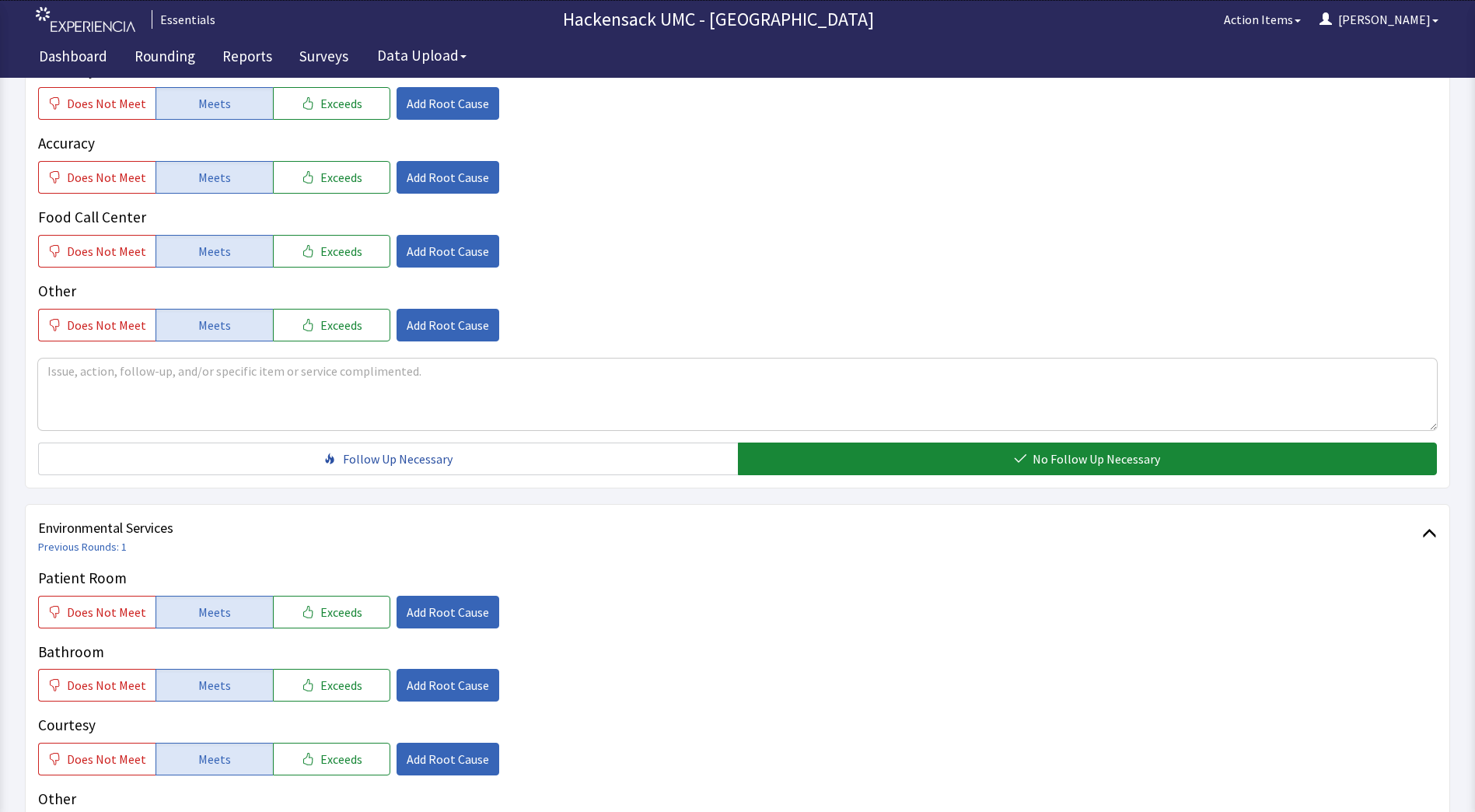
scroll to position [763, 0]
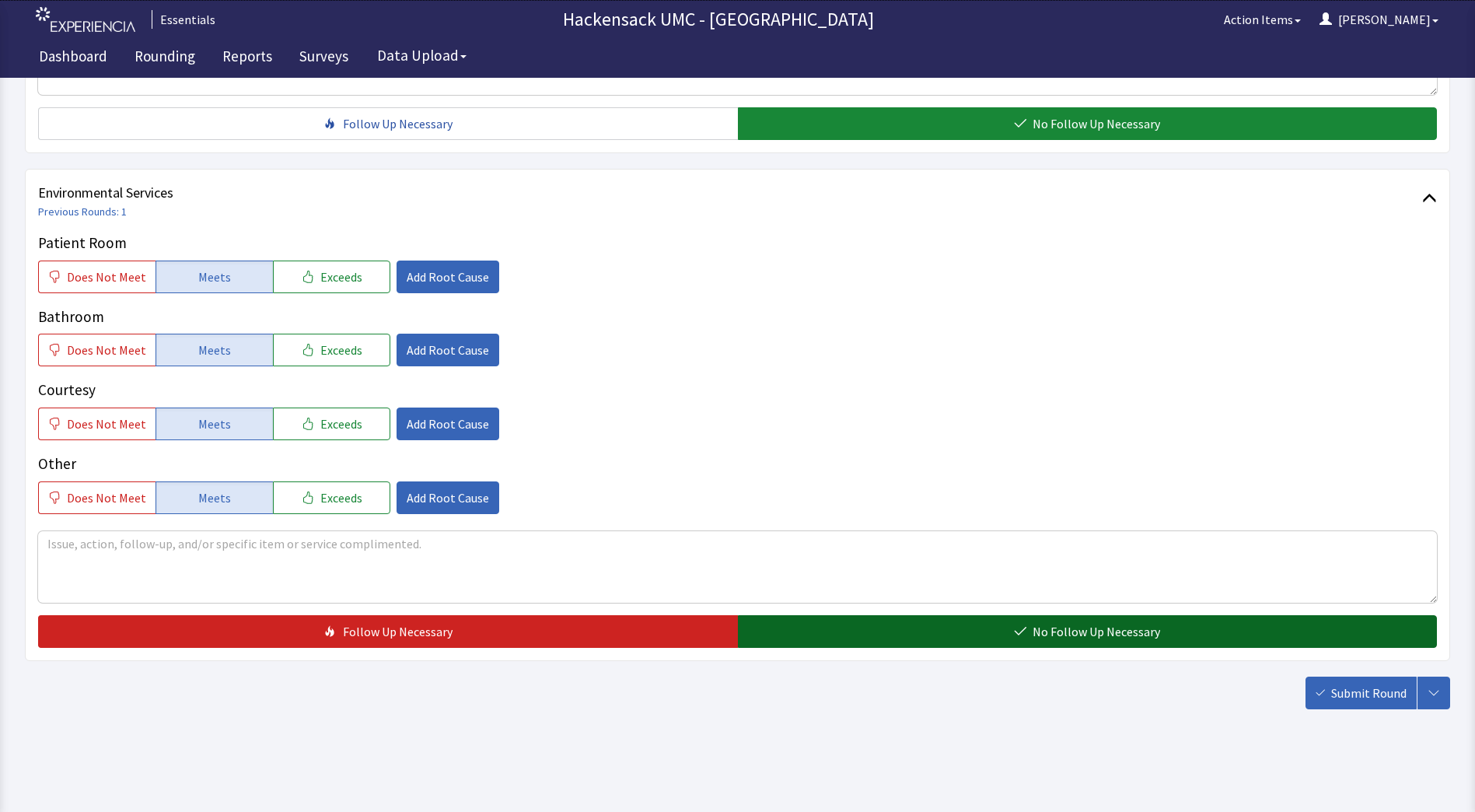
click at [816, 634] on button "No Follow Up Necessary" at bounding box center [1088, 631] width 700 height 33
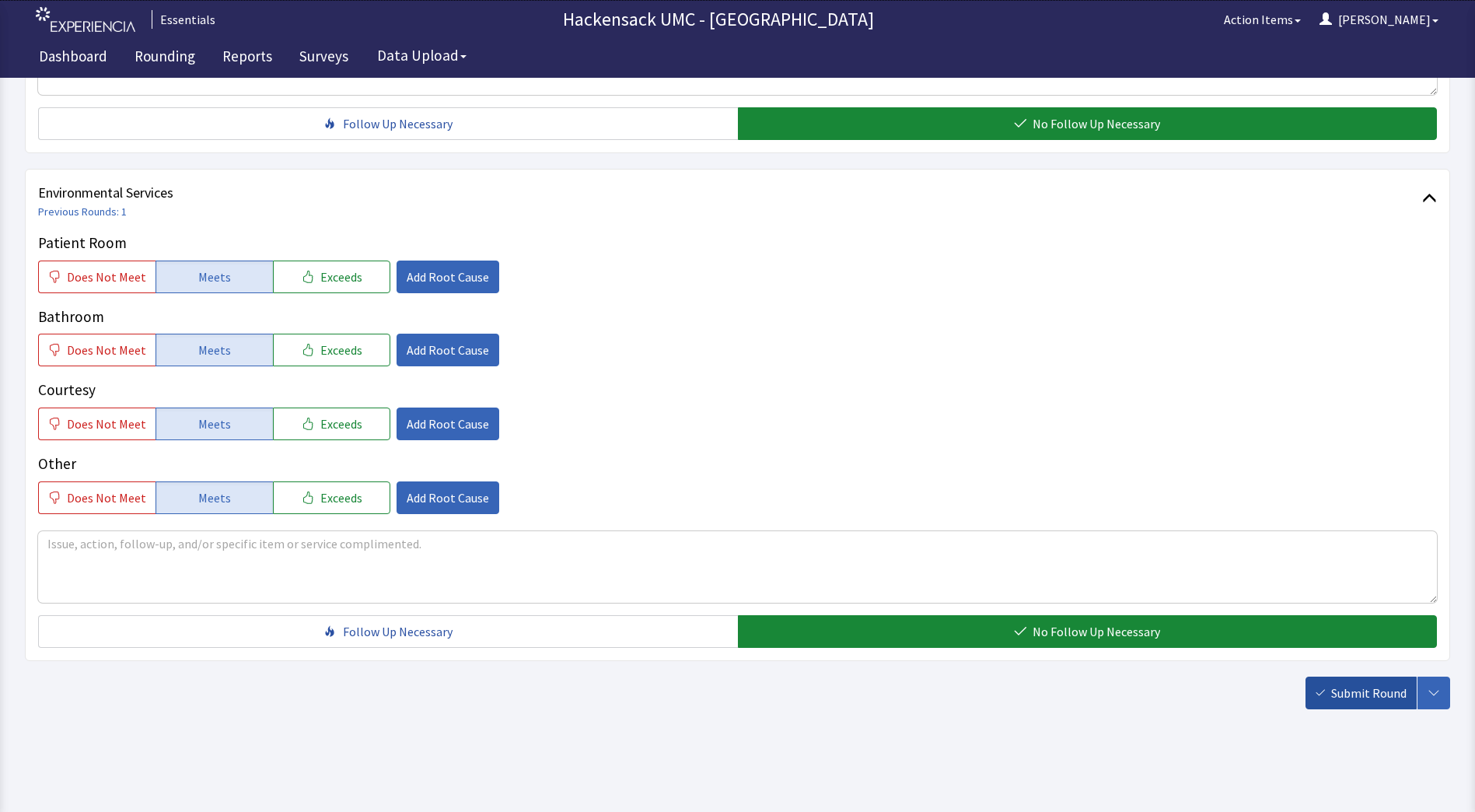
click at [1350, 692] on span "Submit Round" at bounding box center [1368, 692] width 75 height 19
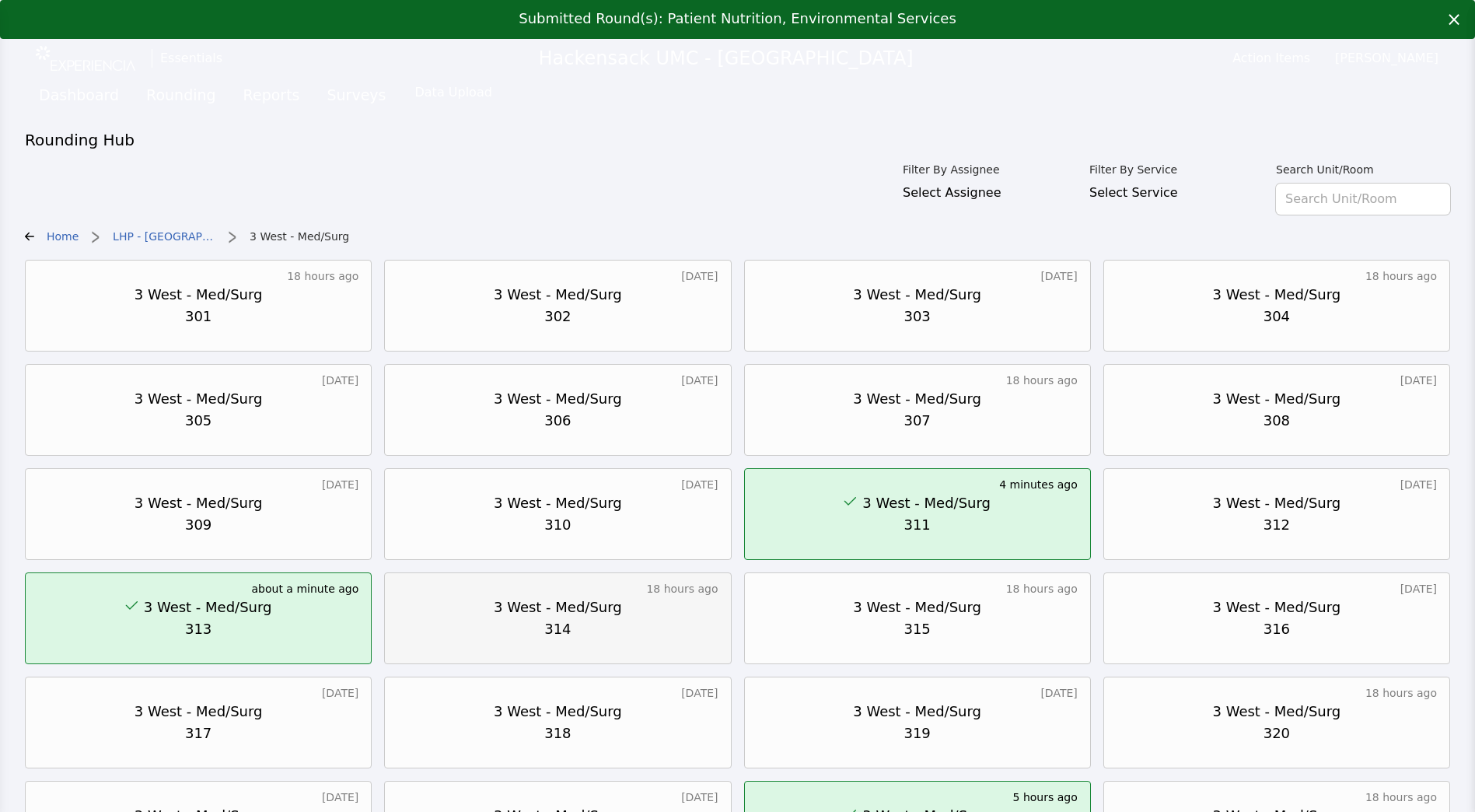
click at [602, 597] on div "3 West - Med/Surg" at bounding box center [557, 608] width 128 height 22
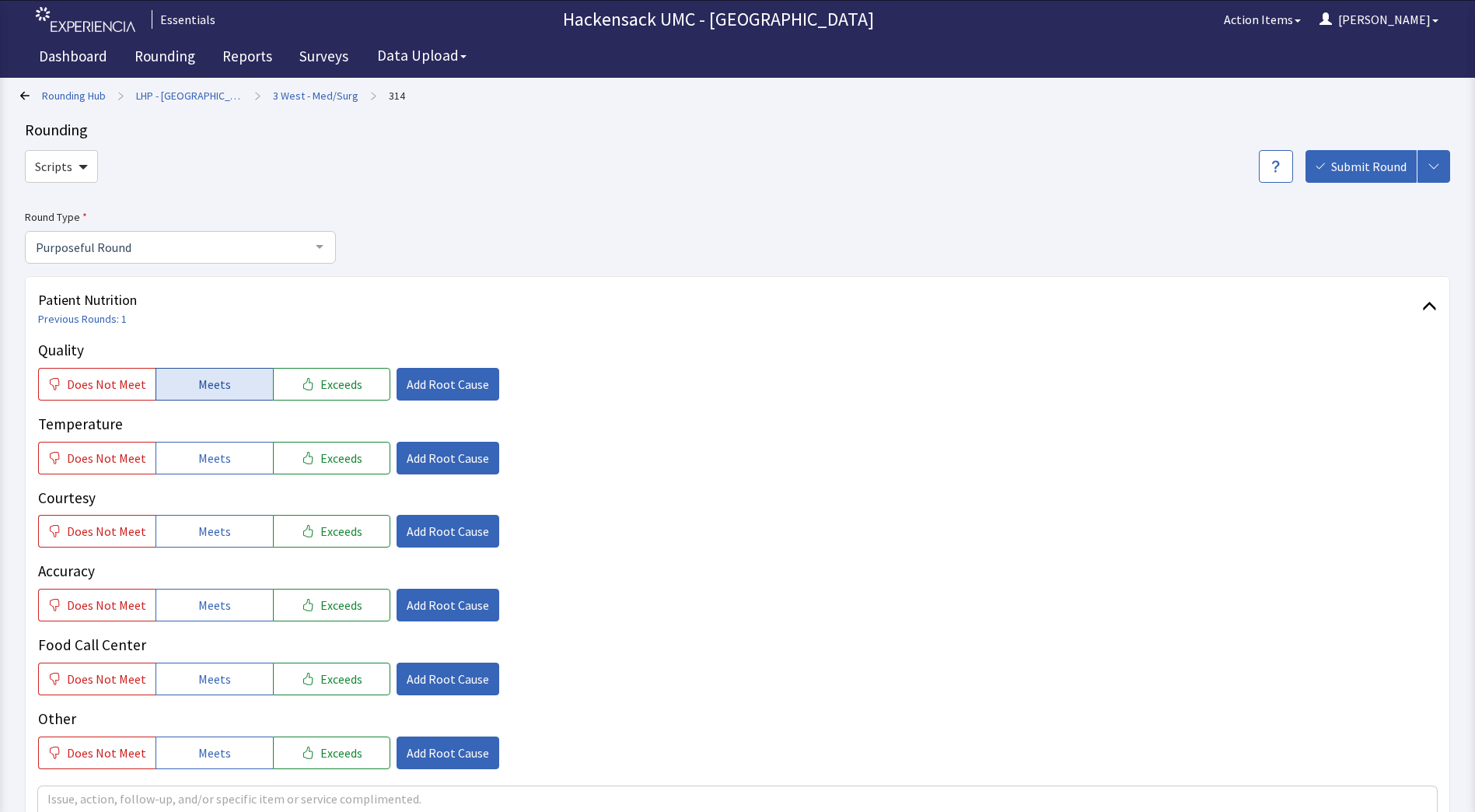
click at [188, 382] on button "Meets" at bounding box center [214, 384] width 118 height 33
click at [208, 456] on span "Meets" at bounding box center [214, 458] width 33 height 19
click at [225, 542] on button "Meets" at bounding box center [214, 531] width 118 height 33
click at [213, 603] on span "Meets" at bounding box center [214, 605] width 33 height 19
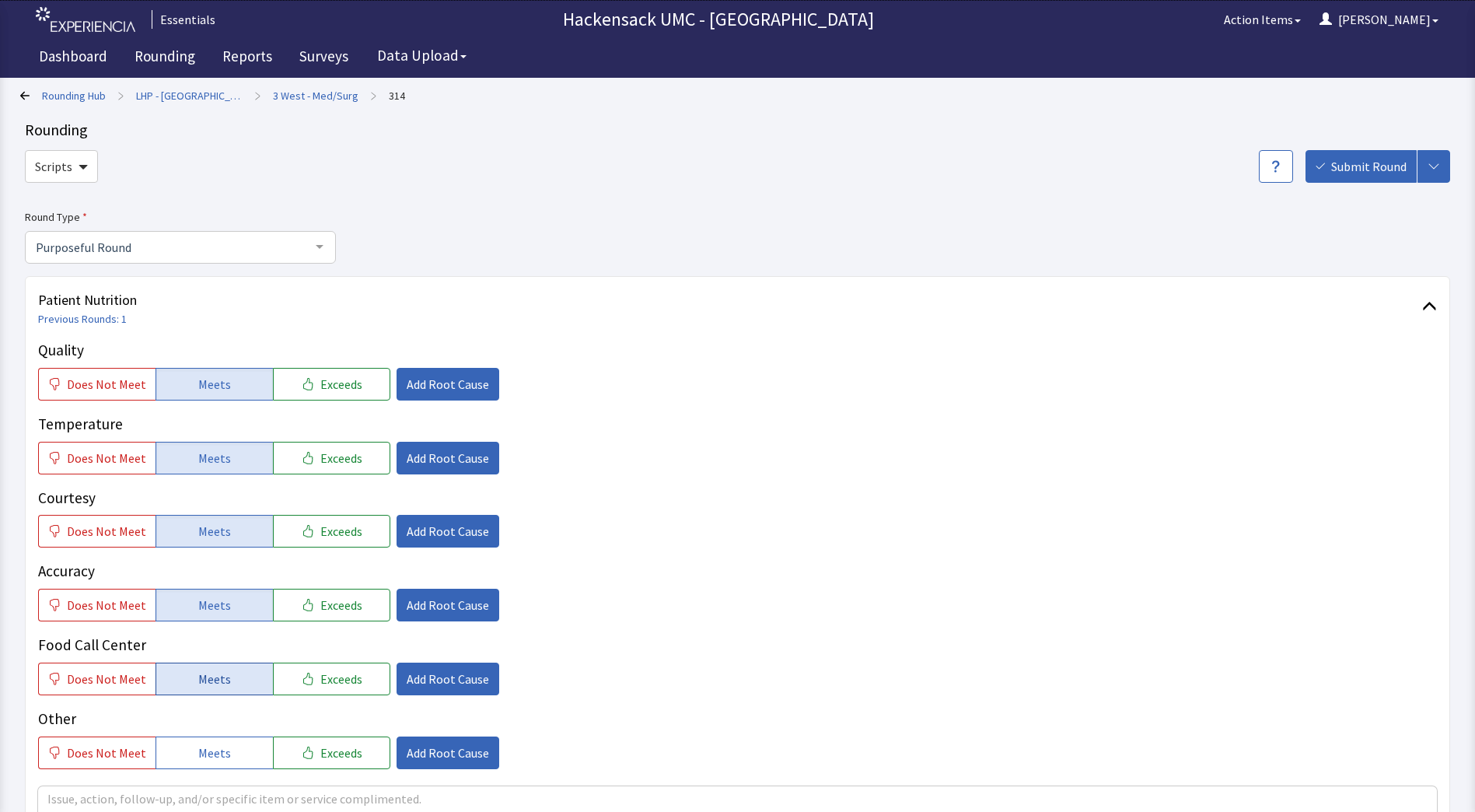
click at [211, 670] on span "Meets" at bounding box center [214, 679] width 33 height 19
click at [203, 747] on span "Meets" at bounding box center [214, 753] width 33 height 19
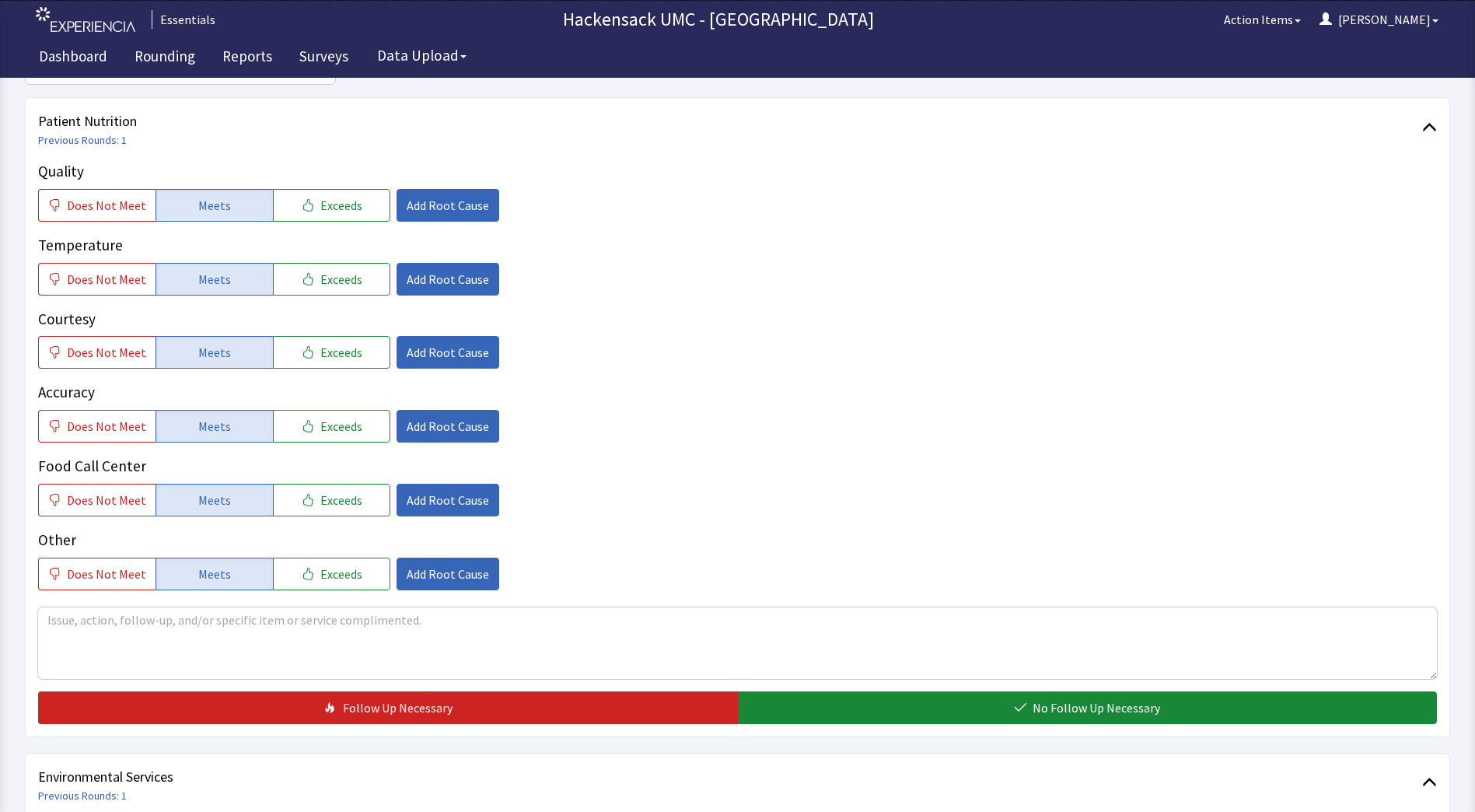
scroll to position [243, 0]
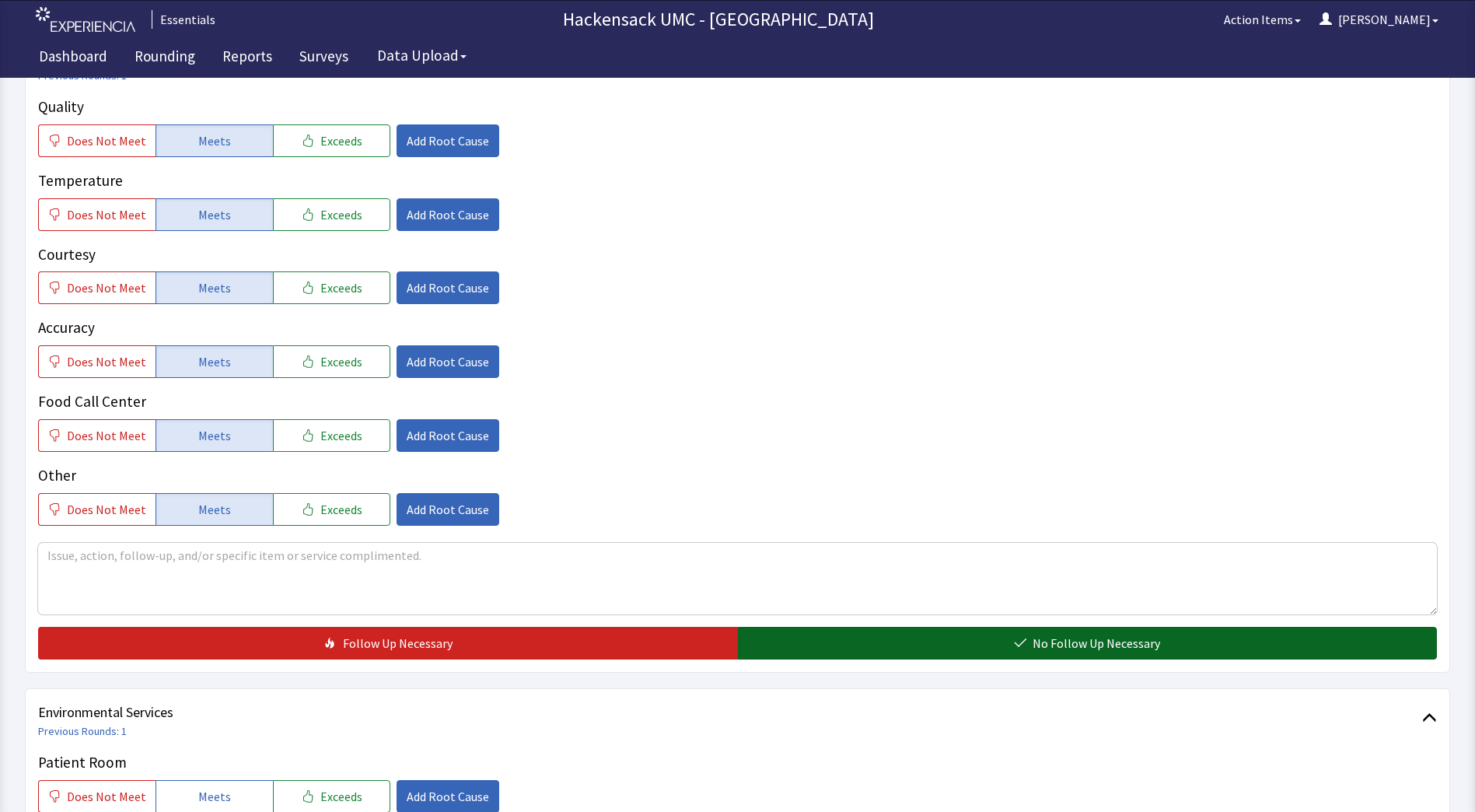
click at [988, 636] on button "No Follow Up Necessary" at bounding box center [1088, 642] width 700 height 33
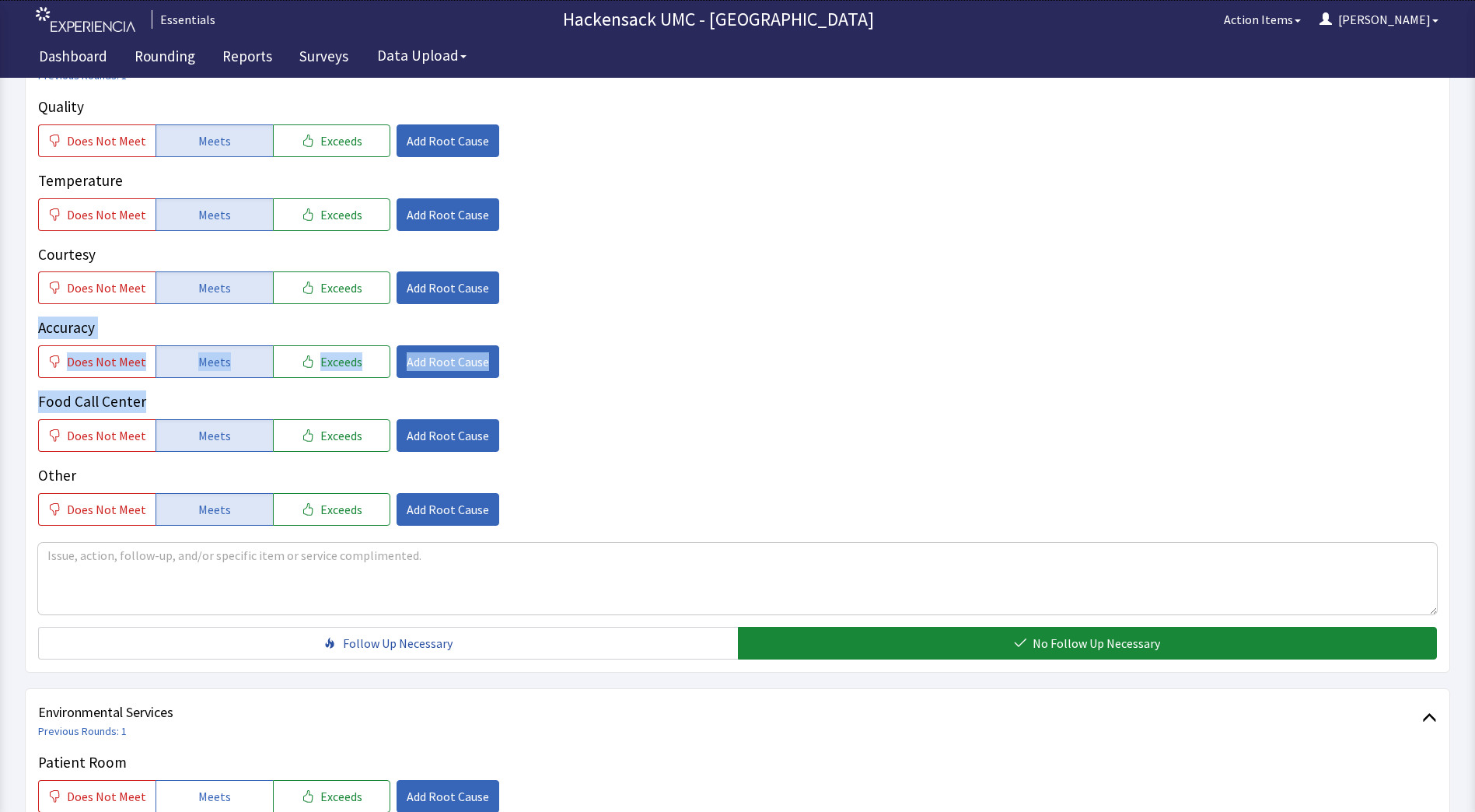
drag, startPoint x: 1473, startPoint y: 309, endPoint x: 1478, endPoint y: 411, distance: 102.1
click at [1474, 411] on html "Essentials Hackensack UMC - LHP Pascack Hospital Action Items Jason Menu Menu E…" at bounding box center [738, 543] width 1475 height 1574
drag, startPoint x: 1478, startPoint y: 411, endPoint x: 1100, endPoint y: 355, distance: 382.1
click at [1100, 355] on div "Does Not Meet Meets Exceeds Add Root Cause" at bounding box center [738, 361] width 1399 height 33
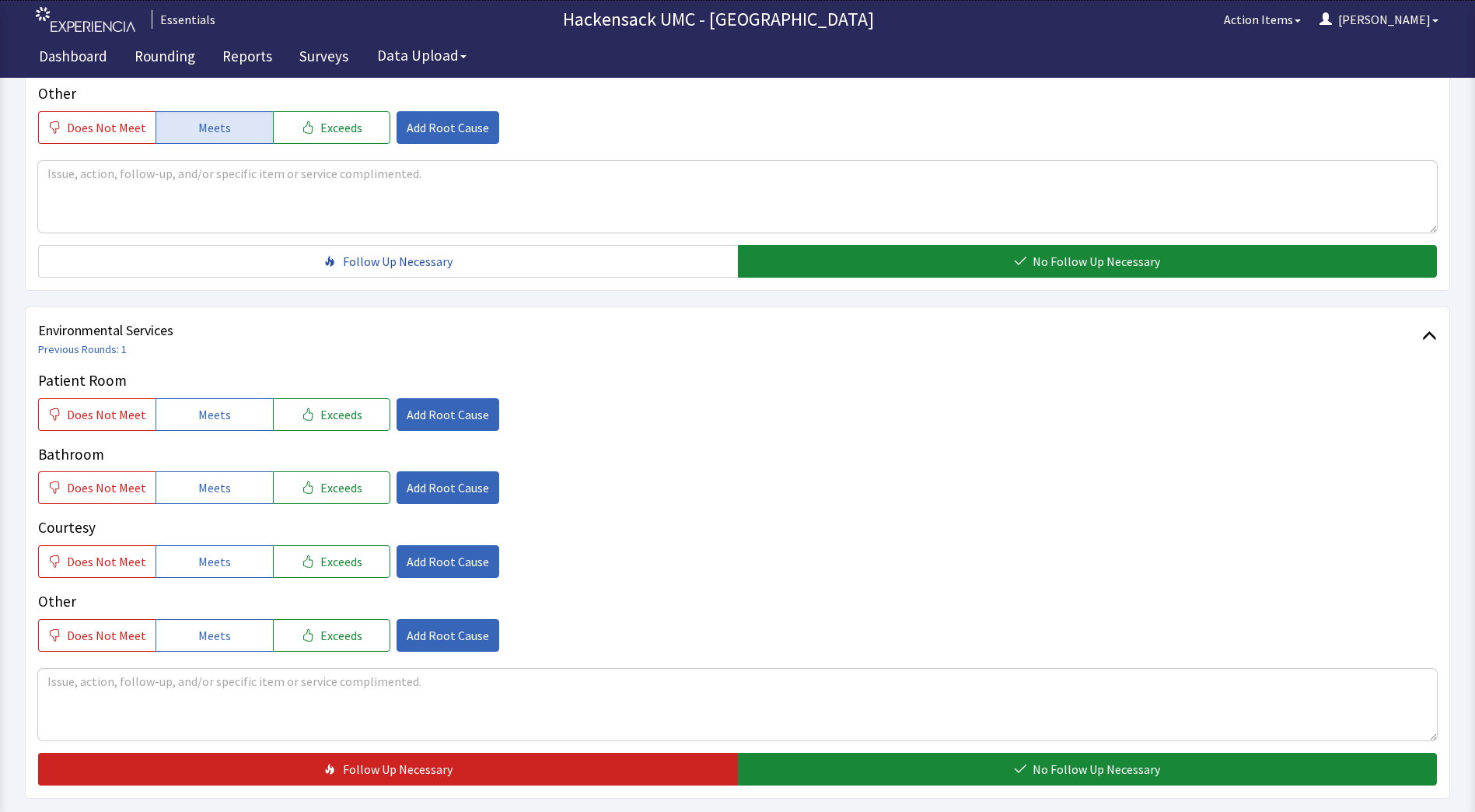
scroll to position [624, 0]
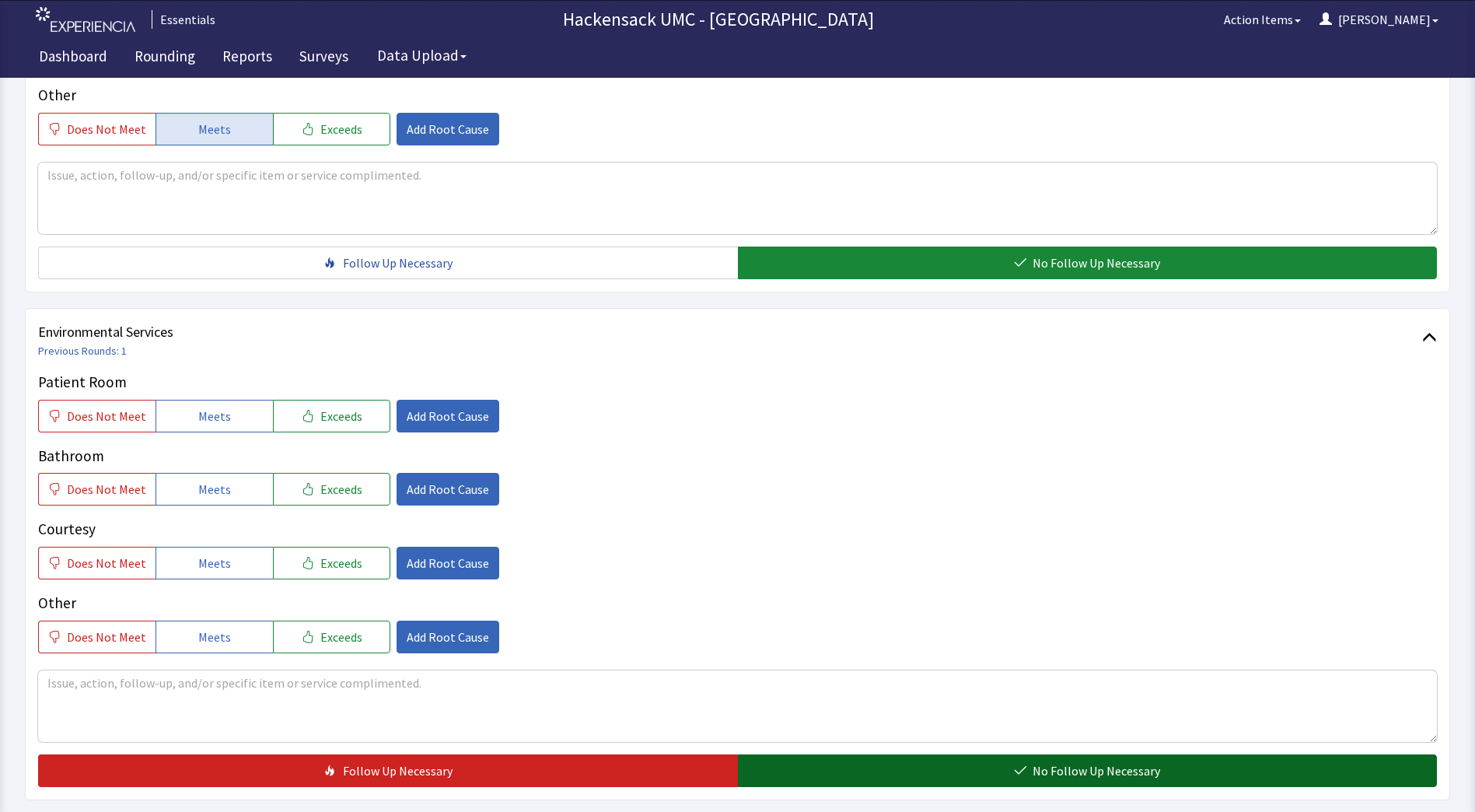
click at [1010, 769] on button "No Follow Up Necessary" at bounding box center [1088, 770] width 700 height 33
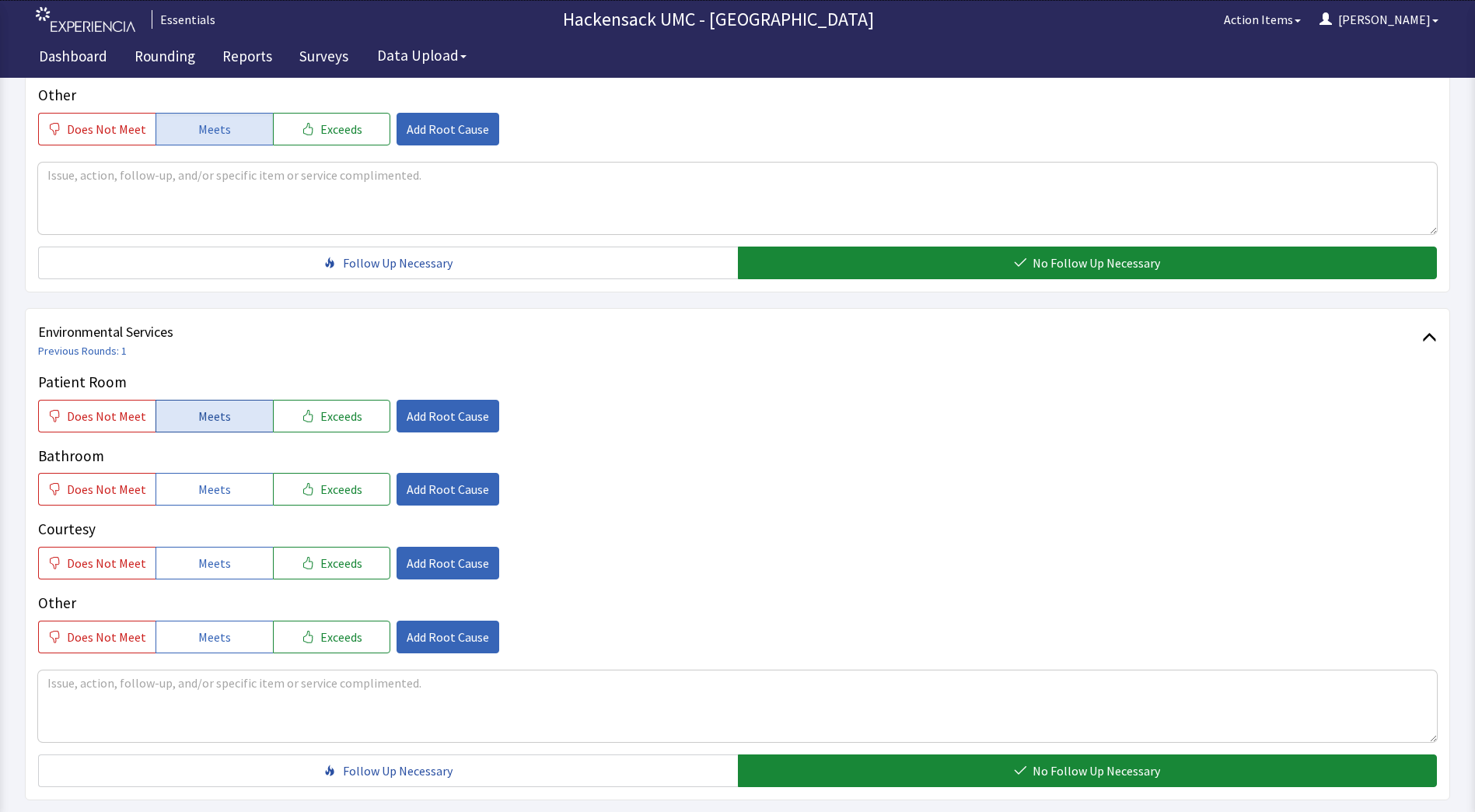
click at [211, 414] on span "Meets" at bounding box center [214, 416] width 33 height 19
click at [213, 484] on span "Meets" at bounding box center [214, 489] width 33 height 19
click at [209, 568] on span "Meets" at bounding box center [214, 563] width 33 height 19
click at [208, 643] on span "Meets" at bounding box center [214, 637] width 33 height 19
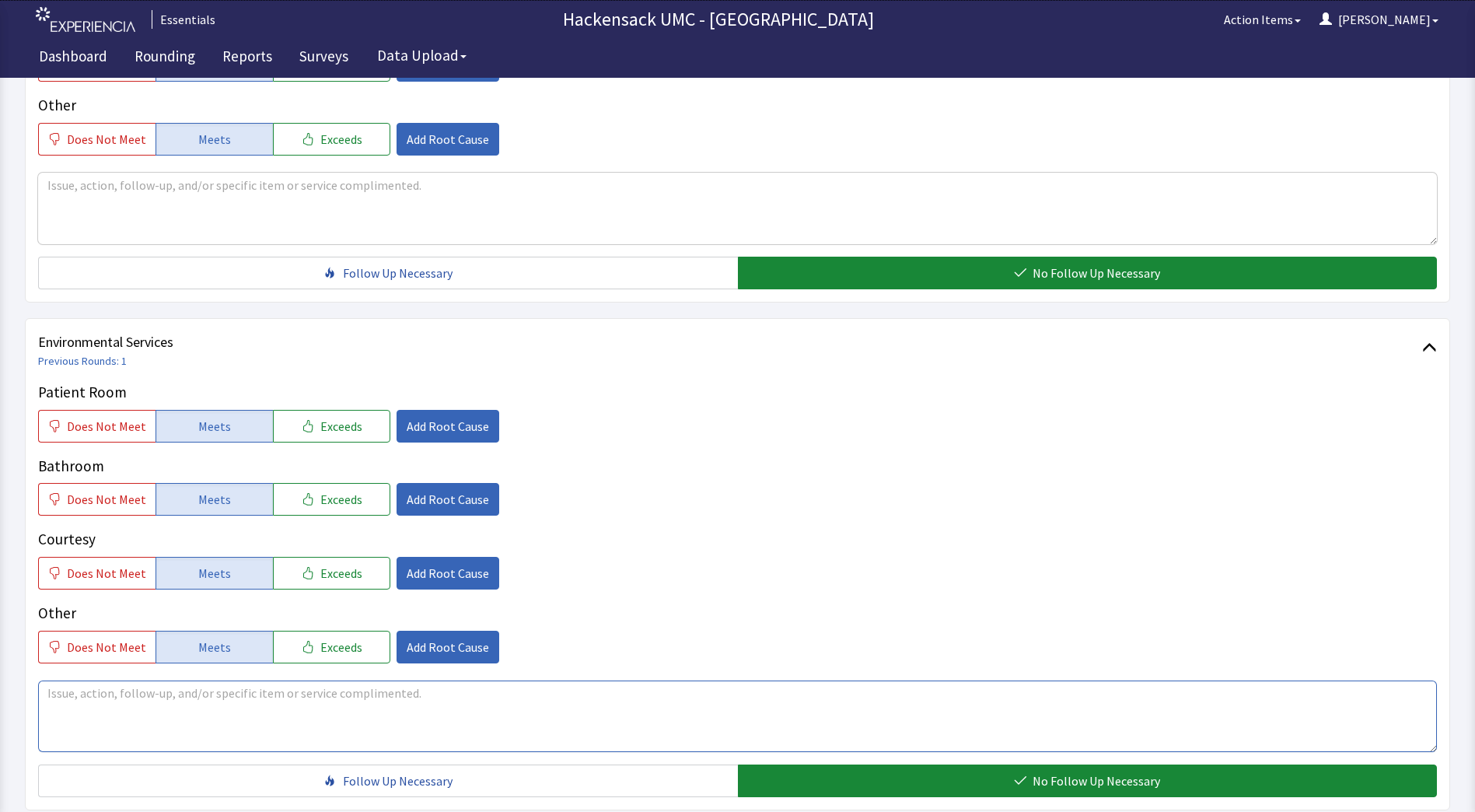
click at [141, 689] on textarea at bounding box center [738, 716] width 1399 height 71
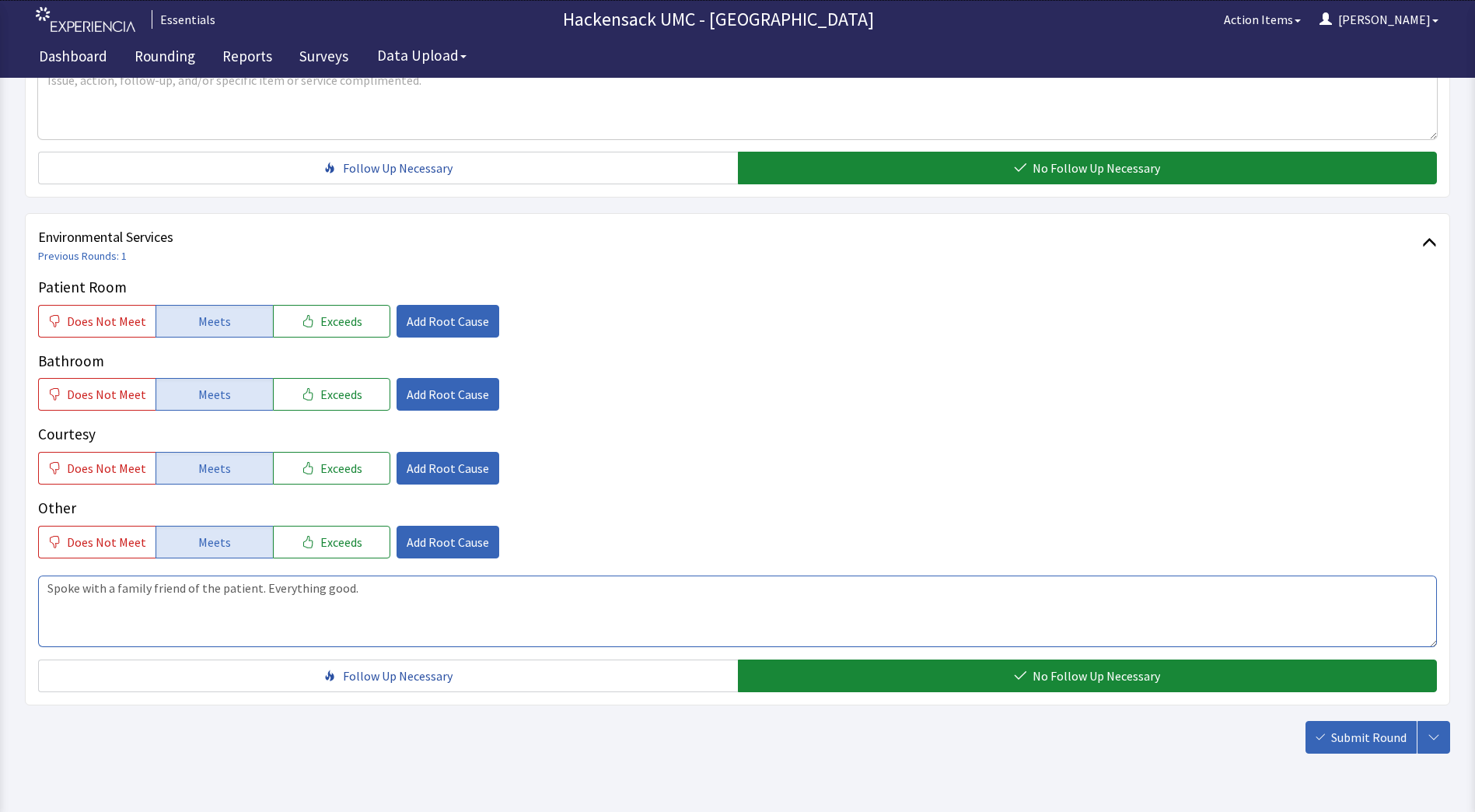
scroll to position [717, 0]
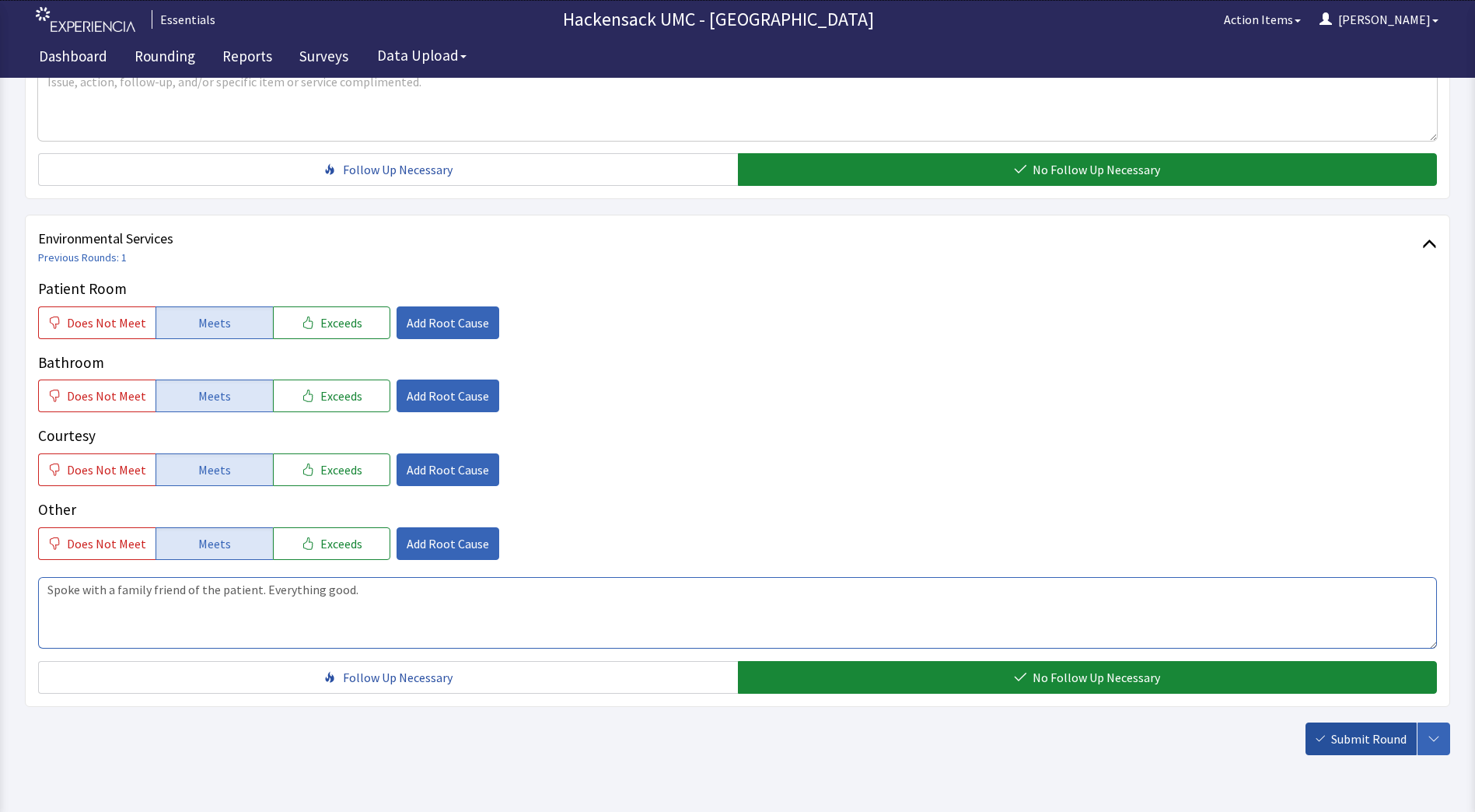
type textarea "Spoke with a family friend of the patient. Everything good."
click at [1355, 752] on button "Submit Round" at bounding box center [1361, 738] width 111 height 33
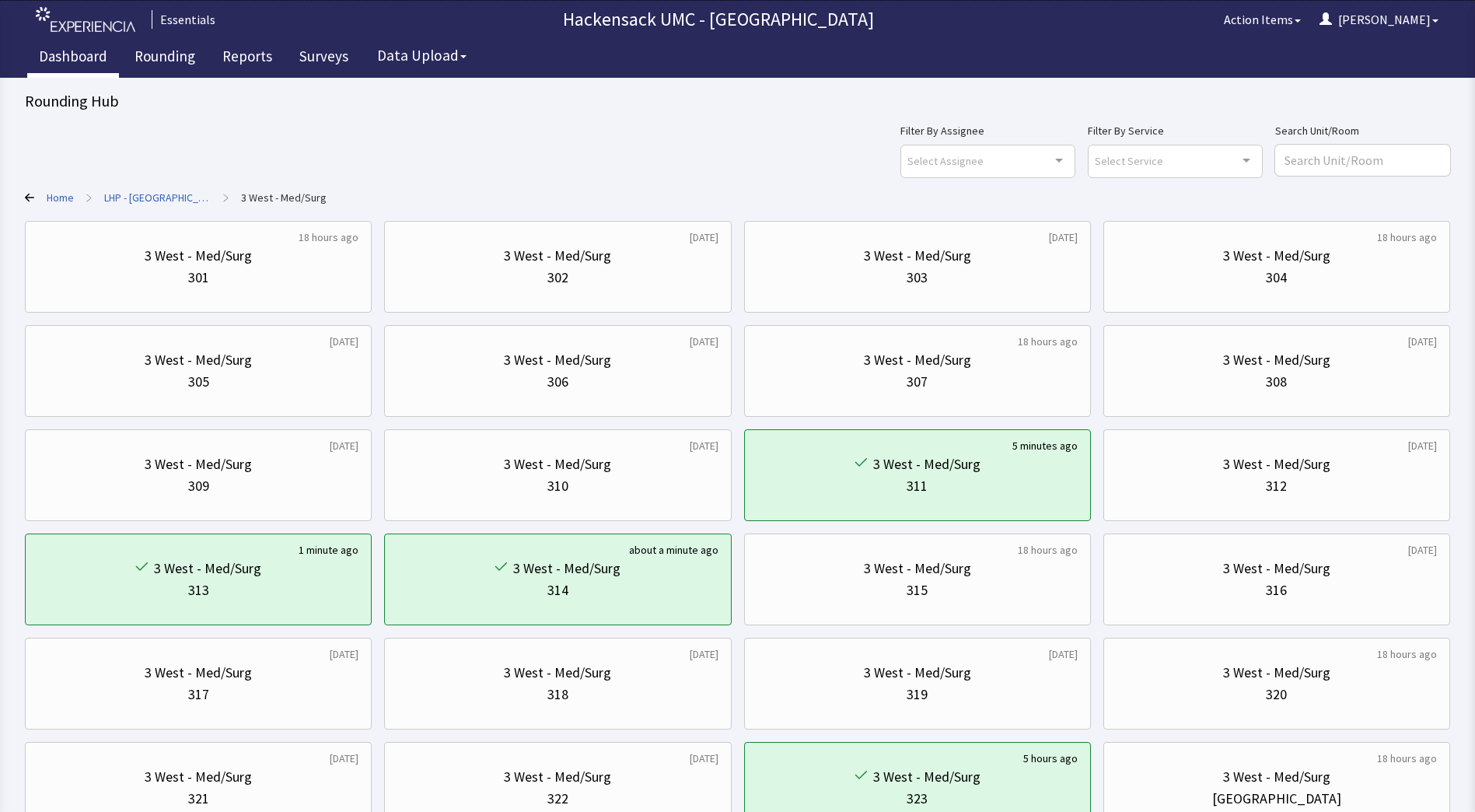
click at [71, 58] on link "Dashboard" at bounding box center [73, 58] width 92 height 39
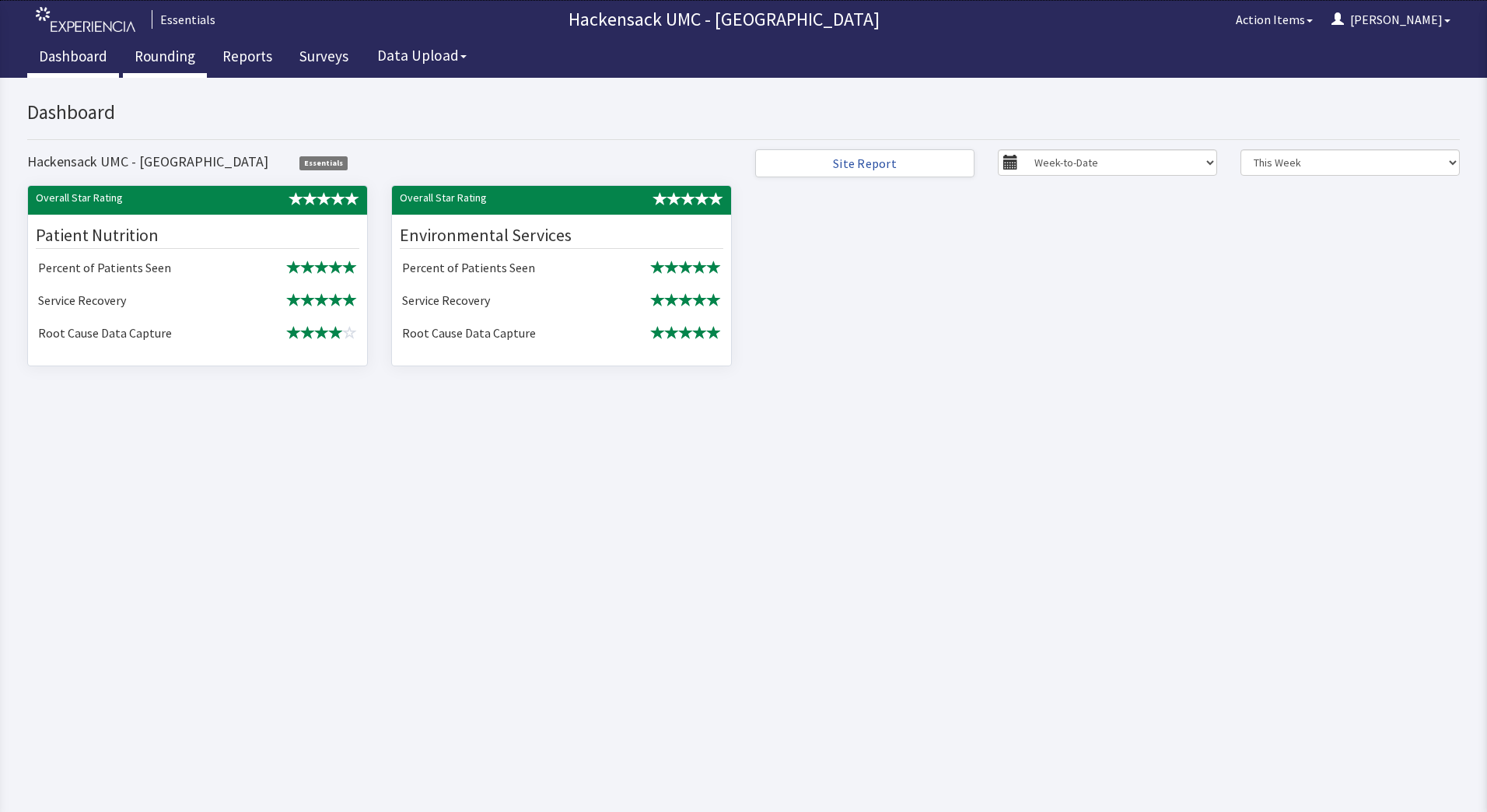
click at [158, 60] on link "Rounding" at bounding box center [164, 58] width 84 height 39
